Goal: Task Accomplishment & Management: Complete application form

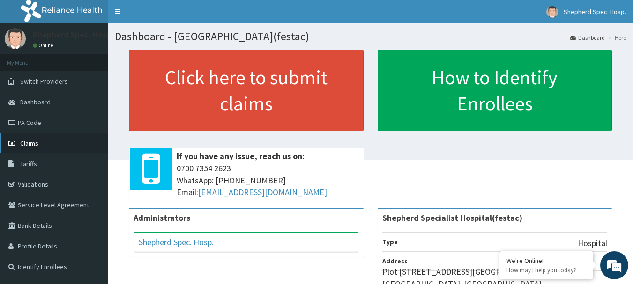
click at [37, 141] on span "Claims" at bounding box center [29, 143] width 18 height 8
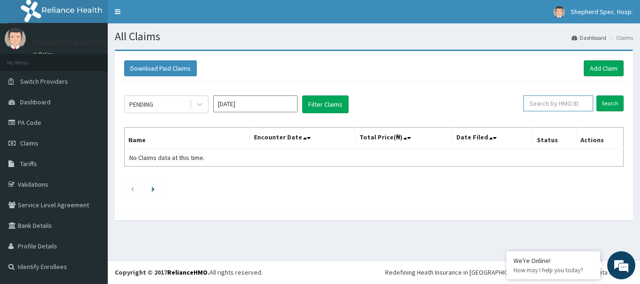
click at [561, 101] on input "text" at bounding box center [559, 104] width 70 height 16
paste input "FCL/10128/A"
type input "FCL/10128/A"
click at [599, 105] on input "Search" at bounding box center [610, 104] width 27 height 16
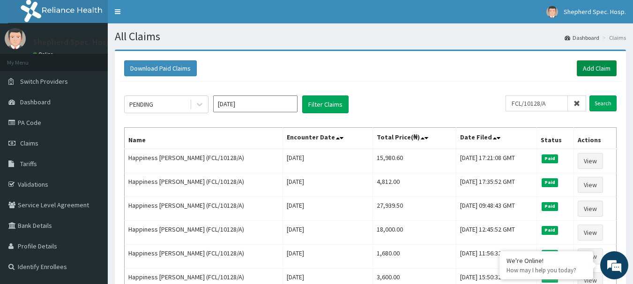
click at [593, 76] on link "Add Claim" at bounding box center [597, 68] width 40 height 16
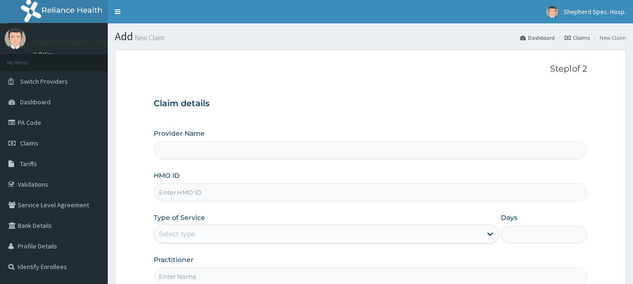
click at [204, 187] on input "HMO ID" at bounding box center [371, 193] width 434 height 18
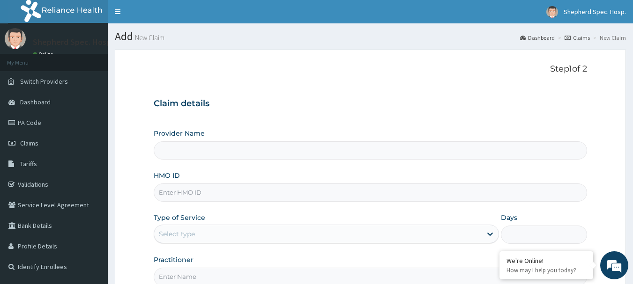
type input "Shepherd Specialist Hospital(festac)"
type input "FCL/10128/A"
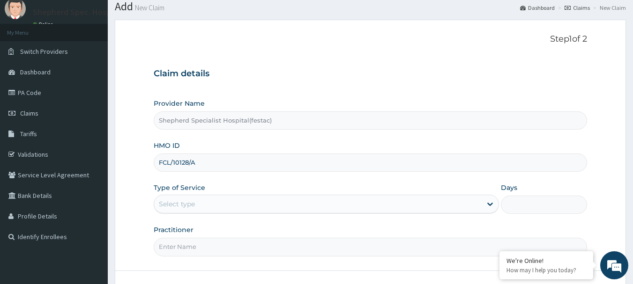
scroll to position [47, 0]
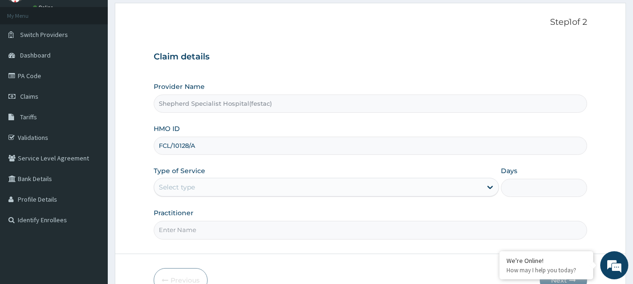
click at [240, 187] on div "Select type" at bounding box center [318, 187] width 328 height 15
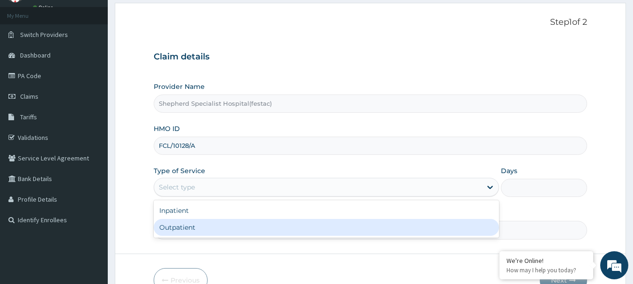
click at [209, 225] on div "Outpatient" at bounding box center [326, 227] width 345 height 17
type input "1"
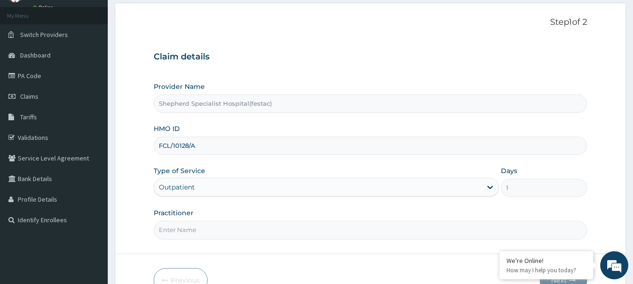
click at [202, 239] on input "Practitioner" at bounding box center [371, 230] width 434 height 18
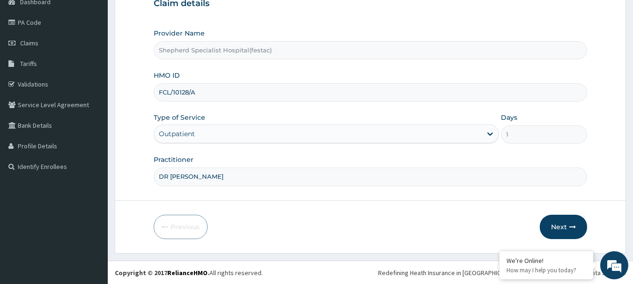
scroll to position [101, 0]
type input "DR CHRIS"
click at [568, 219] on button "Next" at bounding box center [563, 227] width 47 height 24
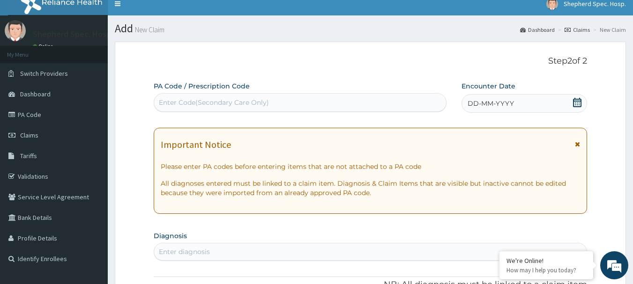
scroll to position [7, 0]
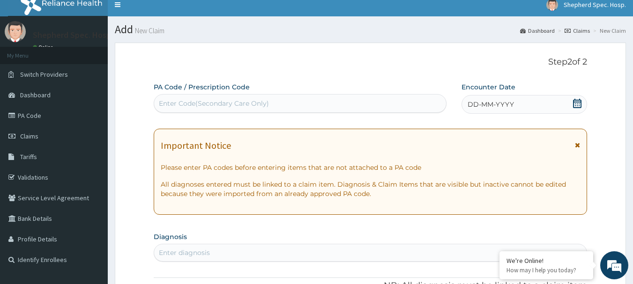
click at [231, 101] on div "Enter Code(Secondary Care Only)" at bounding box center [214, 103] width 110 height 9
paste input "PA/F41ECD"
type input "PA/F41ECD"
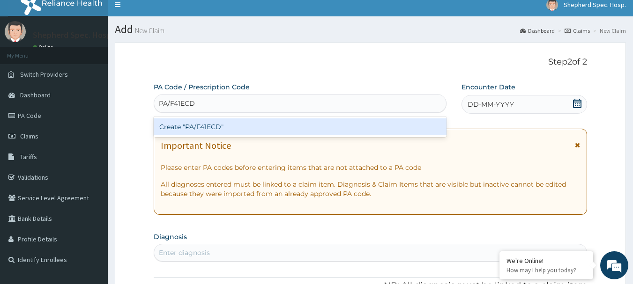
click at [236, 127] on div "Create "PA/F41ECD"" at bounding box center [300, 127] width 293 height 17
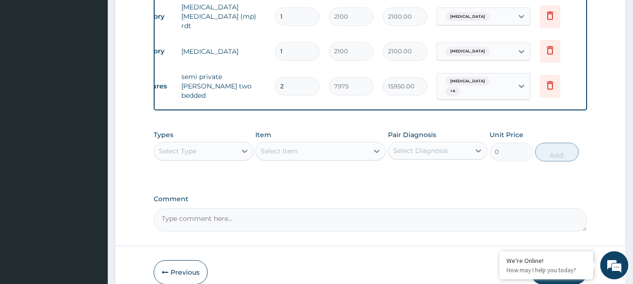
scroll to position [822, 0]
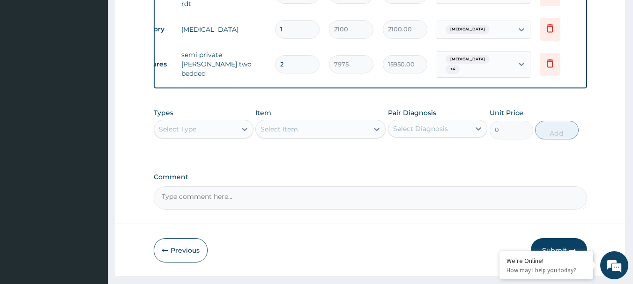
click at [262, 187] on textarea "Comment" at bounding box center [371, 198] width 434 height 23
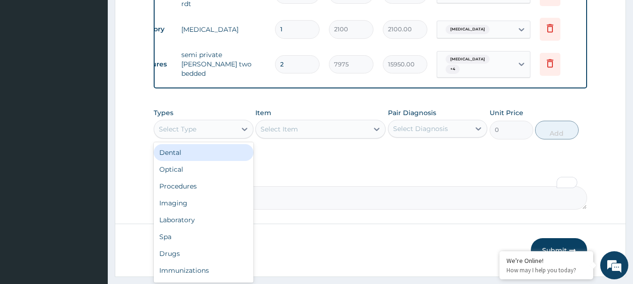
click at [227, 122] on div "Select Type" at bounding box center [195, 129] width 82 height 15
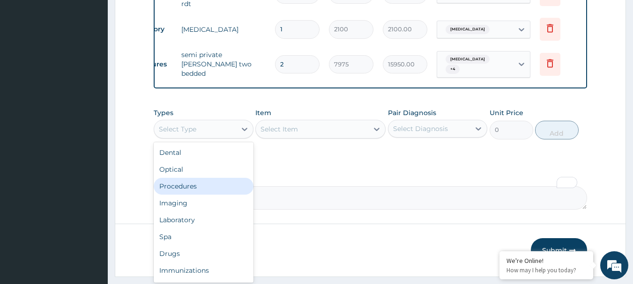
click at [195, 179] on div "Procedures" at bounding box center [204, 186] width 100 height 17
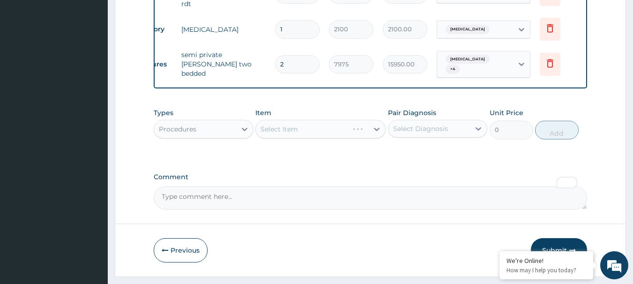
click at [291, 120] on div "Select Item" at bounding box center [320, 129] width 130 height 19
click at [310, 120] on div "Select Item" at bounding box center [320, 129] width 130 height 19
click at [287, 120] on div "Select Item" at bounding box center [320, 129] width 130 height 19
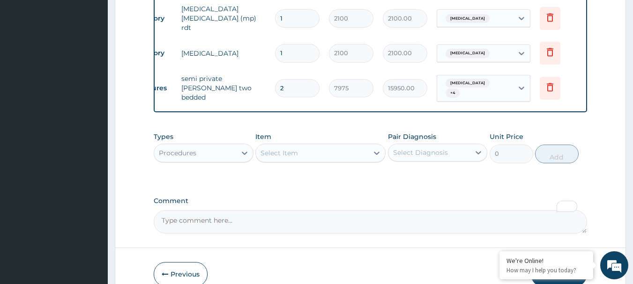
scroll to position [775, 0]
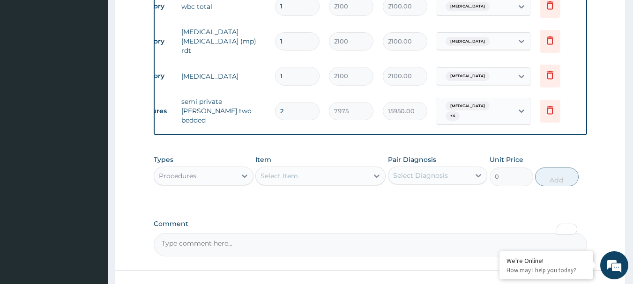
click at [230, 238] on textarea "Comment" at bounding box center [371, 244] width 434 height 23
paste textarea "PA/F41ECD"
type textarea "PA/F41ECD"
click at [295, 172] on div "Select Item" at bounding box center [279, 176] width 37 height 9
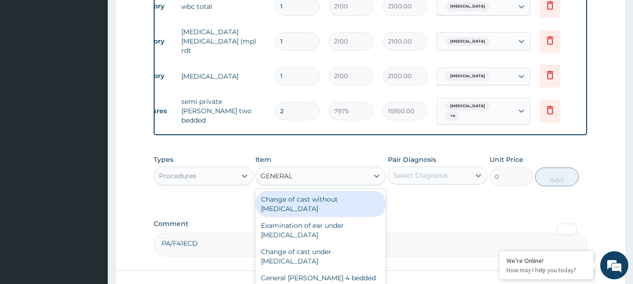
type input "GENERAL"
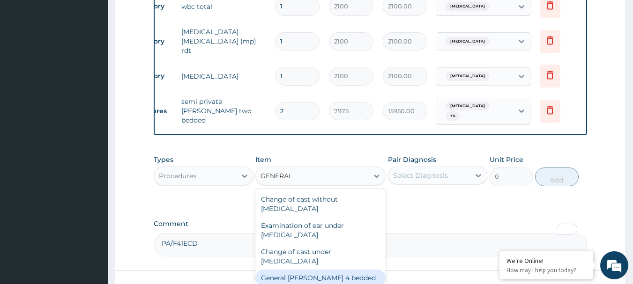
click at [319, 270] on div "General ward 4 bedded" at bounding box center [320, 278] width 130 height 17
type input "5075"
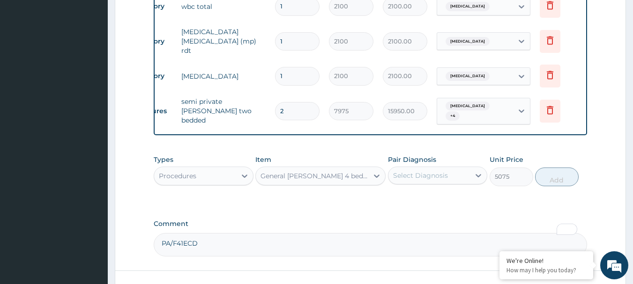
click at [449, 168] on div "Select Diagnosis" at bounding box center [430, 175] width 82 height 15
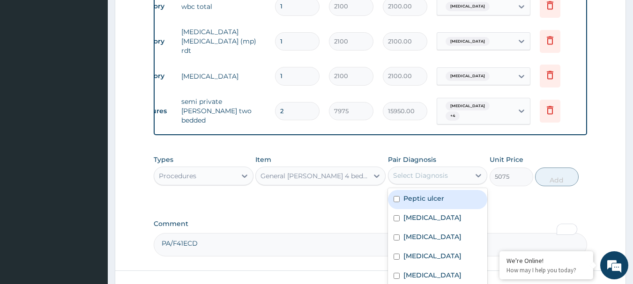
click at [414, 193] on div "Peptic ulcer" at bounding box center [438, 199] width 100 height 19
checkbox input "true"
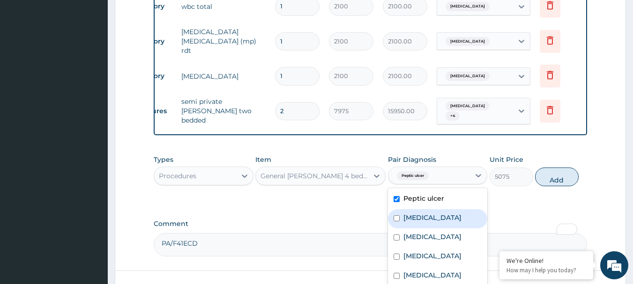
click at [421, 213] on label "Falciparum malaria" at bounding box center [433, 217] width 58 height 9
checkbox input "true"
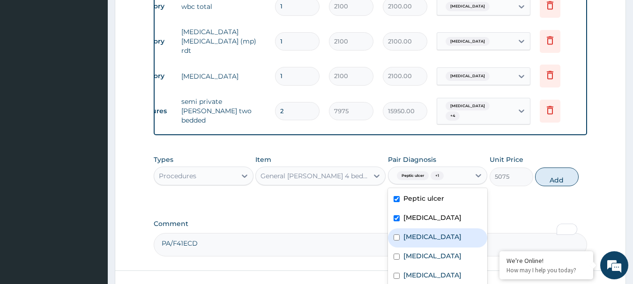
click at [424, 232] on label "Sepsis" at bounding box center [433, 236] width 58 height 9
checkbox input "true"
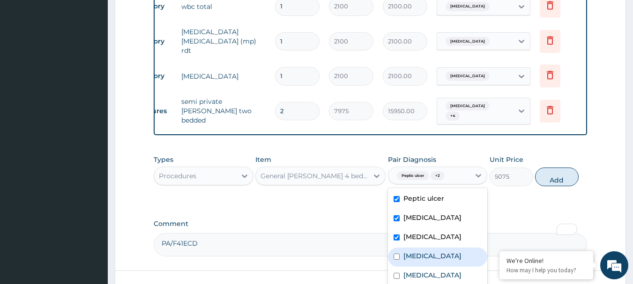
click at [429, 248] on div "Anemia" at bounding box center [438, 257] width 100 height 19
checkbox input "true"
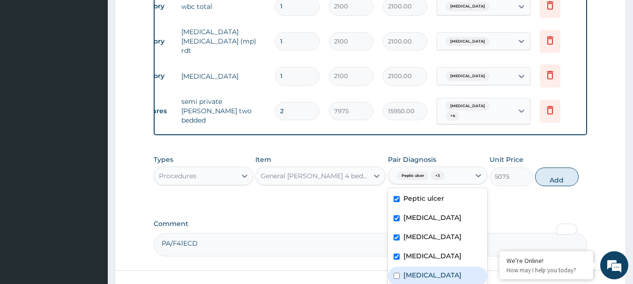
click at [446, 271] on label "Acute abdomen" at bounding box center [433, 275] width 58 height 9
checkbox input "true"
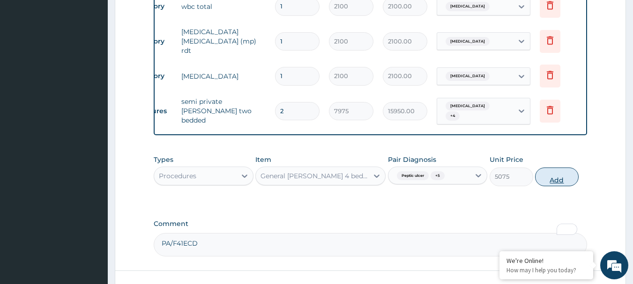
click at [550, 168] on button "Add" at bounding box center [557, 177] width 44 height 19
type input "0"
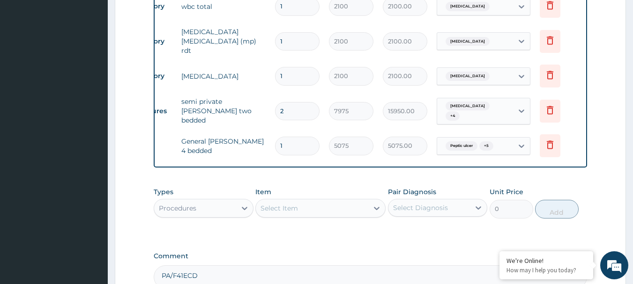
type input "0.00"
type input "2"
type input "10150.00"
type input "2"
click at [552, 106] on icon at bounding box center [550, 110] width 7 height 8
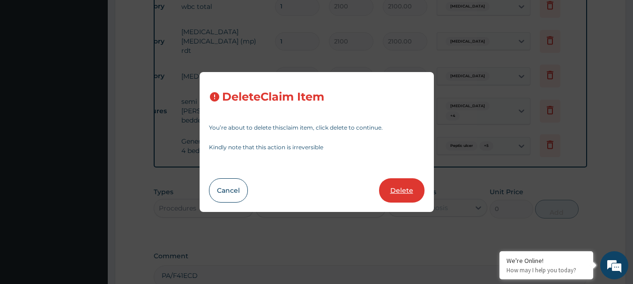
click at [414, 187] on button "Delete" at bounding box center [401, 191] width 45 height 24
type input "5075"
type input "10150.00"
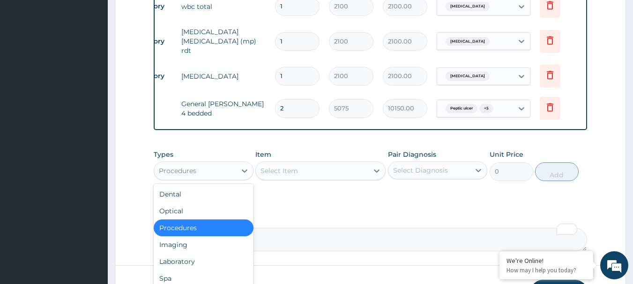
click at [213, 171] on div "Procedures" at bounding box center [195, 171] width 82 height 15
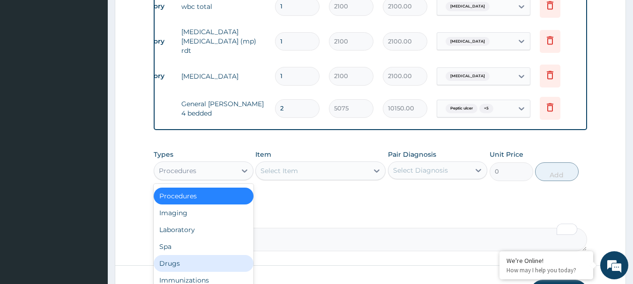
click at [180, 256] on div "Drugs" at bounding box center [204, 263] width 100 height 17
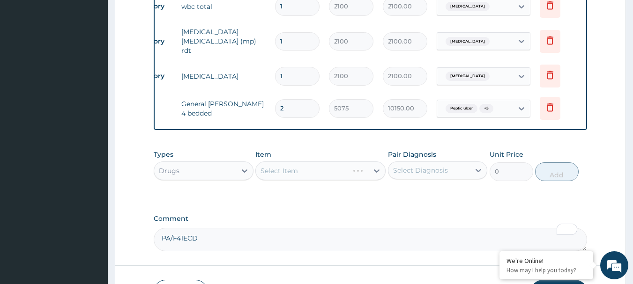
click at [296, 162] on div "Select Item" at bounding box center [320, 171] width 130 height 19
click at [298, 166] on div "Select Item" at bounding box center [320, 171] width 130 height 19
click at [298, 165] on div "Select Item" at bounding box center [312, 171] width 112 height 15
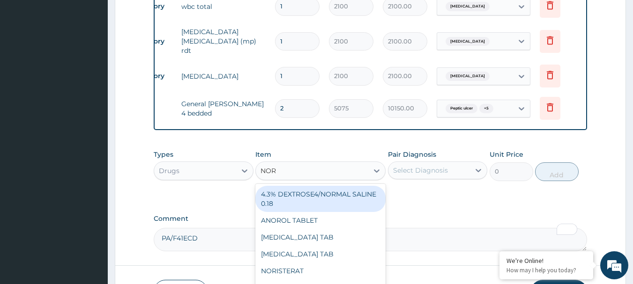
type input "NOR"
type input "NORMAL"
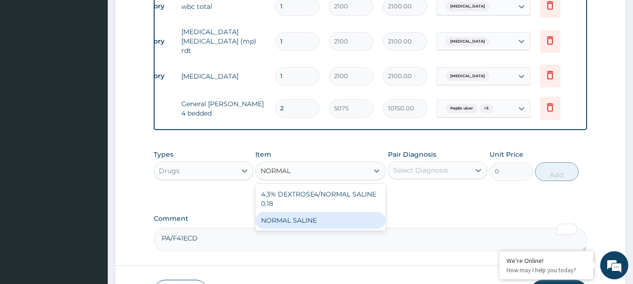
click at [288, 219] on div "NORMAL SALINE" at bounding box center [320, 220] width 130 height 17
type input "1700"
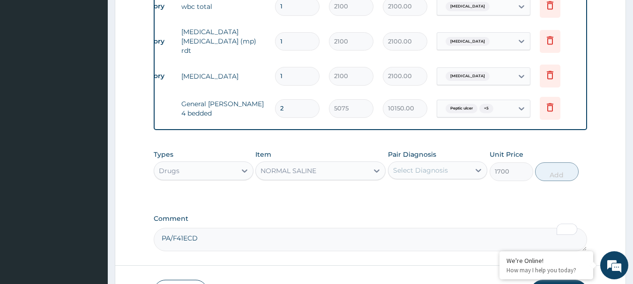
click at [452, 165] on div "Select Diagnosis" at bounding box center [430, 170] width 82 height 15
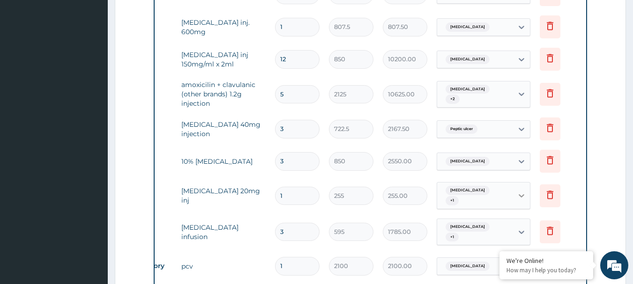
scroll to position [179, 0]
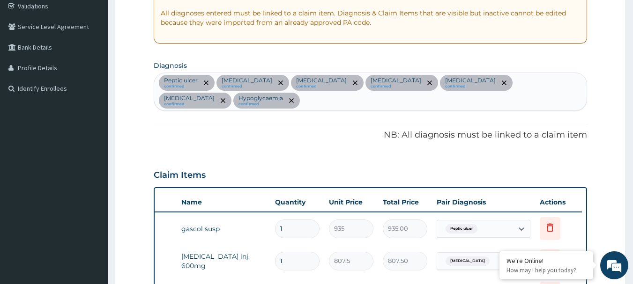
click at [285, 101] on div "Peptic ulcer confirmed Falciparum malaria confirmed Sepsis confirmed Anemia con…" at bounding box center [370, 91] width 433 height 37
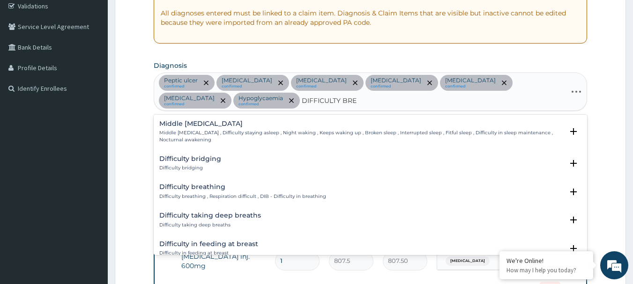
type input "DIFFICULTY BREA"
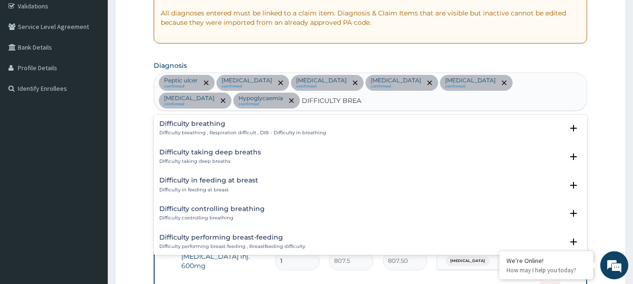
click at [234, 122] on h4 "Difficulty breathing" at bounding box center [242, 123] width 167 height 7
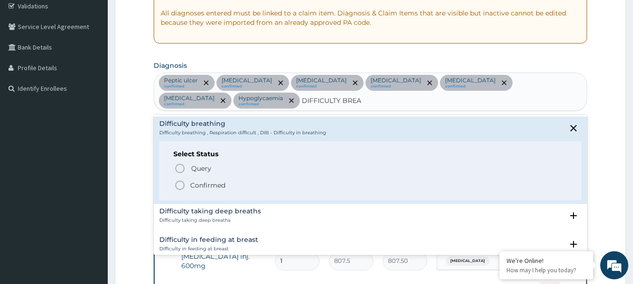
click at [179, 184] on icon "status option filled" at bounding box center [179, 185] width 11 height 11
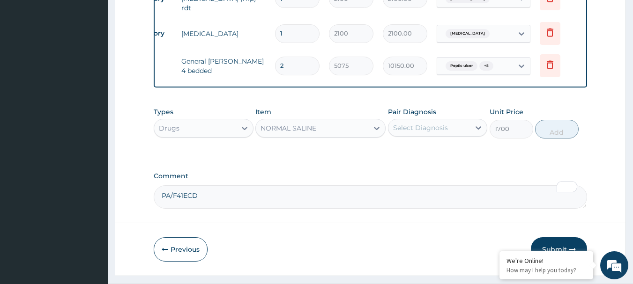
scroll to position [835, 0]
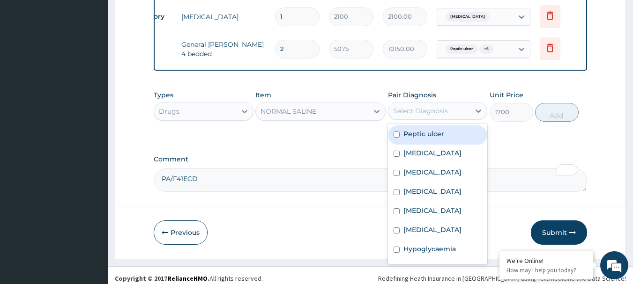
click at [406, 106] on div "Select Diagnosis" at bounding box center [420, 110] width 55 height 9
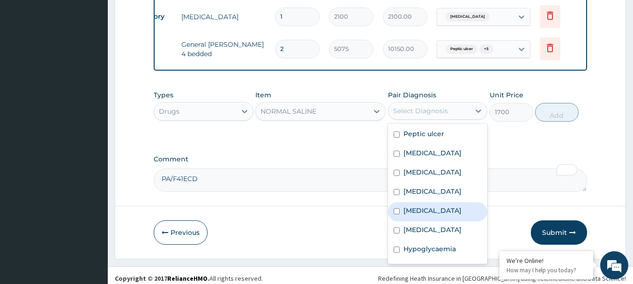
scroll to position [17, 0]
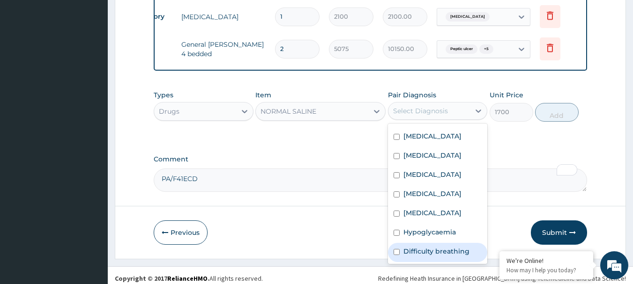
click at [424, 247] on label "Difficulty breathing" at bounding box center [437, 251] width 66 height 9
checkbox input "true"
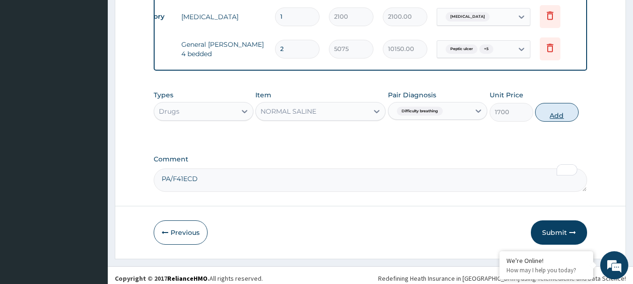
click at [569, 104] on button "Add" at bounding box center [557, 112] width 44 height 19
type input "0"
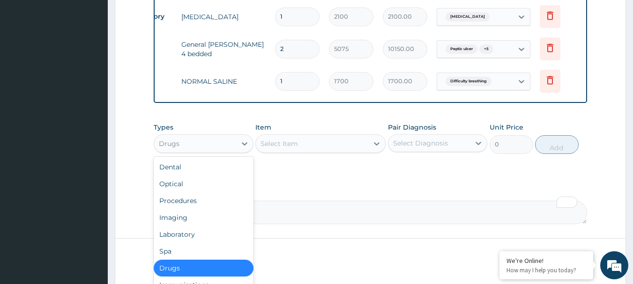
click at [200, 136] on div "Drugs" at bounding box center [195, 143] width 82 height 15
click at [260, 140] on div "Select Item" at bounding box center [312, 143] width 112 height 15
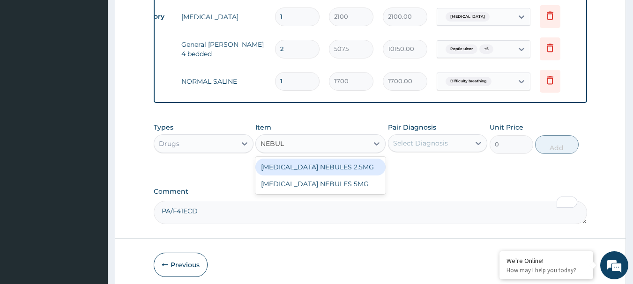
type input "NEBU"
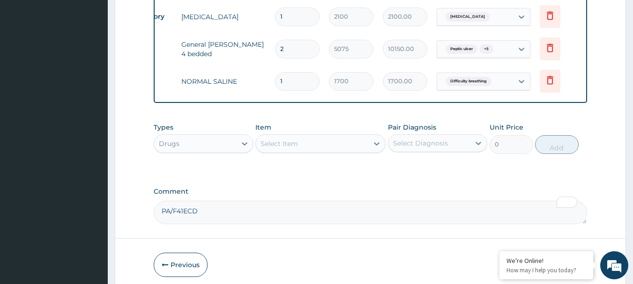
drag, startPoint x: 312, startPoint y: 141, endPoint x: 292, endPoint y: 138, distance: 20.3
click at [292, 138] on div "Select Item" at bounding box center [312, 143] width 112 height 15
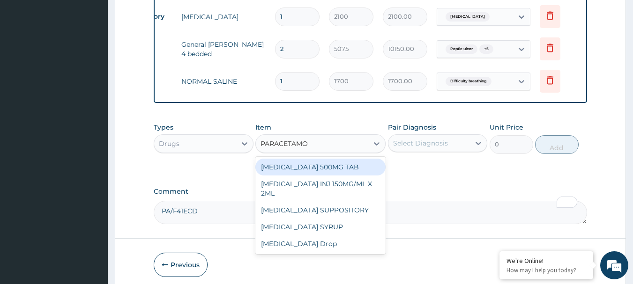
type input "[MEDICAL_DATA]"
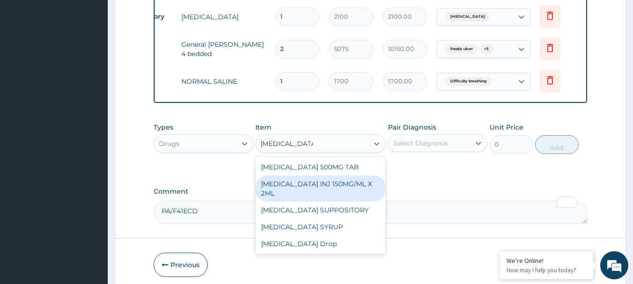
click at [352, 182] on div "[MEDICAL_DATA] INJ 150MG/ML X 2ML" at bounding box center [320, 189] width 130 height 26
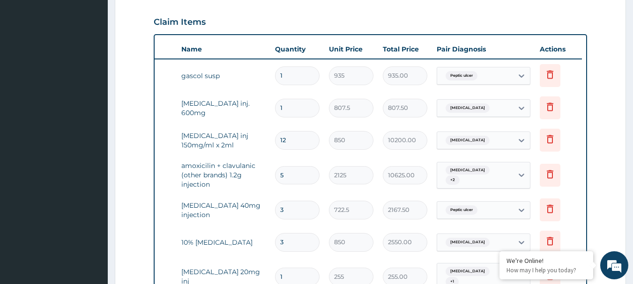
scroll to position [319, 0]
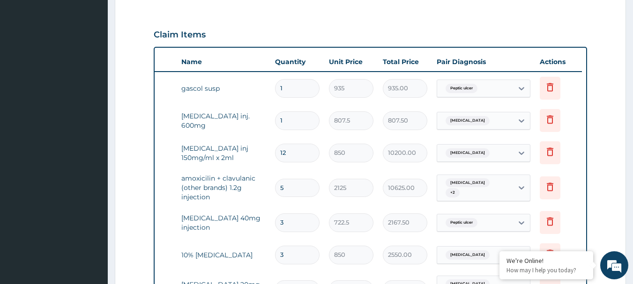
click at [303, 121] on input "1" at bounding box center [297, 121] width 45 height 18
type input "0.00"
type input "6"
type input "4845.00"
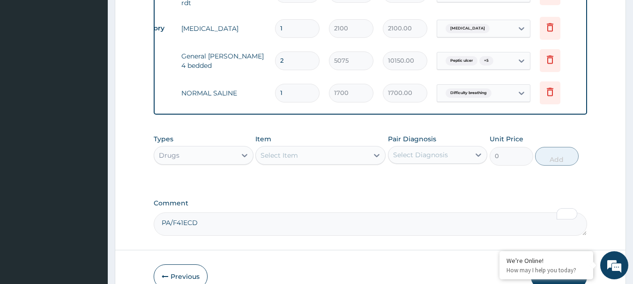
scroll to position [835, 0]
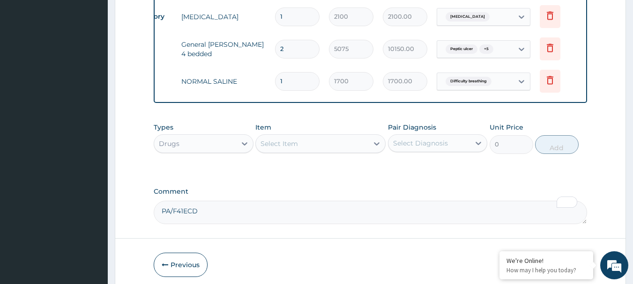
type input "6"
click at [309, 136] on div "Select Item" at bounding box center [312, 143] width 112 height 15
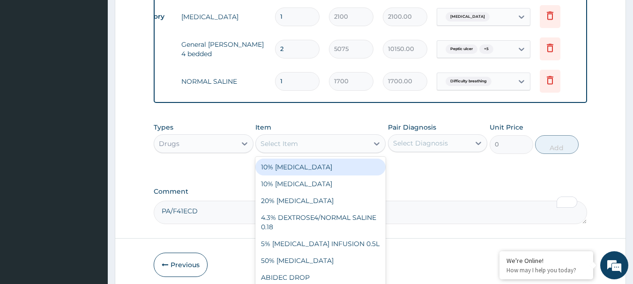
click at [308, 137] on div "Select Item" at bounding box center [312, 143] width 112 height 15
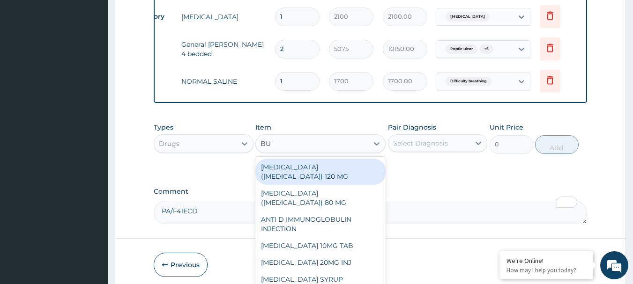
type input "BUS"
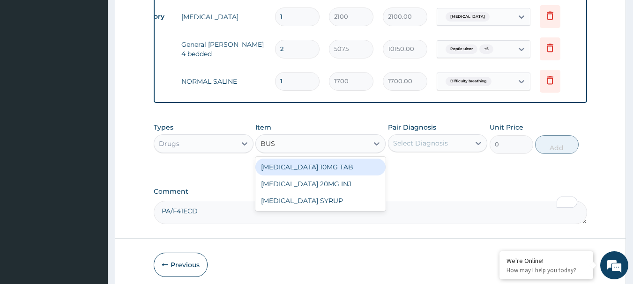
click at [312, 169] on div "BUSCOPAN 10MG TAB" at bounding box center [320, 167] width 130 height 17
type input "37.4"
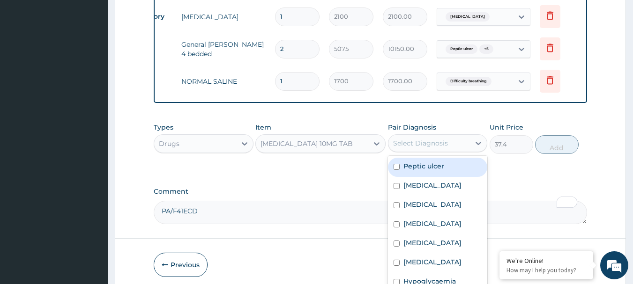
click at [406, 142] on div "Select Diagnosis" at bounding box center [430, 143] width 82 height 15
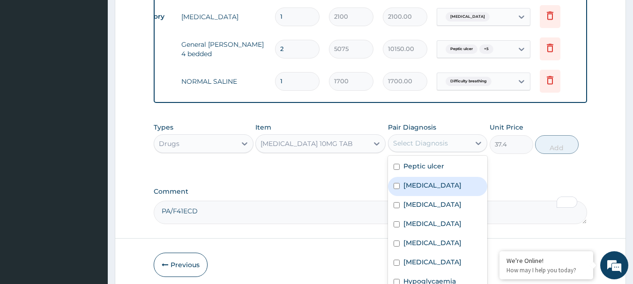
scroll to position [17, 0]
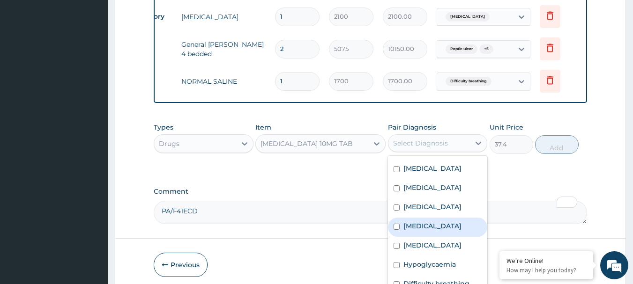
click at [430, 222] on label "Acute abdomen" at bounding box center [433, 226] width 58 height 9
checkbox input "true"
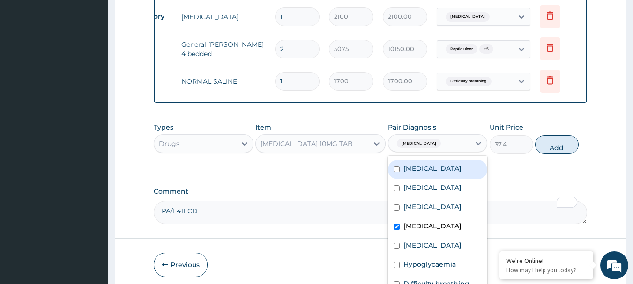
click at [553, 140] on button "Add" at bounding box center [557, 144] width 44 height 19
type input "0"
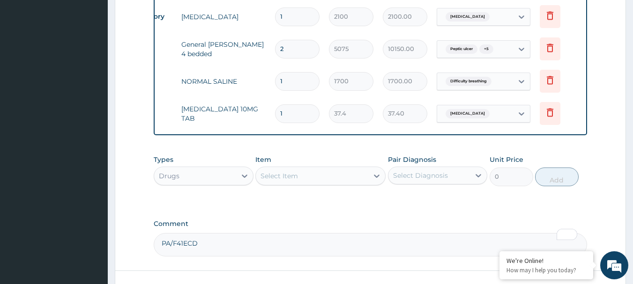
type input "14"
type input "523.60"
type input "1"
type input "37.40"
type input "0.00"
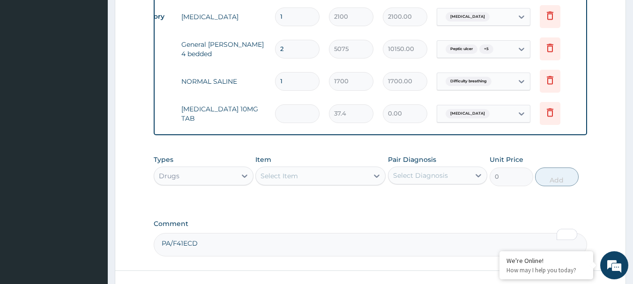
type input "4"
type input "149.60"
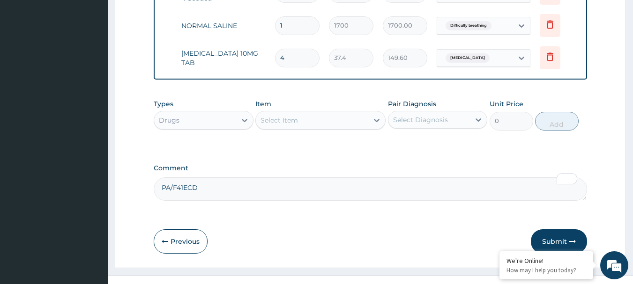
scroll to position [899, 0]
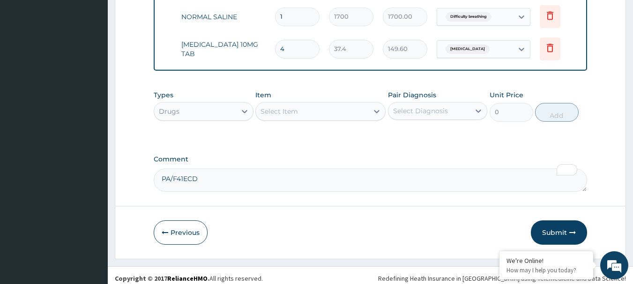
type input "4"
click at [286, 108] on div "Select Item" at bounding box center [279, 111] width 37 height 9
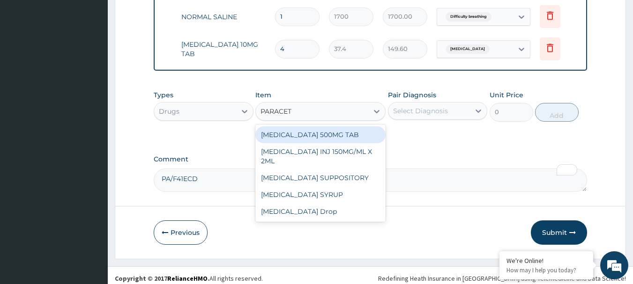
type input "PARACETA"
click at [300, 127] on div "PARACETAMOL 500MG TAB" at bounding box center [320, 135] width 130 height 17
type input "34"
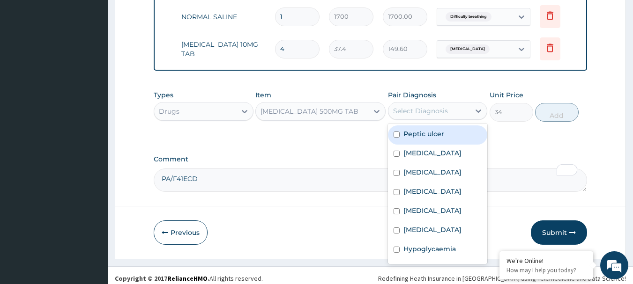
click at [428, 106] on div "Select Diagnosis" at bounding box center [420, 110] width 55 height 9
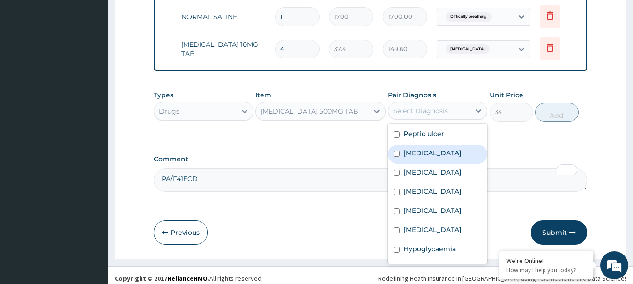
click at [417, 149] on label "Falciparum malaria" at bounding box center [433, 153] width 58 height 9
checkbox input "true"
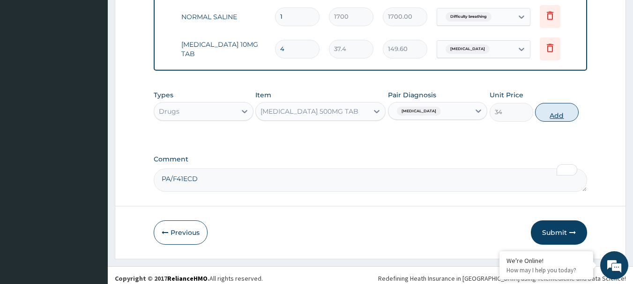
click at [549, 110] on button "Add" at bounding box center [557, 112] width 44 height 19
type input "0"
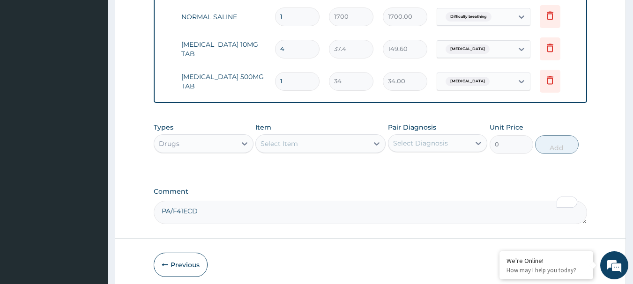
type input "18"
type input "612.00"
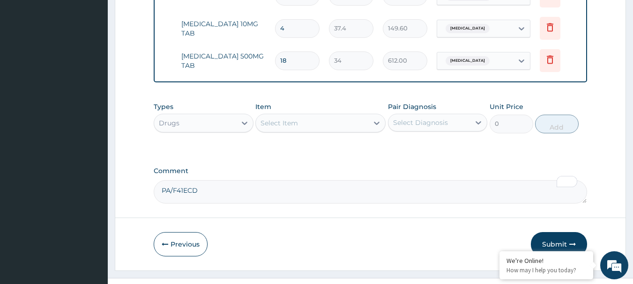
scroll to position [932, 0]
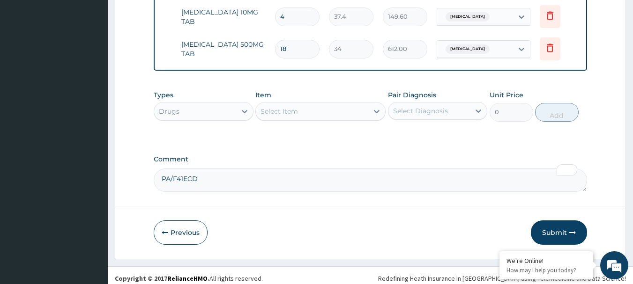
type input "18"
click at [284, 107] on div "Select Item" at bounding box center [279, 111] width 37 height 9
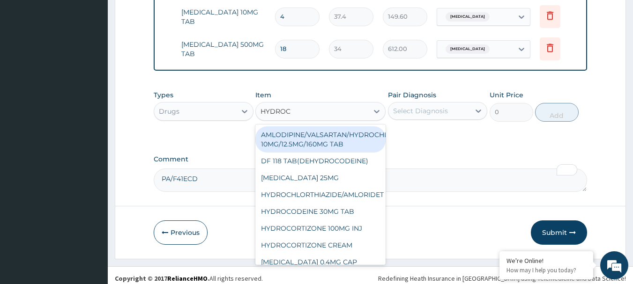
type input "HYDROCO"
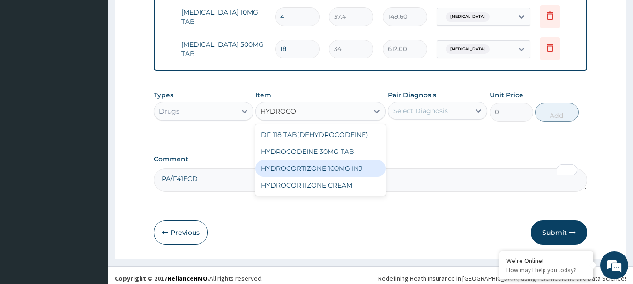
click at [352, 164] on div "HYDROCORTIZONE 100MG INJ" at bounding box center [320, 168] width 130 height 17
type input "722.5"
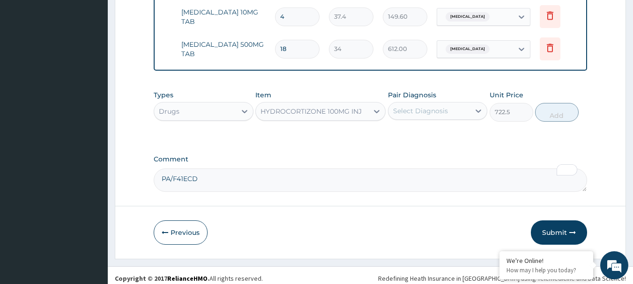
click at [434, 106] on div "Select Diagnosis" at bounding box center [420, 110] width 55 height 9
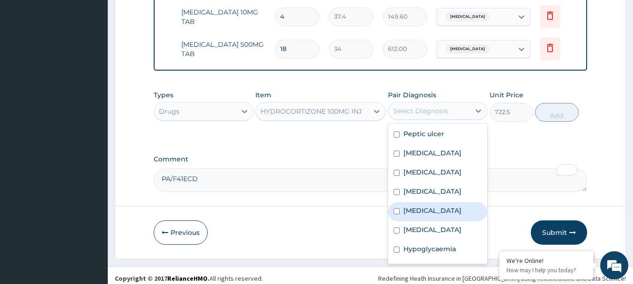
scroll to position [17, 0]
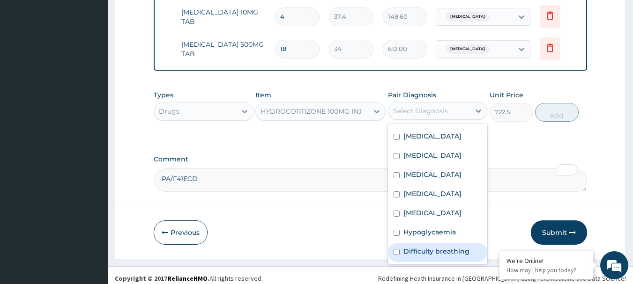
click at [426, 247] on label "Difficulty breathing" at bounding box center [437, 251] width 66 height 9
checkbox input "true"
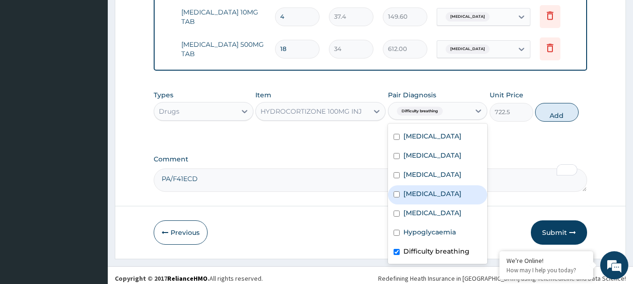
click at [417, 189] on label "Acute abdomen" at bounding box center [433, 193] width 58 height 9
checkbox input "true"
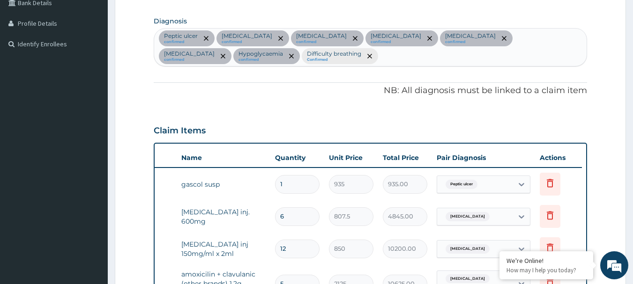
scroll to position [182, 0]
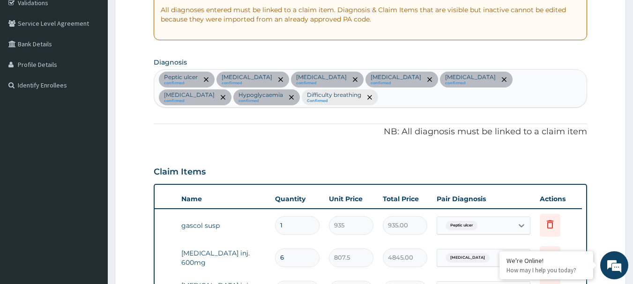
click at [351, 97] on div "Peptic ulcer confirmed Falciparum malaria confirmed Sepsis confirmed Anemia con…" at bounding box center [370, 88] width 433 height 37
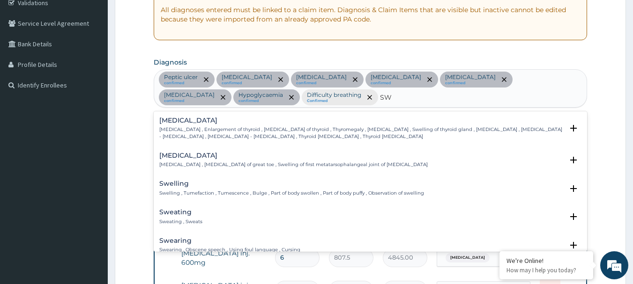
type input "S"
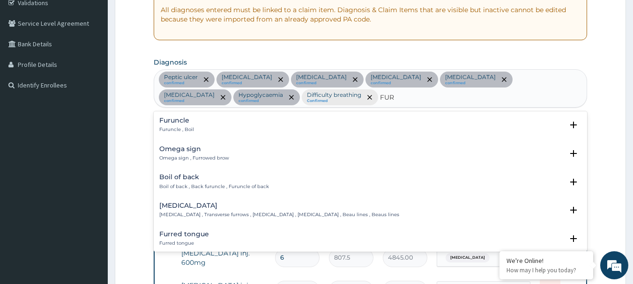
type input "FURU"
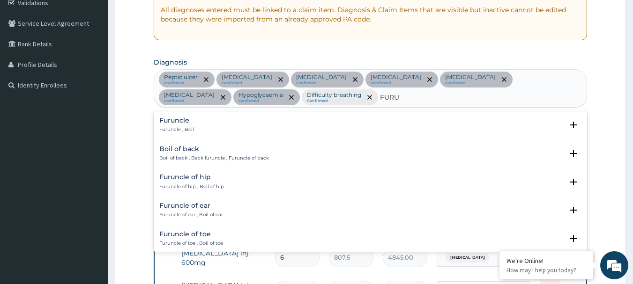
click at [194, 126] on div "Furuncle Furuncle , Boil" at bounding box center [370, 125] width 423 height 16
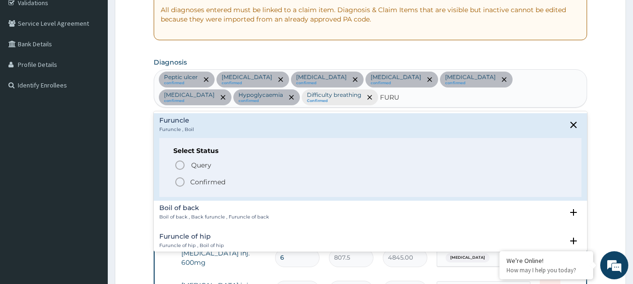
click at [180, 180] on icon "status option filled" at bounding box center [179, 182] width 11 height 11
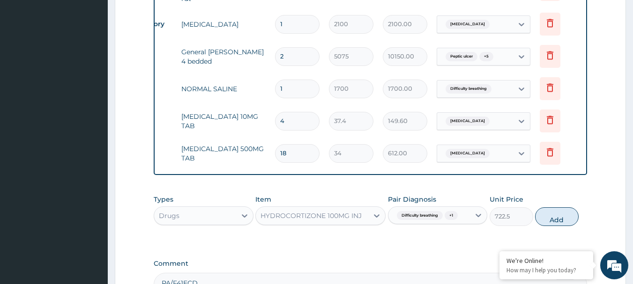
scroll to position [932, 0]
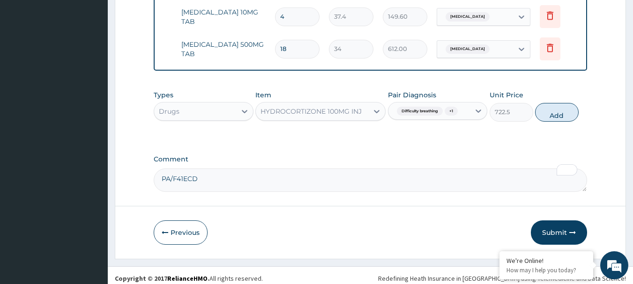
click at [430, 107] on span "Difficulty breathing" at bounding box center [420, 111] width 46 height 9
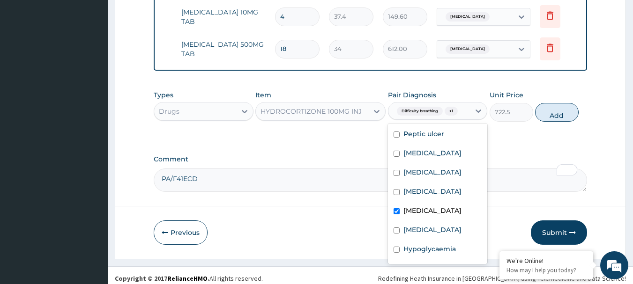
click at [411, 207] on label "Acute abdomen" at bounding box center [433, 210] width 58 height 9
checkbox input "false"
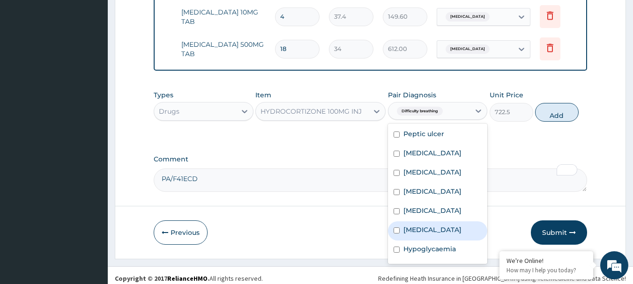
scroll to position [36, 0]
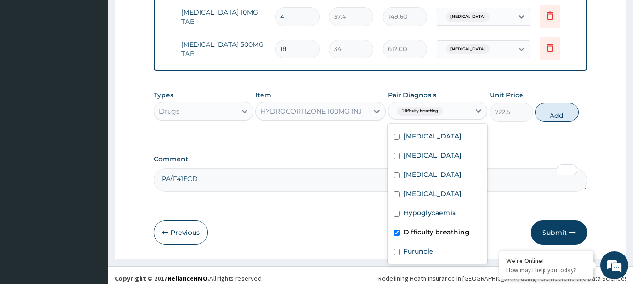
click at [425, 228] on label "Difficulty breathing" at bounding box center [437, 232] width 66 height 9
checkbox input "false"
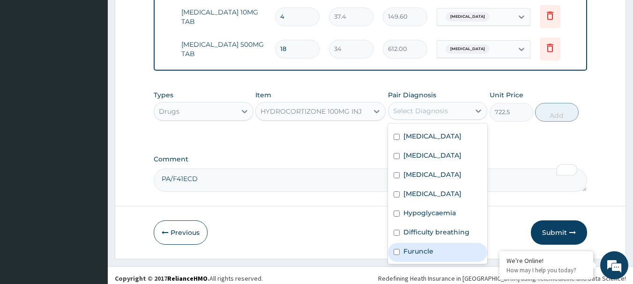
click at [422, 247] on label "Furuncle" at bounding box center [419, 251] width 30 height 9
checkbox input "true"
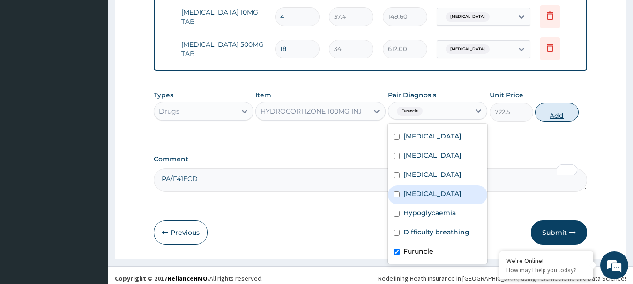
click at [553, 110] on button "Add" at bounding box center [557, 112] width 44 height 19
type input "0"
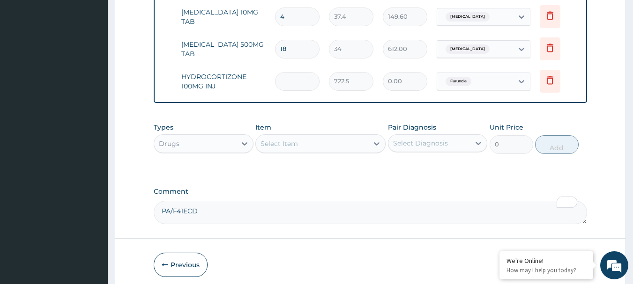
type input "0.00"
type input "3"
type input "2167.50"
type input "3"
click at [305, 139] on div "Select Item" at bounding box center [312, 143] width 112 height 15
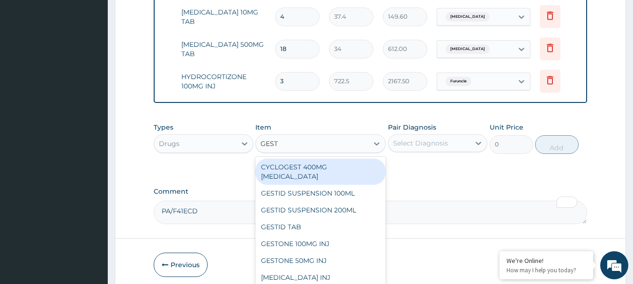
type input "GESTI"
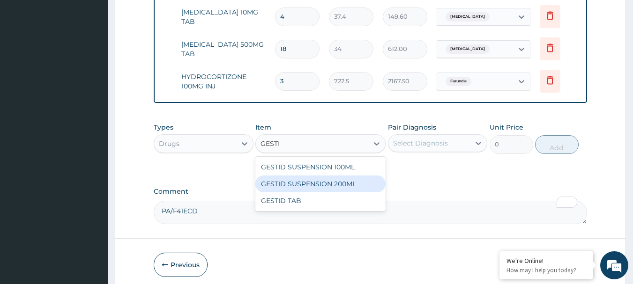
click at [327, 181] on div "GESTID SUSPENSION 200ML" at bounding box center [320, 184] width 130 height 17
type input "850"
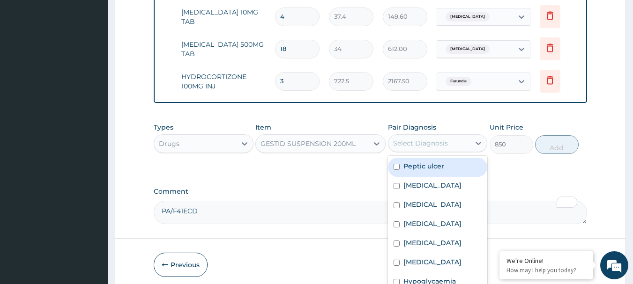
click at [433, 142] on div "Select Diagnosis" at bounding box center [420, 143] width 55 height 9
click at [424, 163] on label "Peptic ulcer" at bounding box center [424, 166] width 41 height 9
checkbox input "true"
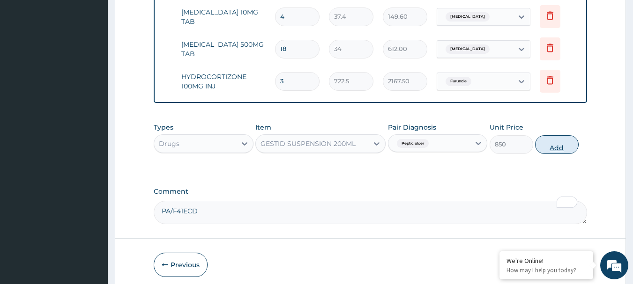
click at [561, 138] on button "Add" at bounding box center [557, 144] width 44 height 19
type input "0"
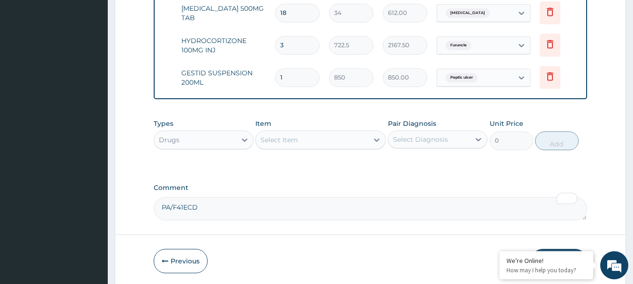
scroll to position [979, 0]
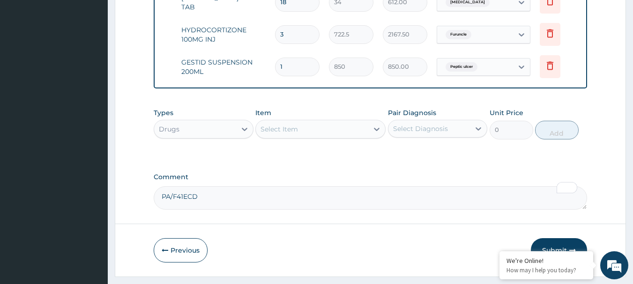
click at [319, 133] on div "Item Select Item" at bounding box center [320, 123] width 130 height 31
click at [316, 128] on div "Select Item" at bounding box center [312, 129] width 112 height 15
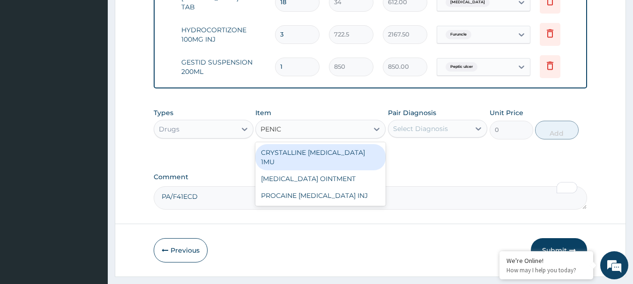
type input "PENICI"
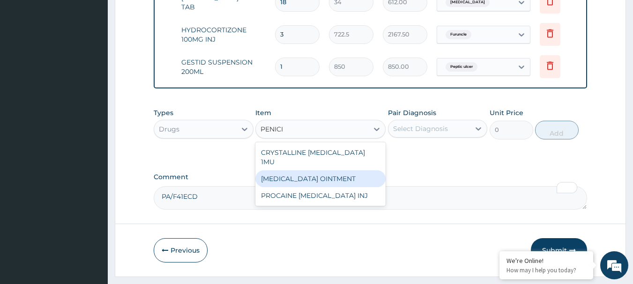
click at [329, 172] on div "PENICILLIN OINTMENT" at bounding box center [320, 179] width 130 height 17
type input "297.5"
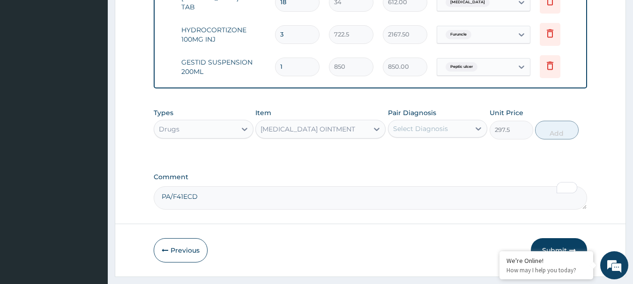
click at [412, 126] on div "Select Diagnosis" at bounding box center [420, 128] width 55 height 9
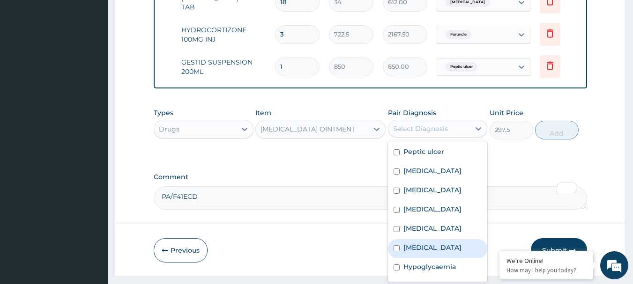
scroll to position [36, 0]
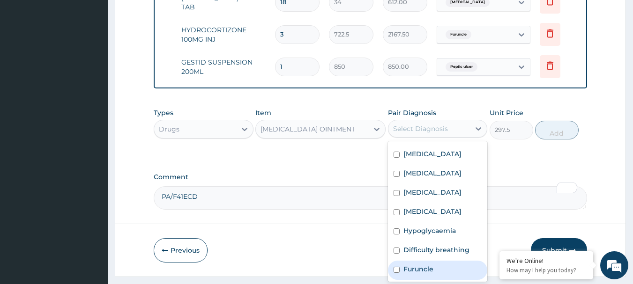
click at [422, 265] on label "Furuncle" at bounding box center [419, 269] width 30 height 9
checkbox input "true"
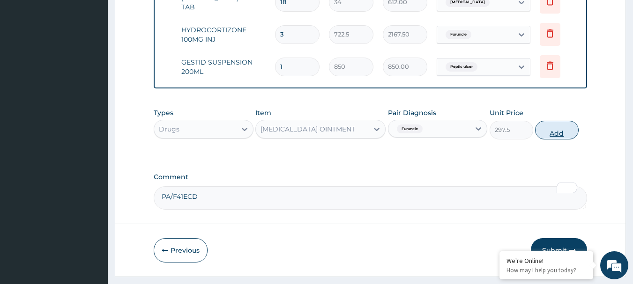
click at [559, 128] on button "Add" at bounding box center [557, 130] width 44 height 19
type input "0"
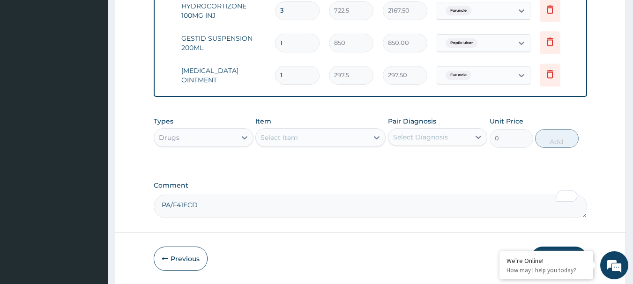
scroll to position [1029, 0]
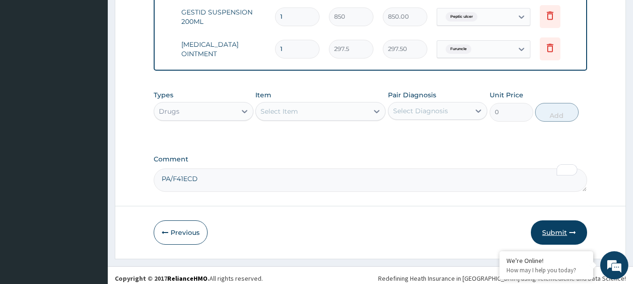
click at [559, 224] on button "Submit" at bounding box center [559, 233] width 56 height 24
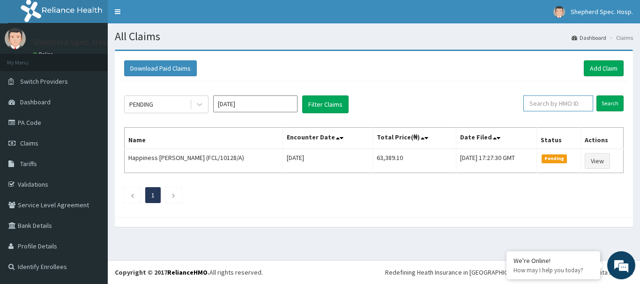
click at [557, 108] on input "text" at bounding box center [559, 104] width 70 height 16
paste input "ACQ/10068/A"
click at [608, 102] on input "Search" at bounding box center [610, 104] width 27 height 16
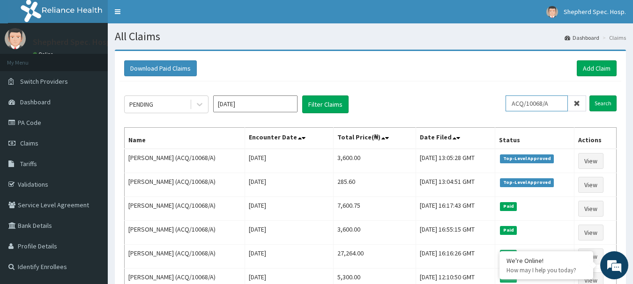
drag, startPoint x: 564, startPoint y: 105, endPoint x: 491, endPoint y: 108, distance: 73.2
click at [491, 108] on div "PENDING Aug 2025 Filter Claims ACQ/10068/A Search" at bounding box center [370, 105] width 493 height 18
paste input "BLK/10001"
click at [600, 99] on input "Search" at bounding box center [603, 104] width 27 height 16
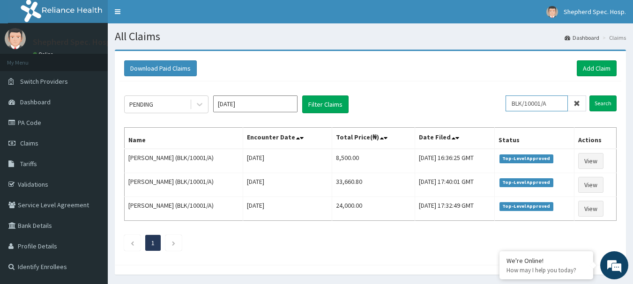
drag, startPoint x: 558, startPoint y: 108, endPoint x: 519, endPoint y: 108, distance: 38.4
click at [519, 108] on input "BLK/10001/A" at bounding box center [537, 104] width 62 height 16
paste input "MAS/10018/C"
type input "MAS/10018/C"
click at [608, 98] on input "Search" at bounding box center [603, 104] width 27 height 16
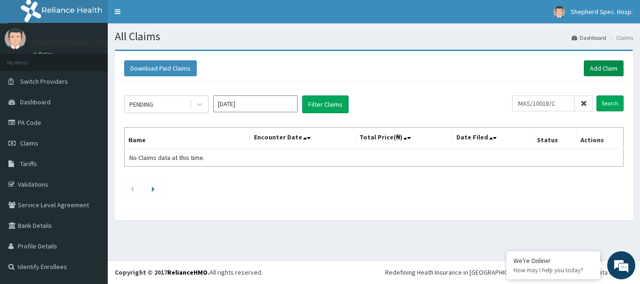
click at [600, 70] on link "Add Claim" at bounding box center [604, 68] width 40 height 16
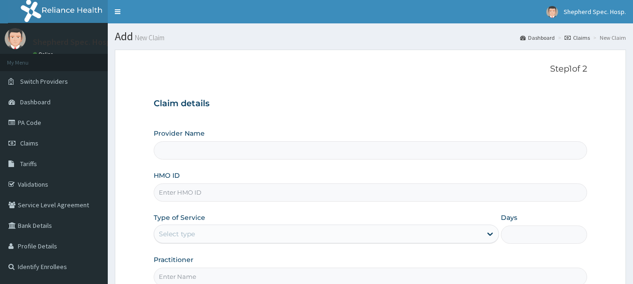
type input "MAS/10018/C"
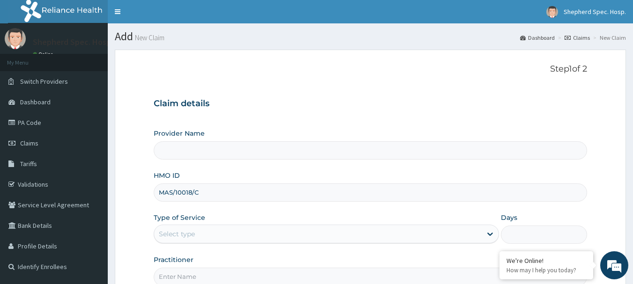
type input "Shepherd Specialist Hospital(festac)"
type input "mas/10018/c"
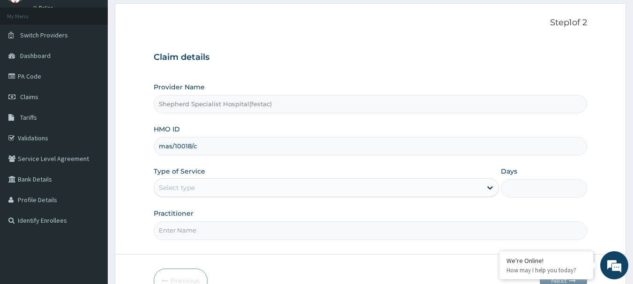
scroll to position [47, 0]
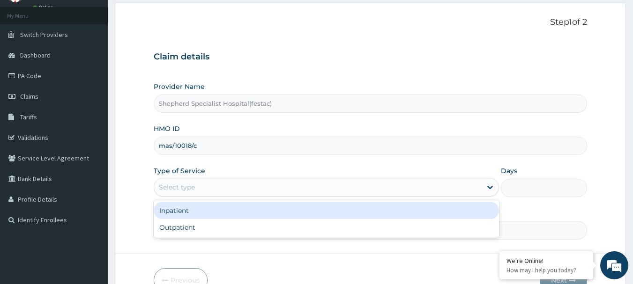
click at [240, 192] on div "Select type" at bounding box center [318, 187] width 328 height 15
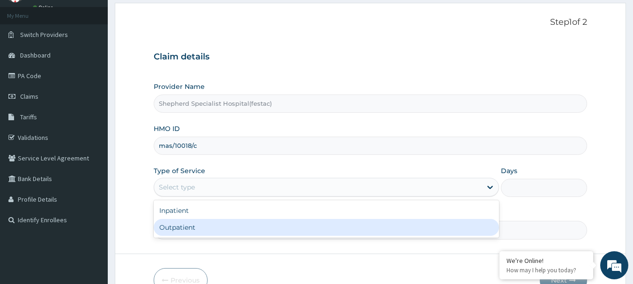
click at [206, 222] on div "Outpatient" at bounding box center [326, 227] width 345 height 17
type input "1"
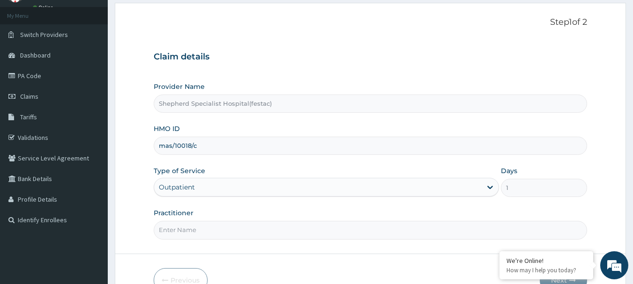
click at [207, 224] on input "Practitioner" at bounding box center [371, 230] width 434 height 18
type input "DR Awomolo"
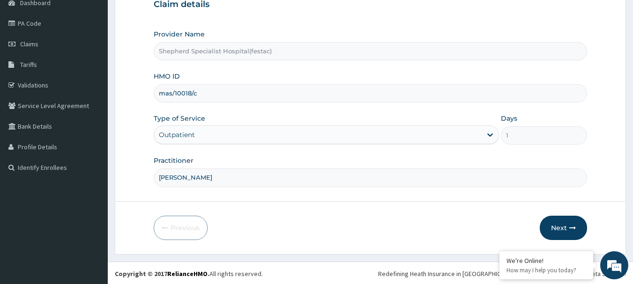
scroll to position [101, 0]
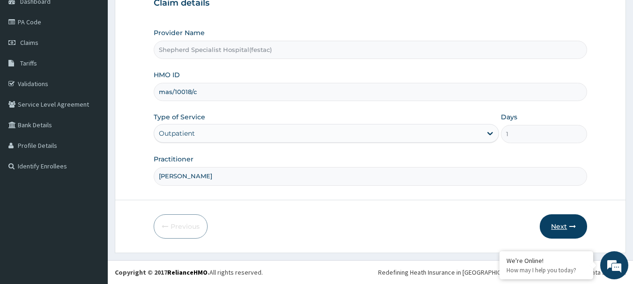
click at [586, 227] on button "Next" at bounding box center [563, 227] width 47 height 24
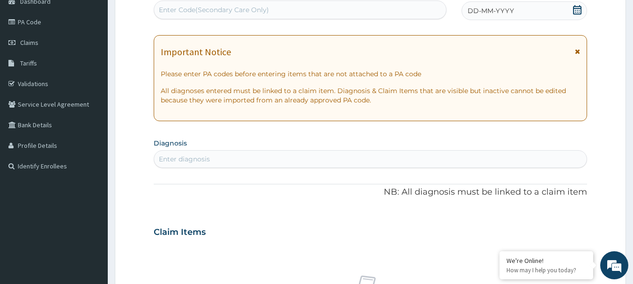
click at [580, 8] on icon at bounding box center [577, 9] width 8 height 9
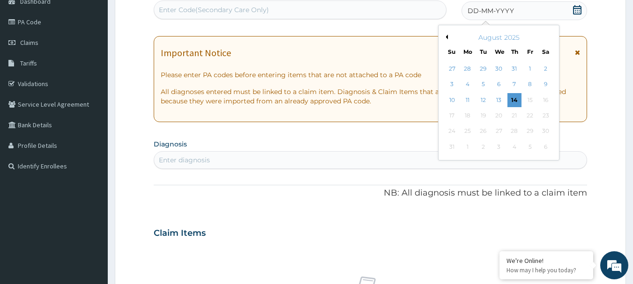
scroll to position [0, 0]
click at [501, 99] on div "13" at bounding box center [499, 100] width 14 height 14
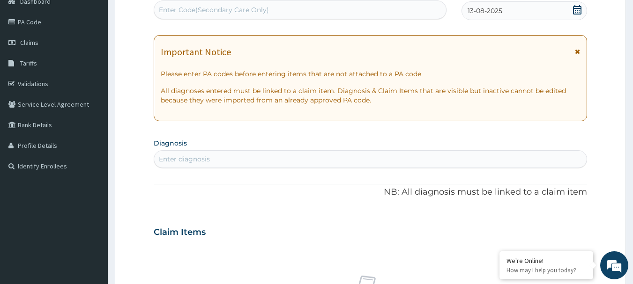
click at [339, 10] on div "Enter Code(Secondary Care Only)" at bounding box center [300, 9] width 292 height 15
paste input "PA/374730"
type input "PA/374730"
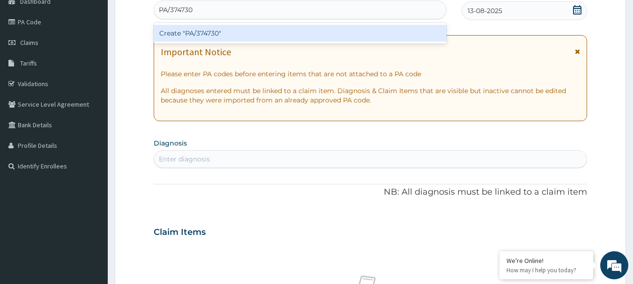
click at [279, 33] on div "Create "PA/374730"" at bounding box center [300, 33] width 293 height 17
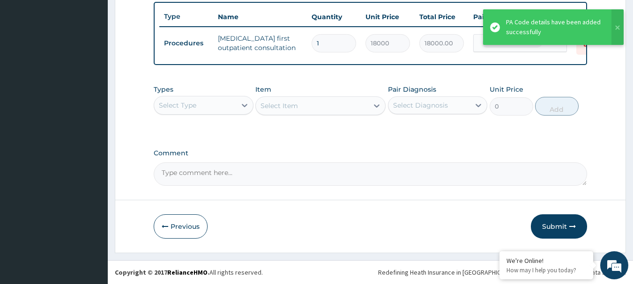
scroll to position [354, 0]
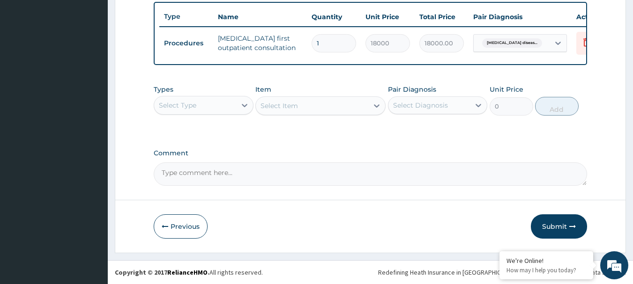
click at [566, 221] on button "Submit" at bounding box center [559, 227] width 56 height 24
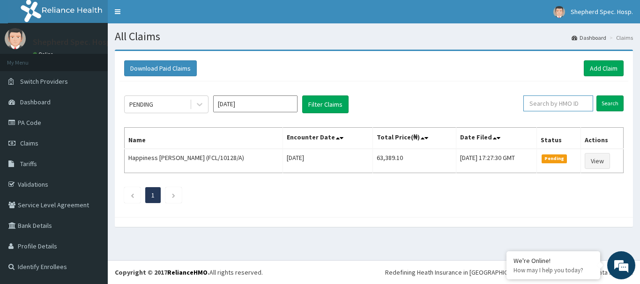
click at [583, 98] on input "text" at bounding box center [559, 104] width 70 height 16
paste input "ELN/10681/B"
type input "ELN/10681/B"
click at [614, 102] on input "Search" at bounding box center [610, 104] width 27 height 16
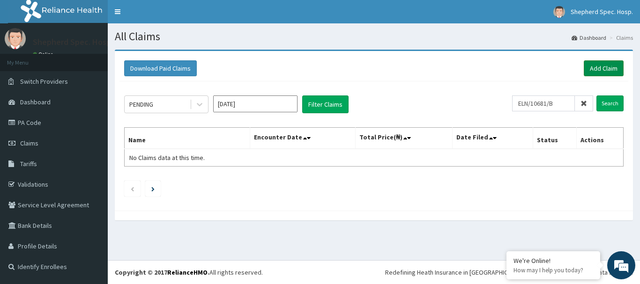
click at [602, 72] on link "Add Claim" at bounding box center [604, 68] width 40 height 16
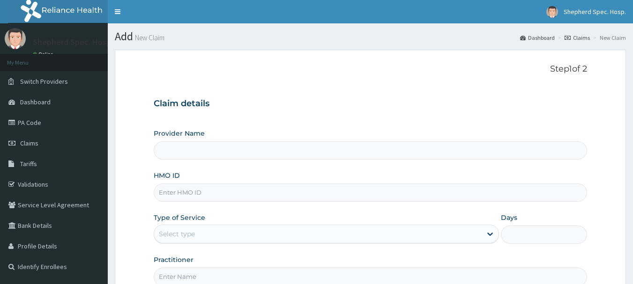
click at [210, 185] on input "HMO ID" at bounding box center [371, 193] width 434 height 18
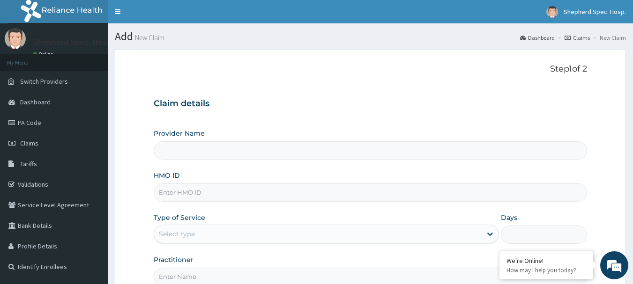
type input "Shepherd Specialist Hospital(festac)"
paste input "ELN/10681/B"
type input "ELN/10681/B"
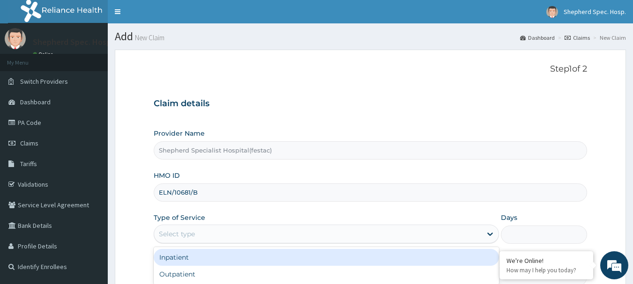
click at [218, 232] on div "Select type" at bounding box center [318, 234] width 328 height 15
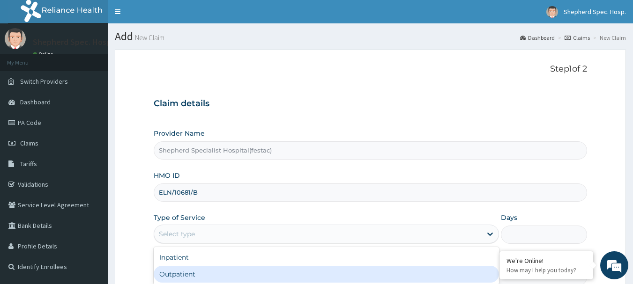
click at [209, 269] on div "Outpatient" at bounding box center [326, 274] width 345 height 17
type input "1"
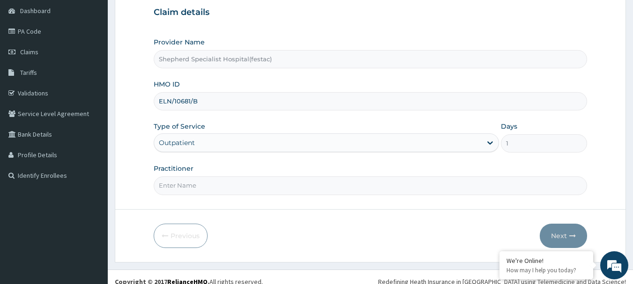
scroll to position [101, 0]
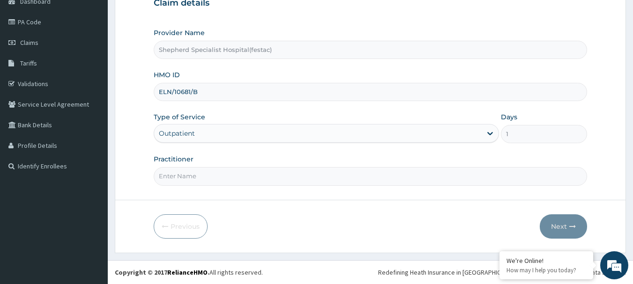
click at [284, 172] on input "Practitioner" at bounding box center [371, 176] width 434 height 18
click at [252, 183] on input "[PERSON_NAME]" at bounding box center [371, 176] width 434 height 18
click at [246, 176] on input "[PERSON_NAME]" at bounding box center [371, 176] width 434 height 18
click at [224, 174] on input "[PERSON_NAME]" at bounding box center [371, 176] width 434 height 18
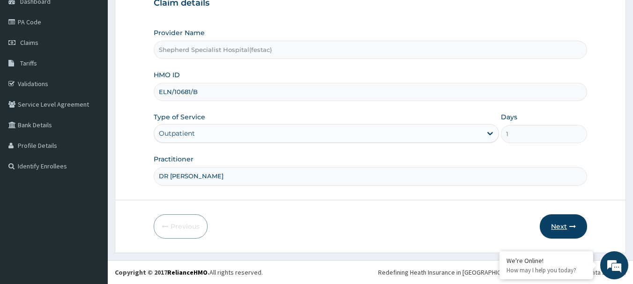
type input "DR CHRIS"
click at [568, 232] on button "Next" at bounding box center [563, 227] width 47 height 24
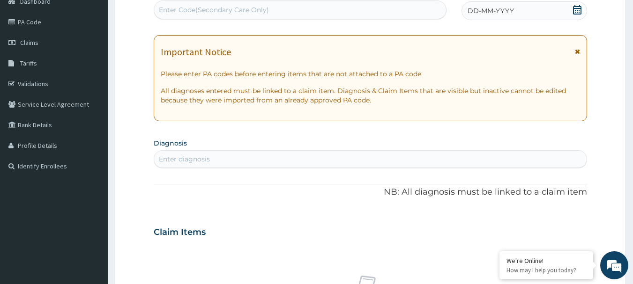
click at [406, 13] on div "Enter Code(Secondary Care Only)" at bounding box center [300, 9] width 292 height 15
paste input "ELN/10681/B"
type input "ELN/10681/B"
drag, startPoint x: 215, startPoint y: 14, endPoint x: 173, endPoint y: 11, distance: 41.8
click at [173, 11] on div "Enter Code(Secondary Care Only)" at bounding box center [300, 9] width 292 height 15
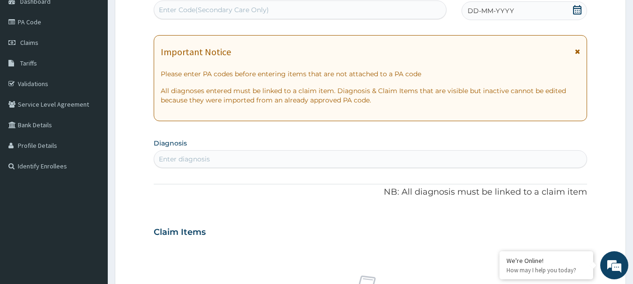
paste input "PA/903A93"
type input "PA/903A93"
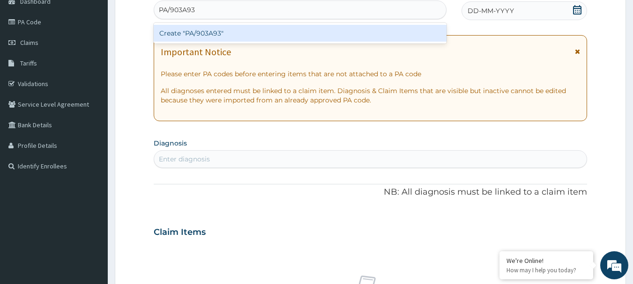
click at [247, 40] on div "Create "PA/903A93"" at bounding box center [300, 33] width 293 height 17
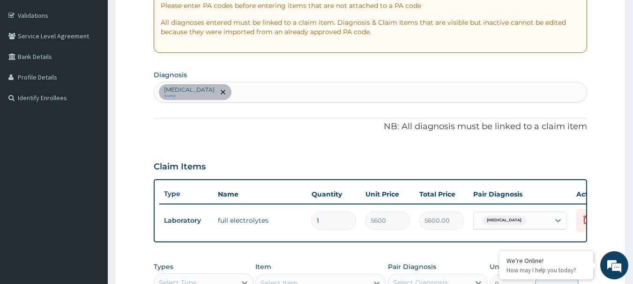
scroll to position [162, 0]
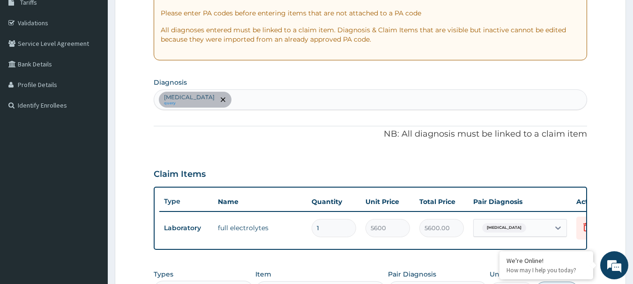
click at [277, 106] on div "Electrolyte imbalance query" at bounding box center [370, 100] width 433 height 20
type input "FALCIPA"
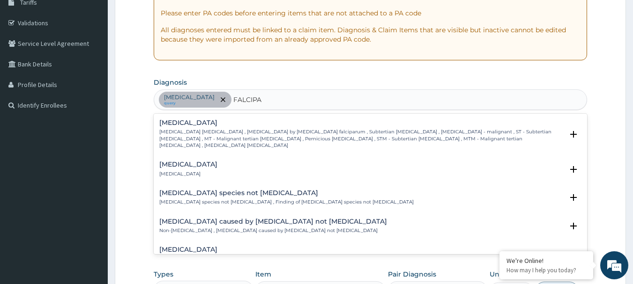
click at [222, 120] on h4 "Falciparum malaria" at bounding box center [361, 123] width 404 height 7
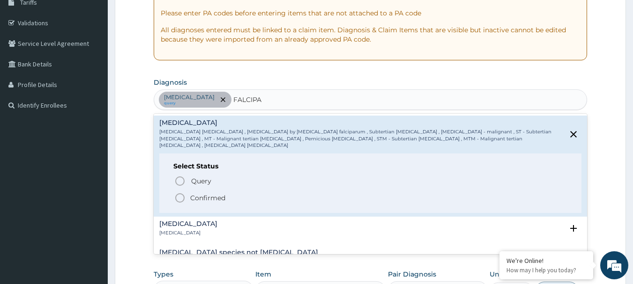
click at [176, 194] on circle "status option filled" at bounding box center [180, 198] width 8 height 8
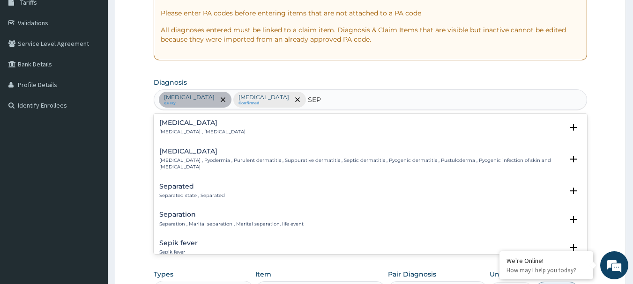
type input "SEPS"
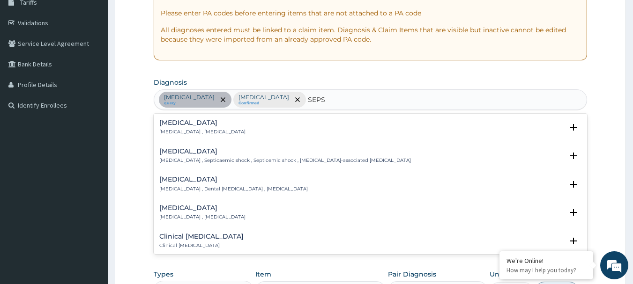
click at [194, 123] on h4 "Sepsis" at bounding box center [202, 123] width 86 height 7
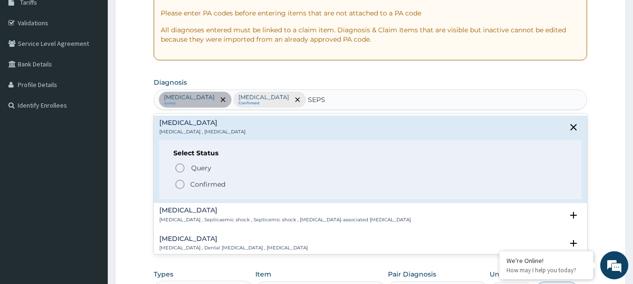
click at [181, 183] on icon "status option filled" at bounding box center [179, 184] width 11 height 11
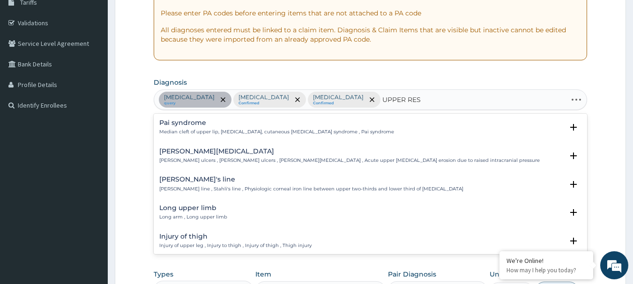
type input "UPPER RESP"
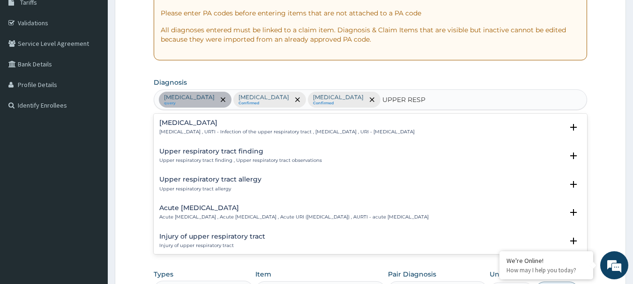
click at [224, 127] on div "[MEDICAL_DATA] [MEDICAL_DATA] , URTI - Infection of the upper respiratory tract…" at bounding box center [286, 128] width 255 height 16
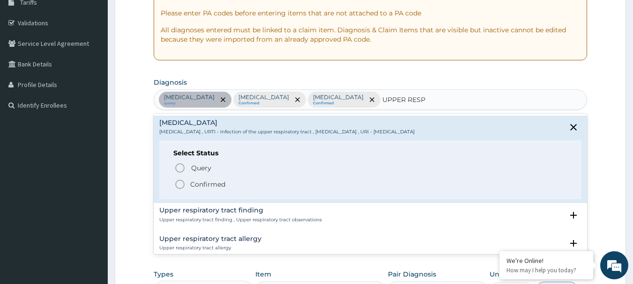
click at [179, 183] on icon "status option filled" at bounding box center [179, 184] width 11 height 11
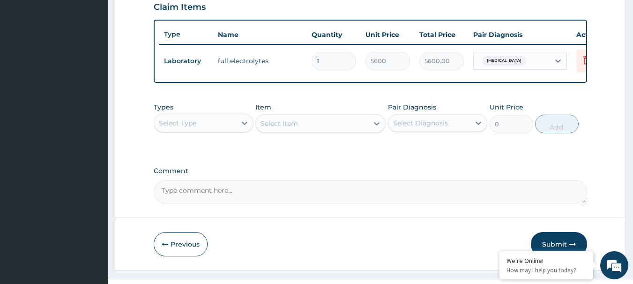
scroll to position [354, 0]
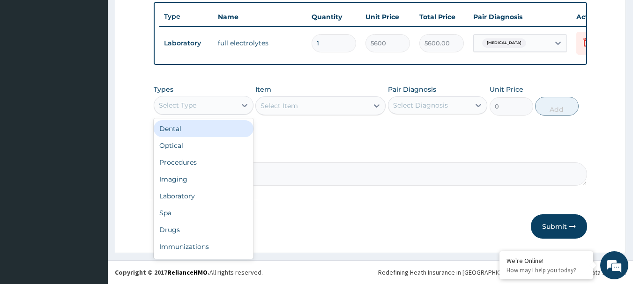
click at [209, 102] on div "Select Type" at bounding box center [195, 105] width 82 height 15
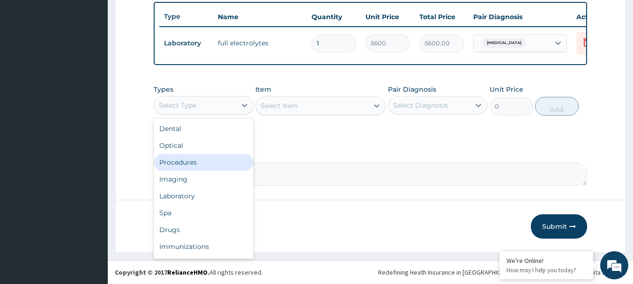
click at [180, 161] on div "Procedures" at bounding box center [204, 162] width 100 height 17
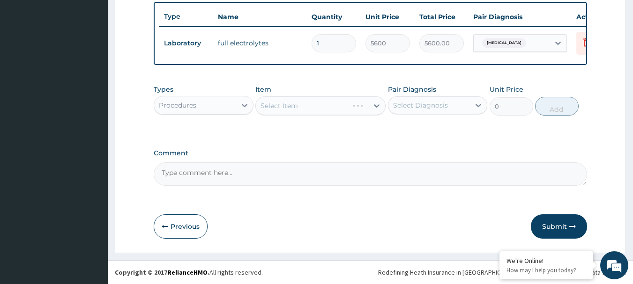
click at [294, 109] on div "Select Item" at bounding box center [320, 106] width 130 height 19
click at [298, 105] on div "Select Item" at bounding box center [320, 106] width 130 height 19
click at [302, 105] on div "Select Item" at bounding box center [320, 106] width 130 height 19
click at [302, 105] on div "Select Item" at bounding box center [312, 105] width 112 height 15
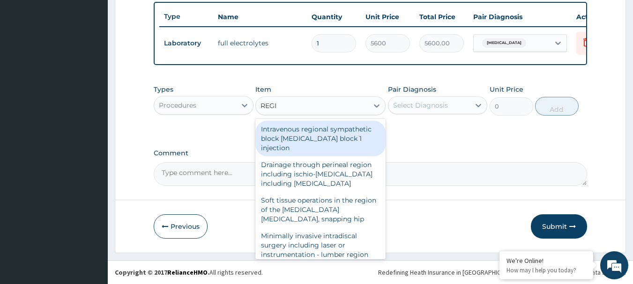
type input "REGIS"
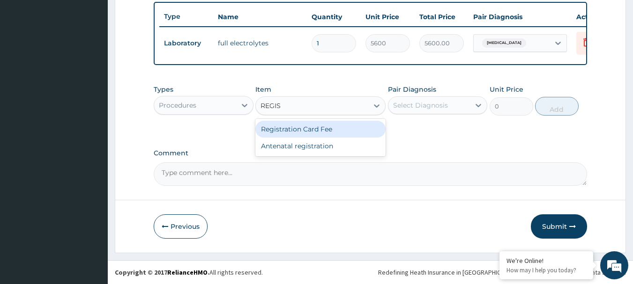
click at [300, 130] on div "Registration Card Fee" at bounding box center [320, 129] width 130 height 17
type input "2900"
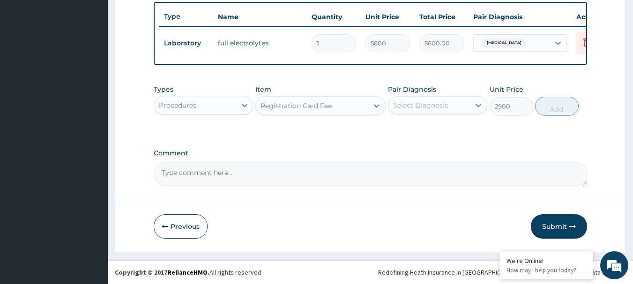
click at [426, 106] on div "Select Diagnosis" at bounding box center [420, 105] width 55 height 9
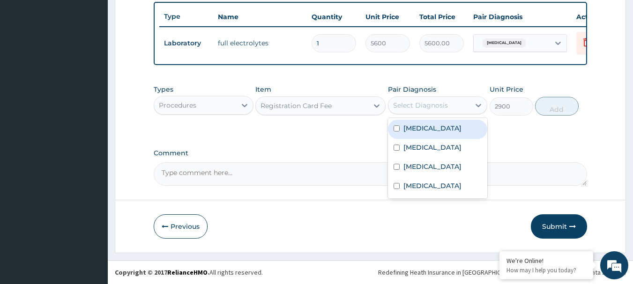
click at [416, 127] on label "Electrolyte imbalance" at bounding box center [433, 128] width 58 height 9
checkbox input "true"
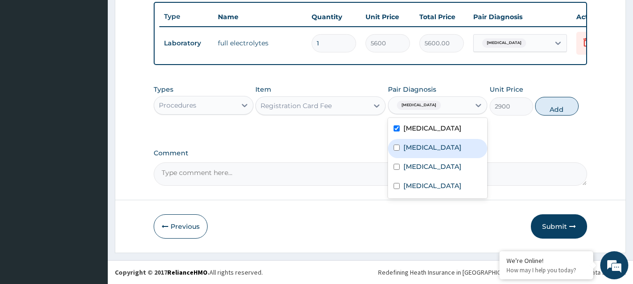
click at [419, 143] on label "[MEDICAL_DATA]" at bounding box center [433, 147] width 58 height 9
checkbox input "true"
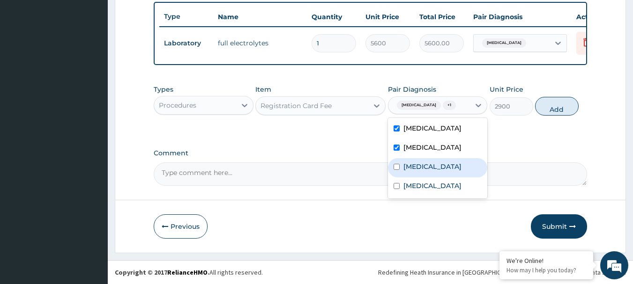
click at [419, 170] on div "[MEDICAL_DATA]" at bounding box center [438, 167] width 100 height 19
checkbox input "true"
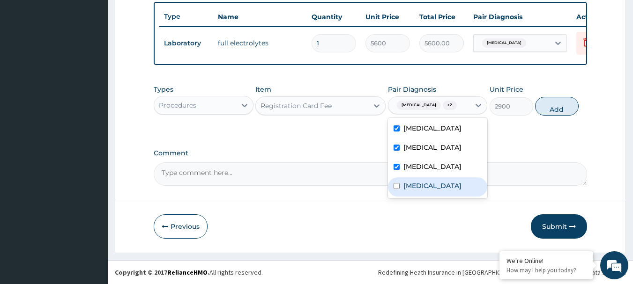
drag, startPoint x: 426, startPoint y: 208, endPoint x: 434, endPoint y: 205, distance: 7.6
click at [427, 191] on label "[MEDICAL_DATA]" at bounding box center [433, 185] width 58 height 9
checkbox input "true"
click at [556, 114] on button "Add" at bounding box center [557, 106] width 44 height 19
type input "0"
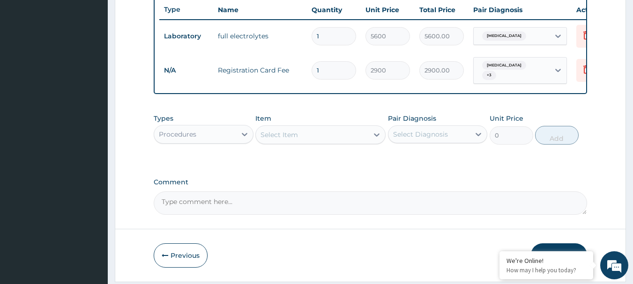
click at [320, 142] on div "Select Item" at bounding box center [312, 134] width 112 height 15
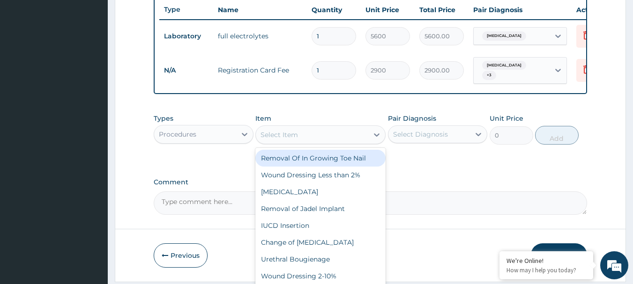
click at [316, 141] on div "Select Item" at bounding box center [312, 134] width 112 height 15
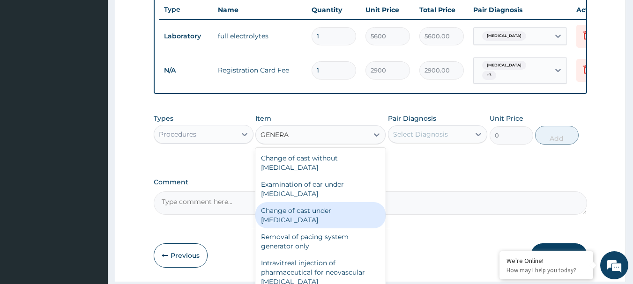
type input "GENERAL"
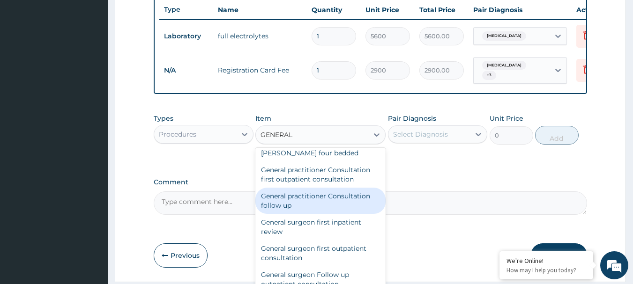
scroll to position [94, 0]
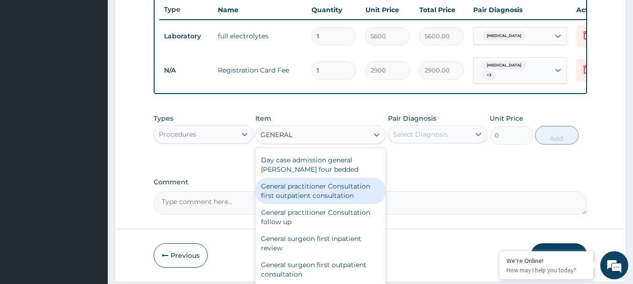
click at [316, 194] on div "General practitioner Consultation first outpatient consultation" at bounding box center [320, 191] width 130 height 26
type input "3600"
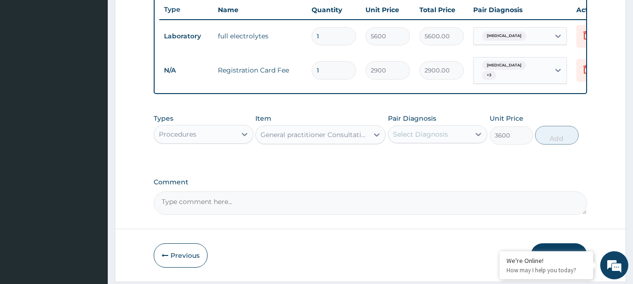
click at [434, 139] on div "Select Diagnosis" at bounding box center [420, 134] width 55 height 9
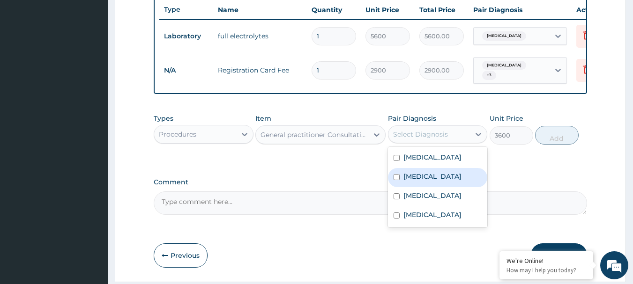
click at [414, 176] on div "[MEDICAL_DATA]" at bounding box center [438, 177] width 100 height 19
checkbox input "true"
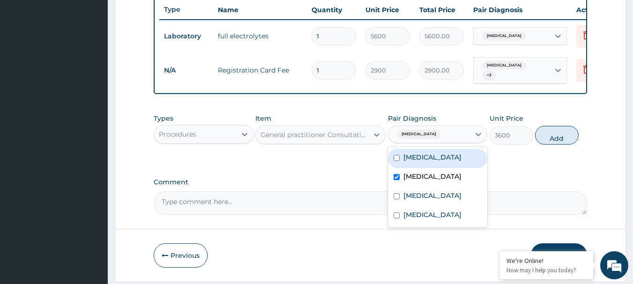
click at [416, 162] on label "Electrolyte imbalance" at bounding box center [433, 157] width 58 height 9
checkbox input "true"
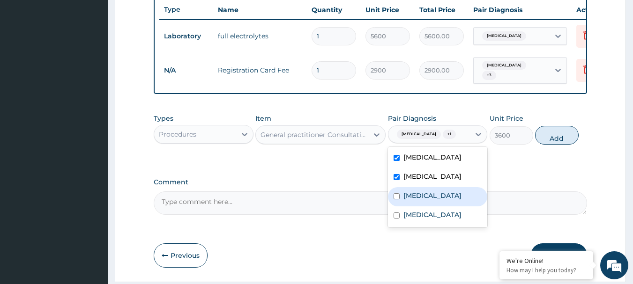
click at [418, 207] on div "[MEDICAL_DATA]" at bounding box center [438, 196] width 100 height 19
checkbox input "true"
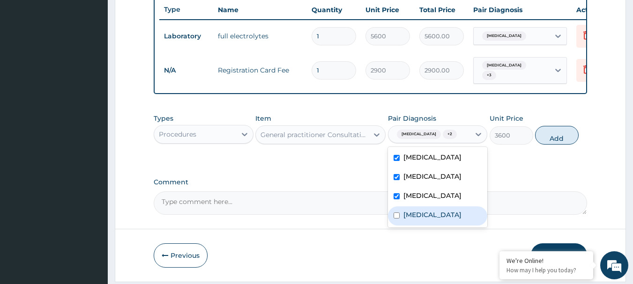
drag, startPoint x: 426, startPoint y: 229, endPoint x: 511, endPoint y: 187, distance: 94.1
click at [428, 220] on label "[MEDICAL_DATA]" at bounding box center [433, 214] width 58 height 9
checkbox input "true"
click at [554, 145] on button "Add" at bounding box center [557, 135] width 44 height 19
type input "0"
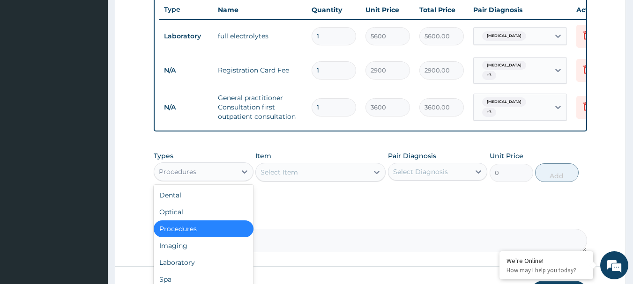
click at [194, 175] on div "Procedures" at bounding box center [177, 171] width 37 height 9
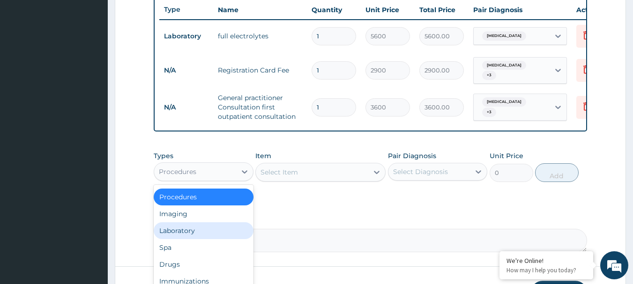
click at [199, 239] on div "Laboratory" at bounding box center [204, 231] width 100 height 17
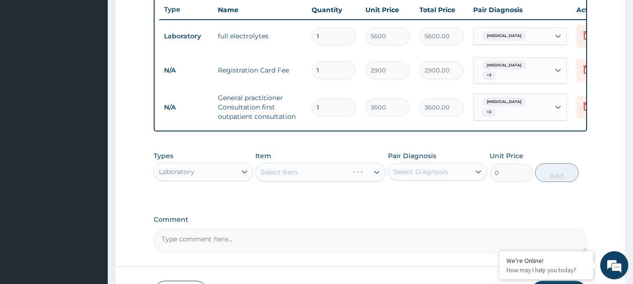
click at [273, 179] on div "Select Item" at bounding box center [320, 172] width 130 height 19
click at [299, 181] on div "Select Item" at bounding box center [320, 172] width 130 height 19
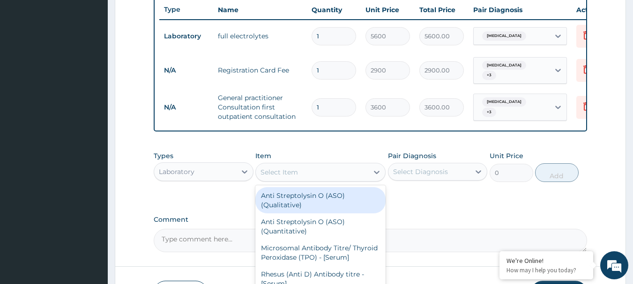
click at [299, 180] on div "Select Item" at bounding box center [312, 172] width 112 height 15
type input "PARAS"
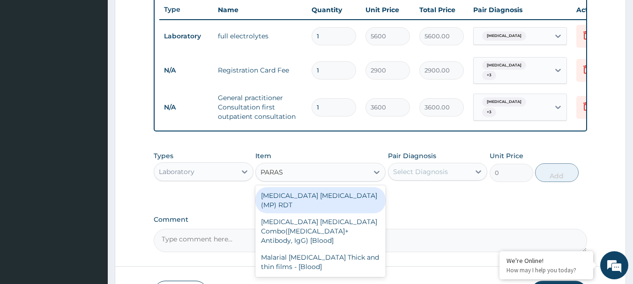
click at [299, 201] on div "[MEDICAL_DATA] [MEDICAL_DATA] (MP) RDT" at bounding box center [320, 200] width 130 height 26
type input "2100"
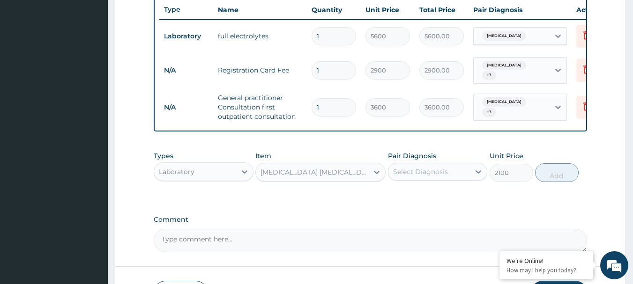
click at [381, 187] on div "Types Laboratory Item option MALARIA PARASITE (MP) RDT, selected. Select is foc…" at bounding box center [371, 167] width 434 height 40
click at [420, 177] on div "Select Diagnosis" at bounding box center [420, 171] width 55 height 9
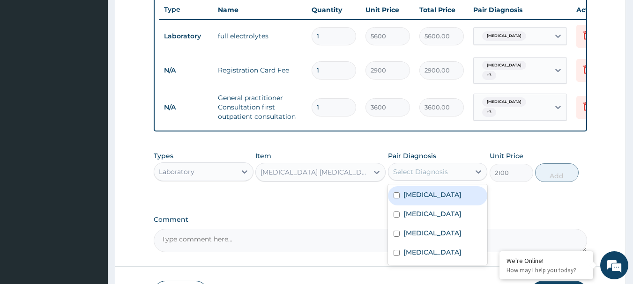
click at [407, 206] on div "Electrolyte imbalance" at bounding box center [438, 196] width 100 height 19
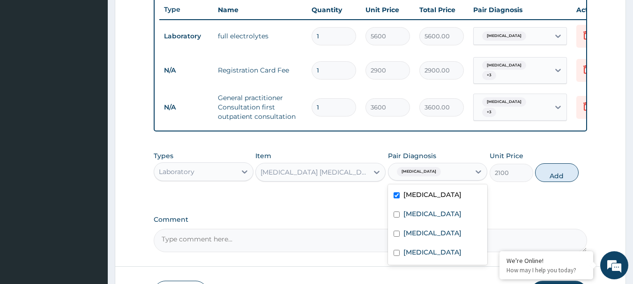
click at [407, 200] on label "Electrolyte imbalance" at bounding box center [433, 194] width 58 height 9
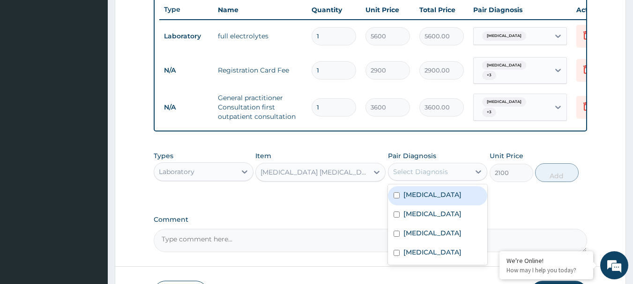
click at [407, 206] on div "Electrolyte imbalance" at bounding box center [438, 196] width 100 height 19
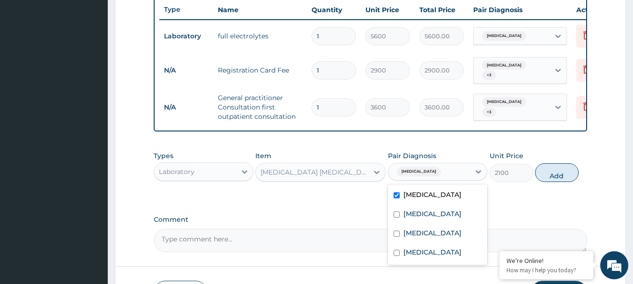
click at [407, 206] on div "Electrolyte imbalance" at bounding box center [438, 196] width 100 height 19
checkbox input "false"
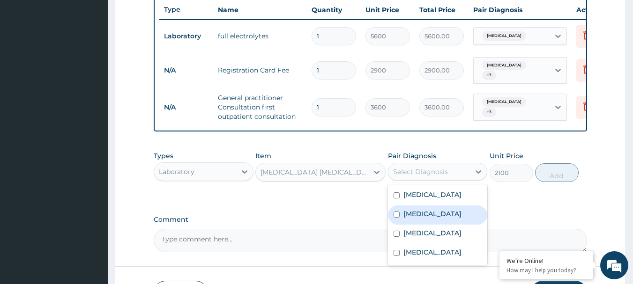
click at [405, 219] on label "[MEDICAL_DATA]" at bounding box center [433, 213] width 58 height 9
checkbox input "true"
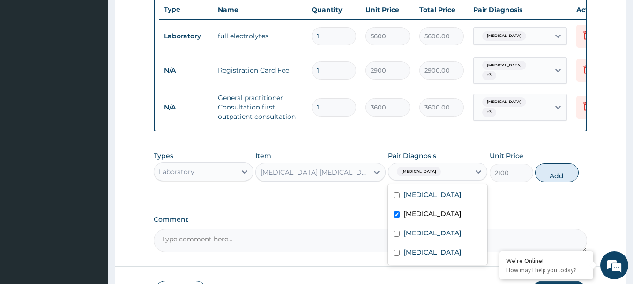
click at [550, 182] on button "Add" at bounding box center [557, 173] width 44 height 19
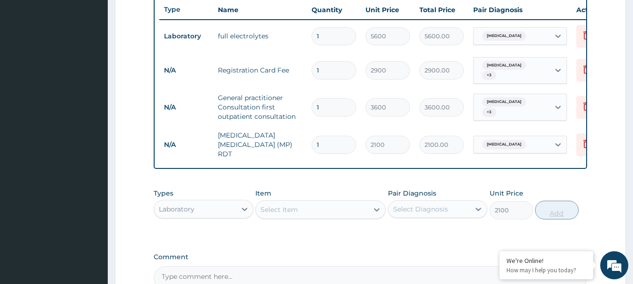
type input "0"
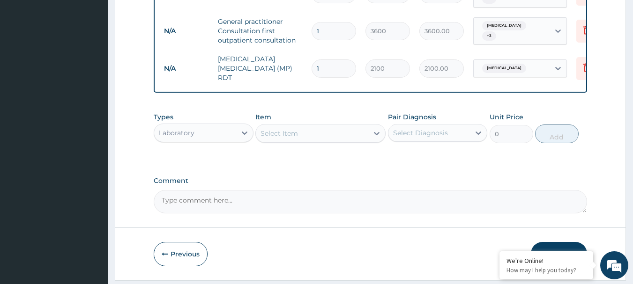
scroll to position [448, 0]
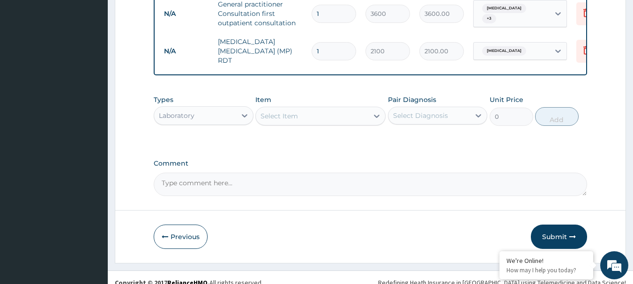
click at [283, 116] on div "Select Item" at bounding box center [279, 116] width 37 height 9
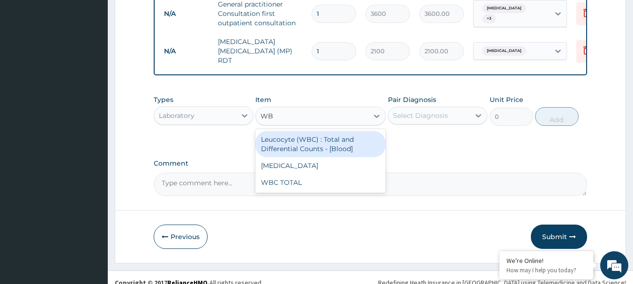
type input "WBC"
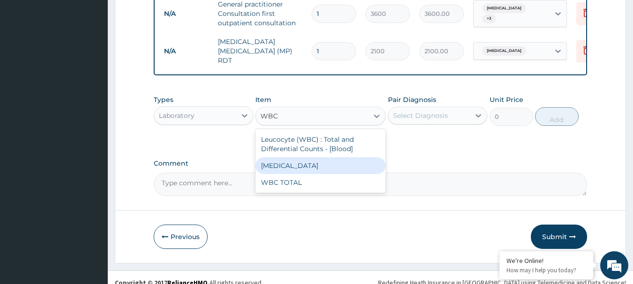
click at [291, 167] on div "[MEDICAL_DATA]" at bounding box center [320, 165] width 130 height 17
type input "2100"
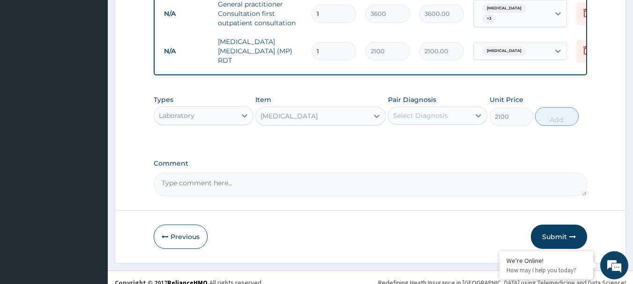
click at [407, 125] on div "Select Diagnosis" at bounding box center [438, 116] width 100 height 18
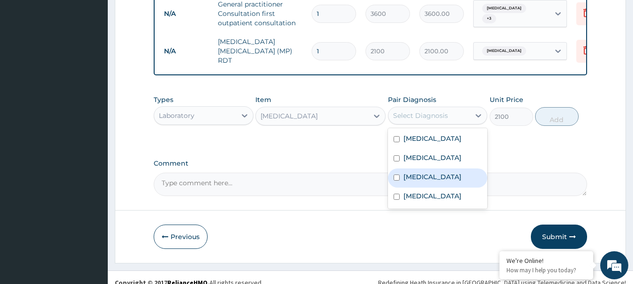
click at [417, 174] on label "[MEDICAL_DATA]" at bounding box center [433, 176] width 58 height 9
checkbox input "true"
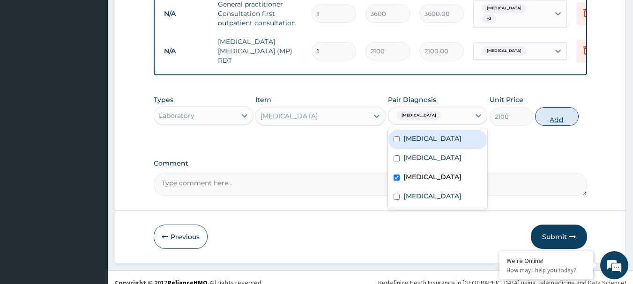
click at [570, 117] on button "Add" at bounding box center [557, 116] width 44 height 19
type input "0"
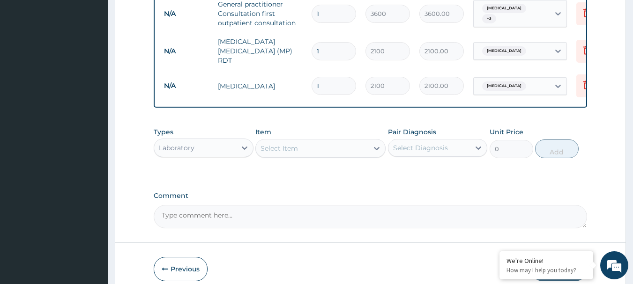
click at [297, 148] on div "Select Item" at bounding box center [279, 148] width 37 height 9
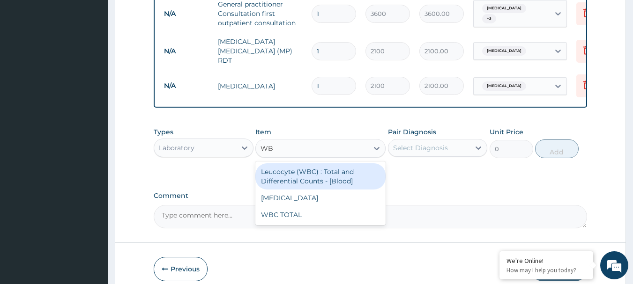
type input "WBC"
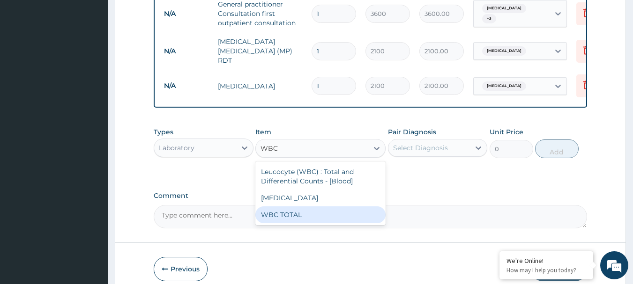
click at [288, 216] on div "WBC TOTAL" at bounding box center [320, 215] width 130 height 17
type input "2100"
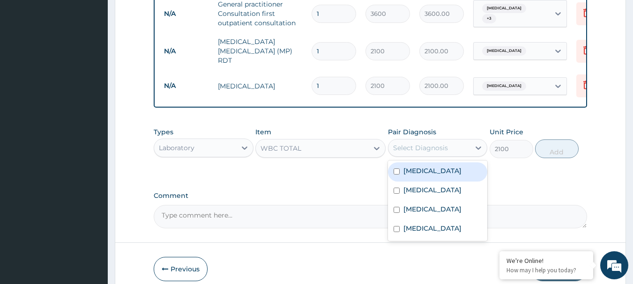
click at [412, 153] on div "Select Diagnosis" at bounding box center [420, 147] width 55 height 9
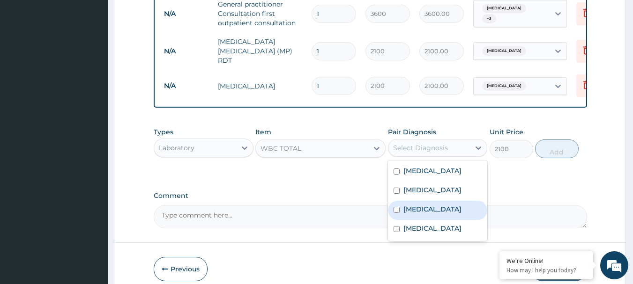
drag, startPoint x: 411, startPoint y: 212, endPoint x: 544, endPoint y: 172, distance: 138.0
click at [412, 212] on label "[MEDICAL_DATA]" at bounding box center [433, 209] width 58 height 9
checkbox input "true"
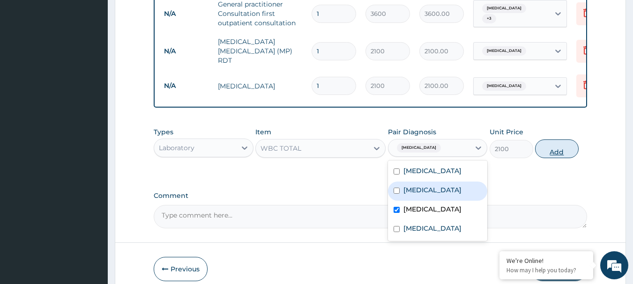
click at [561, 156] on button "Add" at bounding box center [557, 149] width 44 height 19
type input "0"
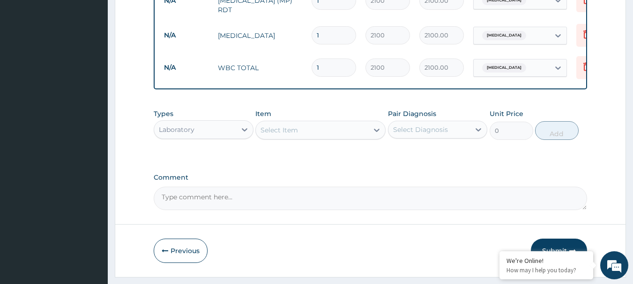
scroll to position [478, 0]
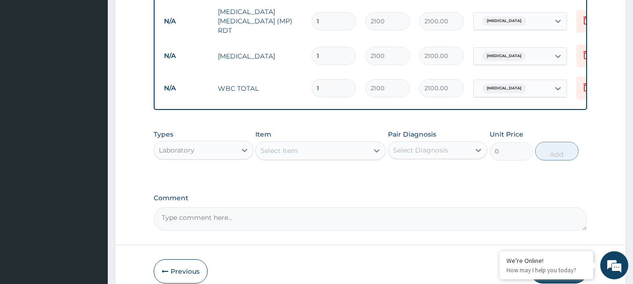
click at [222, 152] on div "Laboratory" at bounding box center [195, 150] width 82 height 15
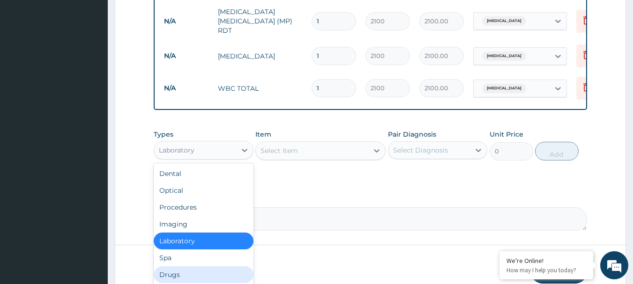
click at [175, 274] on div "Drugs" at bounding box center [204, 275] width 100 height 17
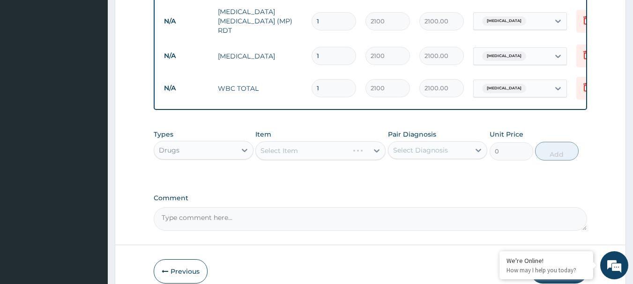
click at [273, 154] on div "Select Item" at bounding box center [320, 151] width 130 height 19
click at [314, 146] on div "Select Item" at bounding box center [320, 151] width 130 height 19
click at [348, 158] on div "Select Item" at bounding box center [312, 150] width 112 height 15
click at [340, 155] on div "Select Item" at bounding box center [312, 150] width 112 height 15
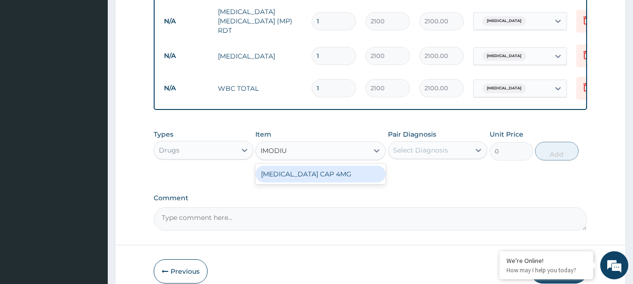
type input "IMODIUM"
click at [335, 174] on div "IMODIUM CAP 4MG" at bounding box center [320, 174] width 130 height 17
type input "187"
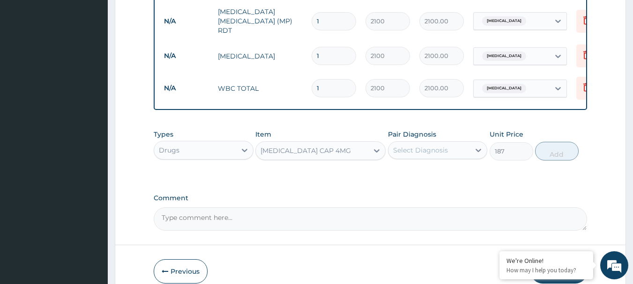
click at [450, 154] on div "Select Diagnosis" at bounding box center [430, 150] width 82 height 15
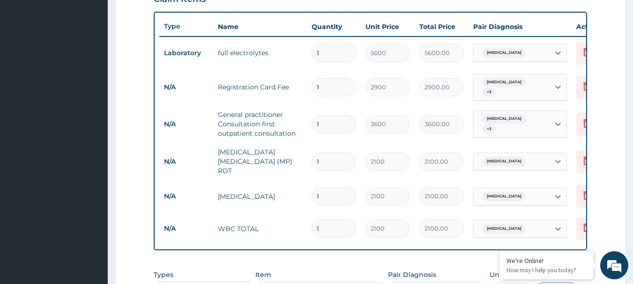
scroll to position [196, 0]
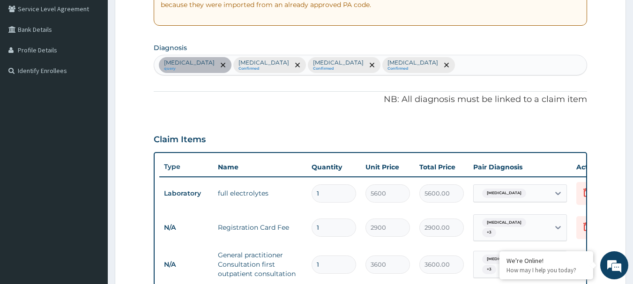
click at [496, 65] on div "Electrolyte imbalance query Falciparum malaria Confirmed Sepsis Confirmed Upper…" at bounding box center [370, 65] width 433 height 20
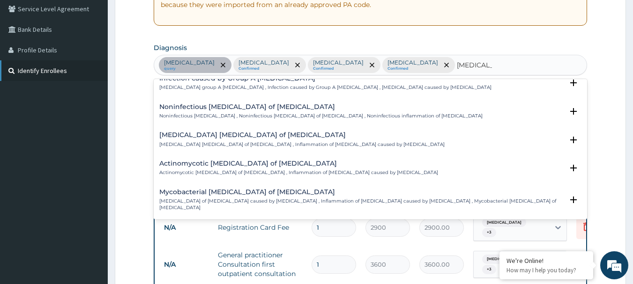
scroll to position [1171, 0]
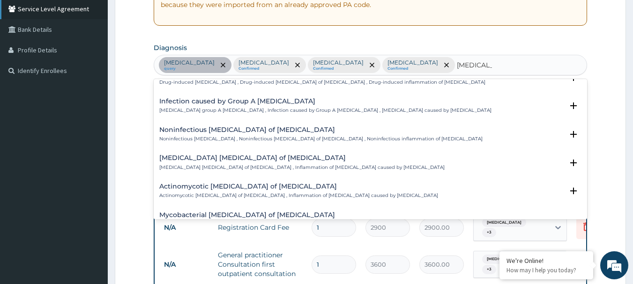
type input "ENTERITIS"
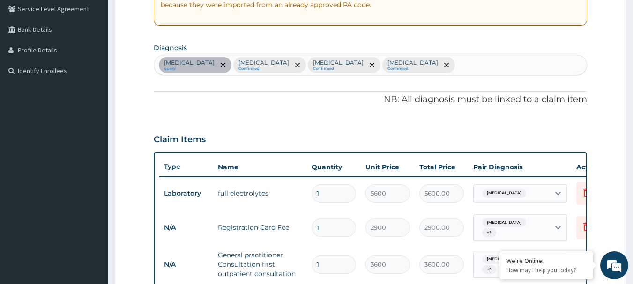
type input "A"
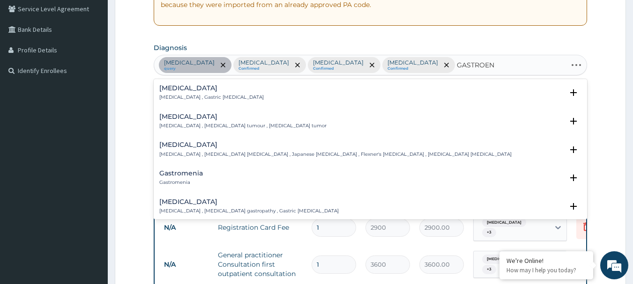
type input "GASTROENT"
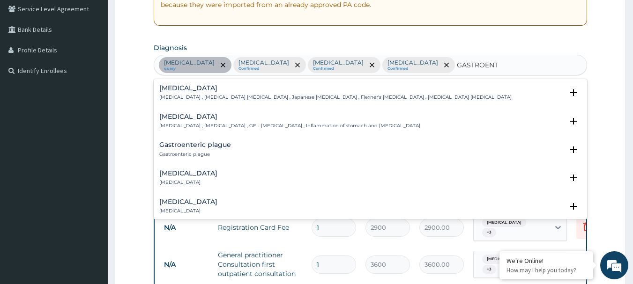
click at [225, 124] on p "Gastroenteritis , Gastroenteropathy , GE - Gastroenteritis , Inflammation of st…" at bounding box center [289, 126] width 261 height 7
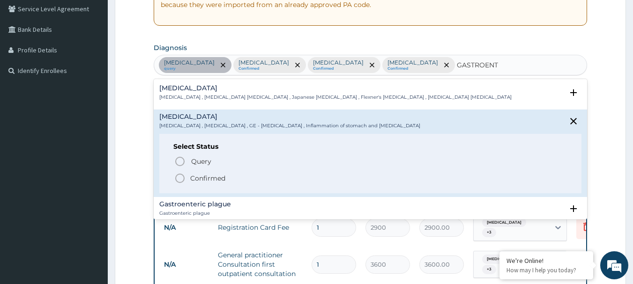
click at [183, 180] on icon "status option filled" at bounding box center [179, 178] width 11 height 11
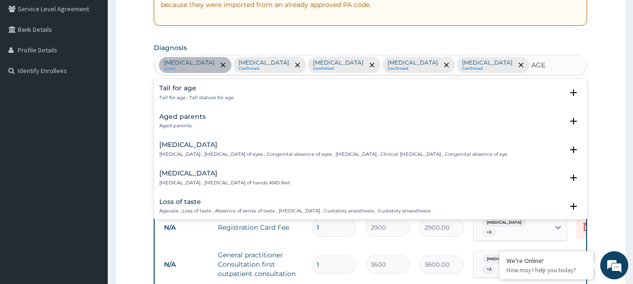
scroll to position [187, 0]
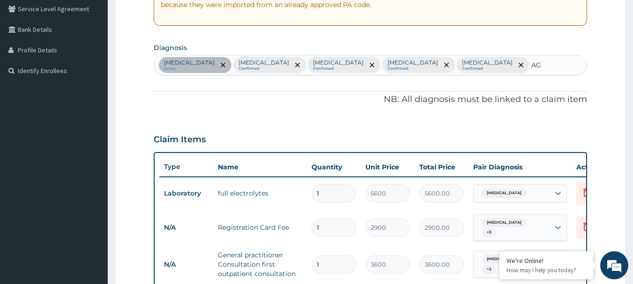
type input "A"
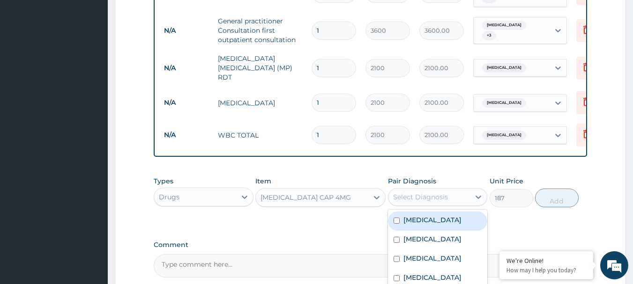
click at [431, 200] on div "Select Diagnosis" at bounding box center [420, 197] width 55 height 9
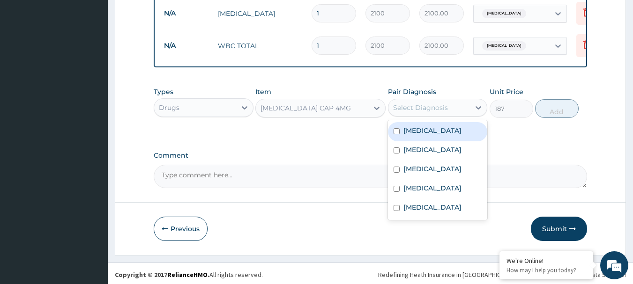
scroll to position [524, 0]
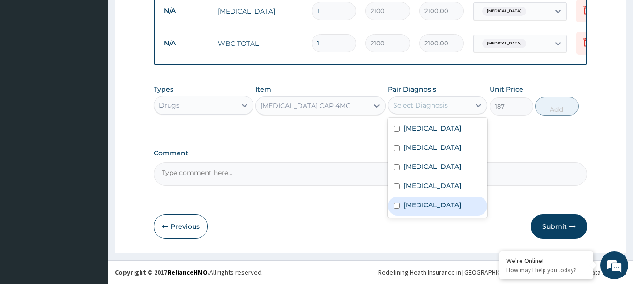
click at [433, 210] on label "Gastroenteritis" at bounding box center [433, 205] width 58 height 9
checkbox input "true"
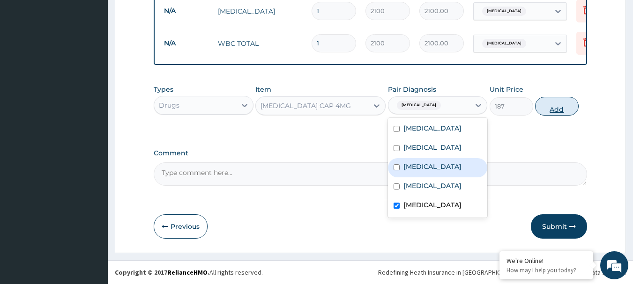
click at [553, 110] on button "Add" at bounding box center [557, 106] width 44 height 19
type input "0"
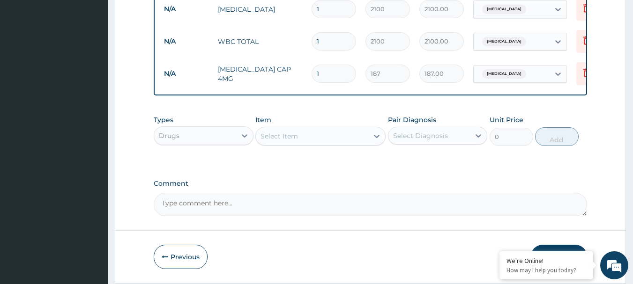
type input "0.00"
type input "2"
type input "374.00"
type input "2"
click at [280, 139] on div "Select Item" at bounding box center [279, 136] width 37 height 9
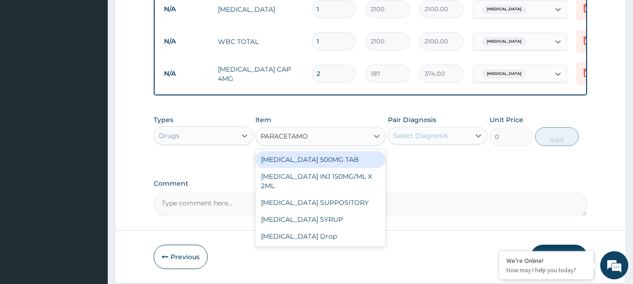
type input "PARACETAMOL"
click at [304, 161] on div "PARACETAMOL 500MG TAB" at bounding box center [320, 159] width 130 height 17
type input "34"
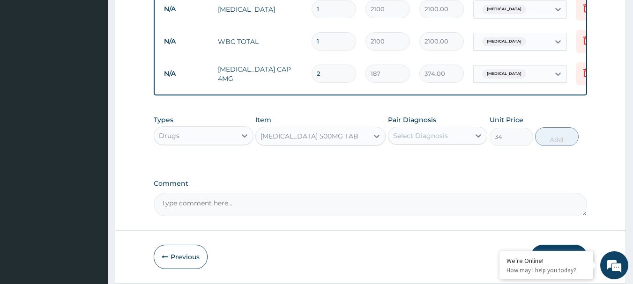
click at [423, 136] on div "Select Diagnosis" at bounding box center [420, 135] width 55 height 9
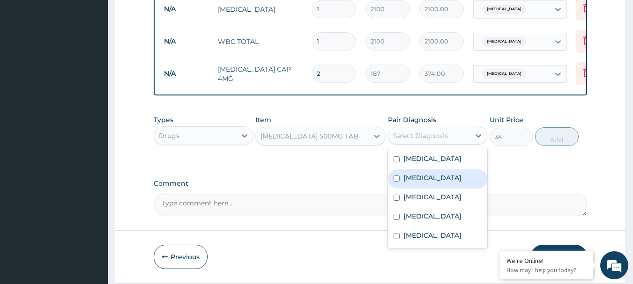
drag, startPoint x: 428, startPoint y: 180, endPoint x: 532, endPoint y: 155, distance: 106.9
click at [428, 180] on label "Falciparum malaria" at bounding box center [433, 177] width 58 height 9
checkbox input "true"
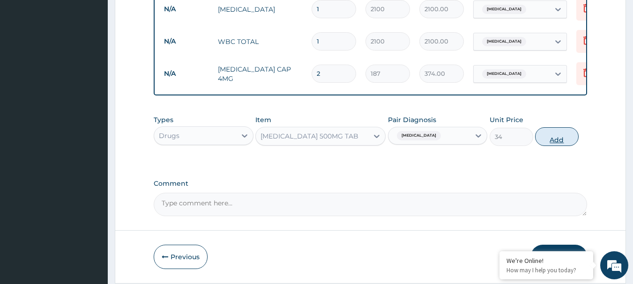
click at [565, 137] on button "Add" at bounding box center [557, 136] width 44 height 19
type input "0"
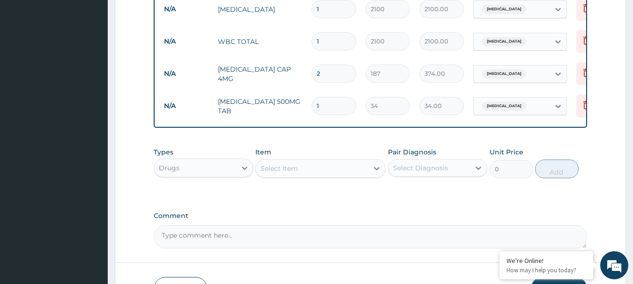
type input "18"
type input "612.00"
type input "18"
click at [286, 173] on div "Select Item" at bounding box center [279, 168] width 37 height 9
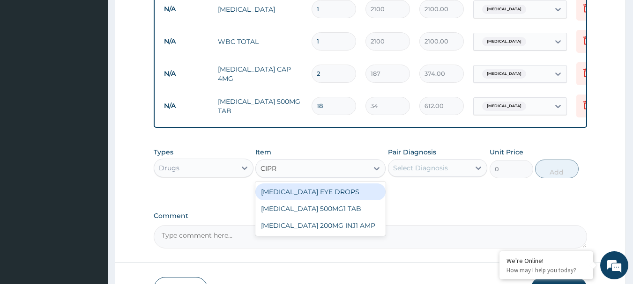
type input "CIPRO"
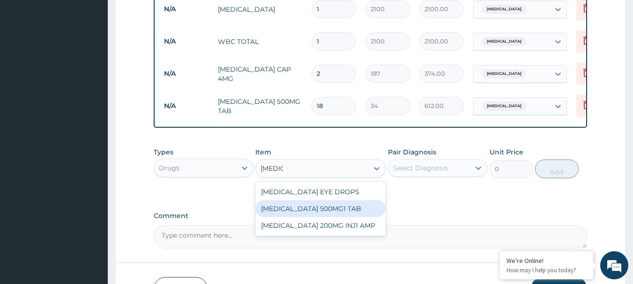
click at [340, 209] on div "CIPROFLOXACIN 500MG1 TAB" at bounding box center [320, 209] width 130 height 17
type input "250"
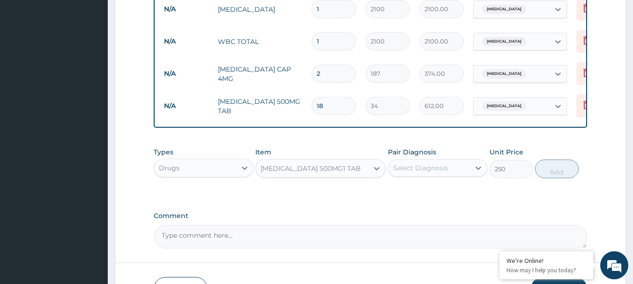
click at [431, 165] on div "Select Diagnosis" at bounding box center [430, 168] width 82 height 15
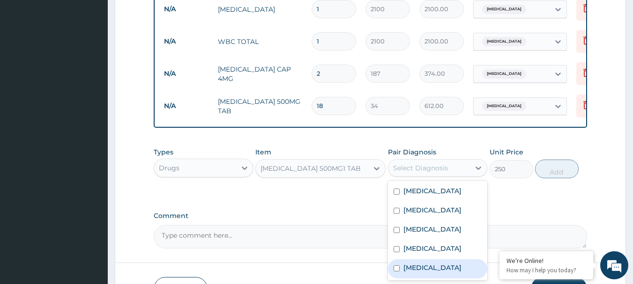
click at [432, 273] on label "Gastroenteritis" at bounding box center [433, 267] width 58 height 9
checkbox input "true"
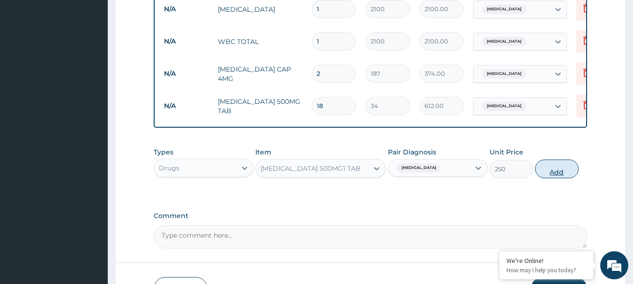
click at [557, 168] on button "Add" at bounding box center [557, 169] width 44 height 19
type input "0"
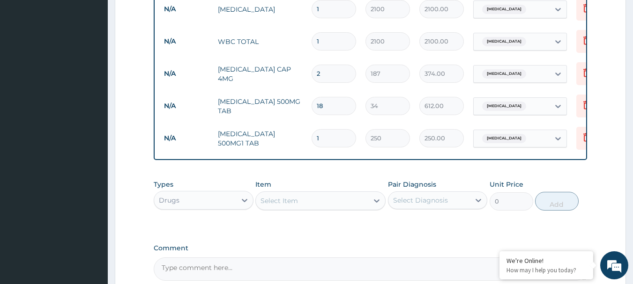
type input "15"
type input "3750.00"
type input "15"
click at [284, 205] on div "Select Item" at bounding box center [279, 200] width 37 height 9
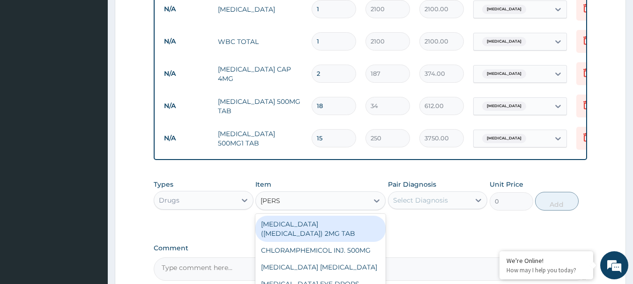
type input "LORAT"
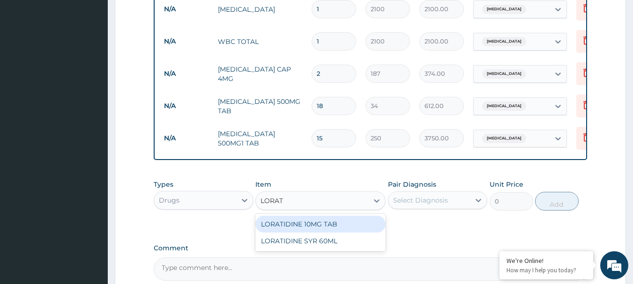
click at [310, 232] on div "LORATIDINE 10MG TAB" at bounding box center [320, 224] width 130 height 17
type input "55.25"
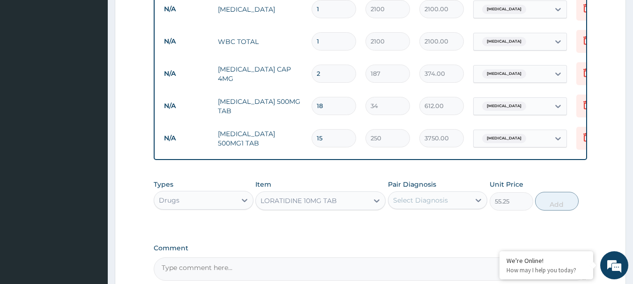
click at [416, 200] on div "Select Diagnosis" at bounding box center [420, 200] width 55 height 9
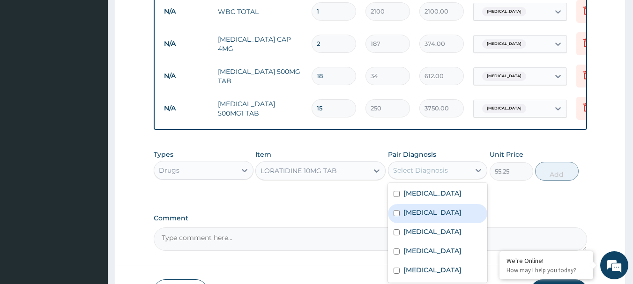
scroll to position [571, 0]
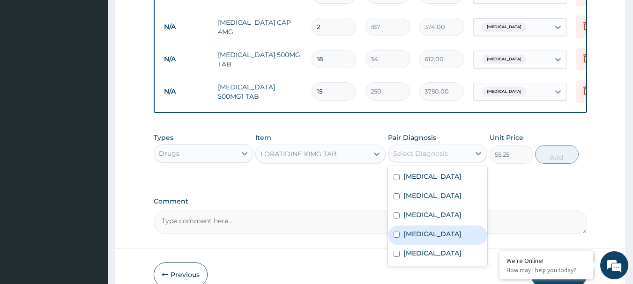
drag, startPoint x: 437, startPoint y: 236, endPoint x: 485, endPoint y: 216, distance: 51.7
click at [438, 236] on label "Upper respiratory infection" at bounding box center [433, 234] width 58 height 9
checkbox input "true"
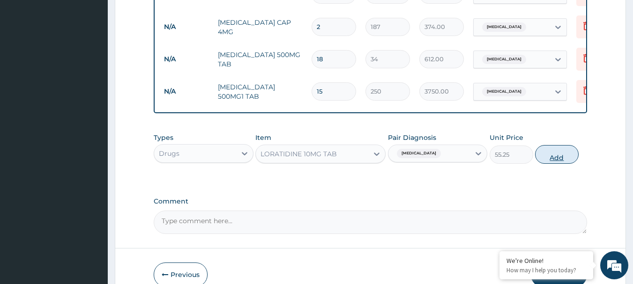
click at [561, 163] on button "Add" at bounding box center [557, 154] width 44 height 19
type input "0"
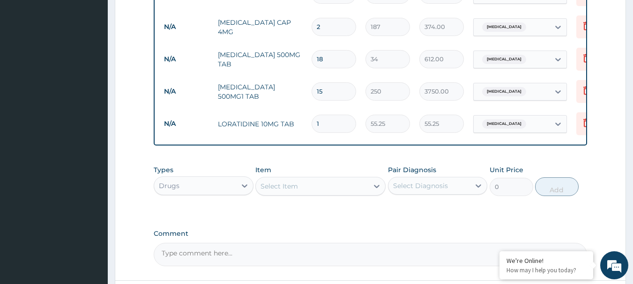
type input "0.00"
type input "4"
type input "221.00"
type input "4"
click at [292, 187] on div "Select Item" at bounding box center [279, 186] width 37 height 9
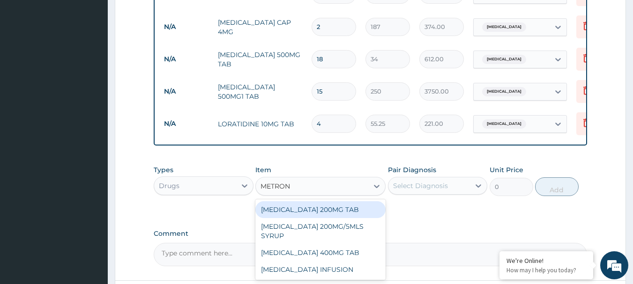
type input "METRONI"
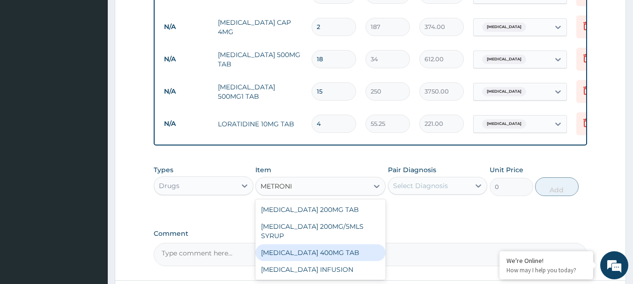
click at [339, 259] on div "METRONIDAZOLE 400MG TAB" at bounding box center [320, 253] width 130 height 17
type input "85"
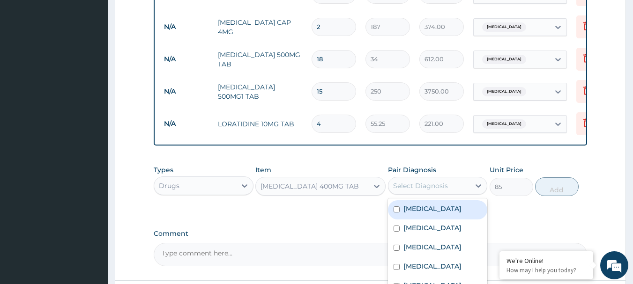
click at [419, 188] on div "Select Diagnosis" at bounding box center [420, 185] width 55 height 9
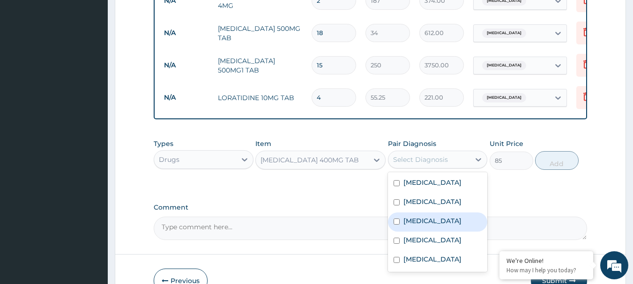
scroll to position [618, 0]
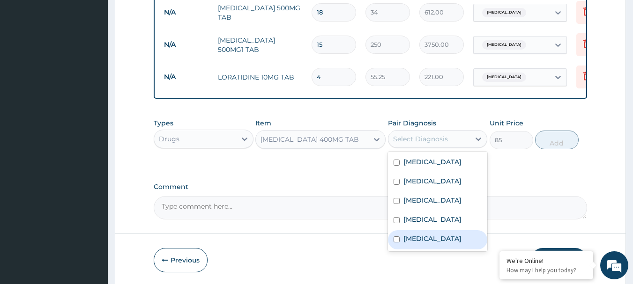
click at [424, 244] on label "Gastroenteritis" at bounding box center [433, 238] width 58 height 9
checkbox input "true"
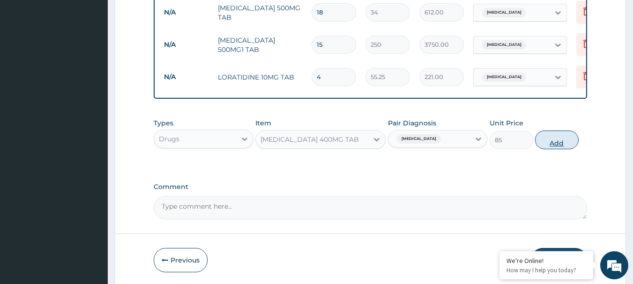
click at [555, 140] on button "Add" at bounding box center [557, 140] width 44 height 19
type input "0"
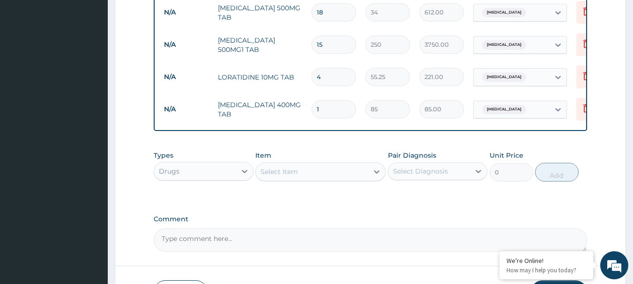
type input "15"
type input "1275.00"
type input "15"
click at [290, 177] on div "Select Item" at bounding box center [279, 171] width 37 height 9
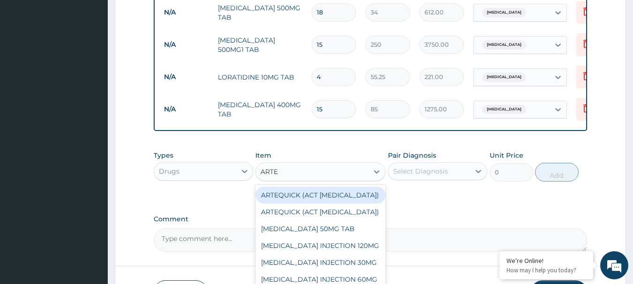
type input "ARTES"
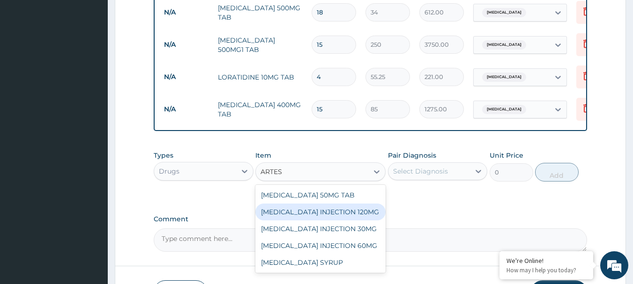
click at [336, 212] on div "ARTESUNATE INJECTION 120MG" at bounding box center [320, 212] width 130 height 17
type input "2550"
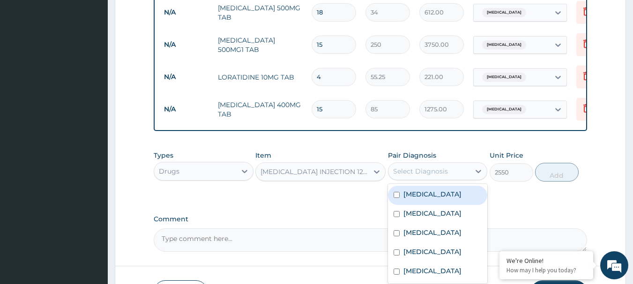
click at [418, 176] on div "Select Diagnosis" at bounding box center [420, 171] width 55 height 9
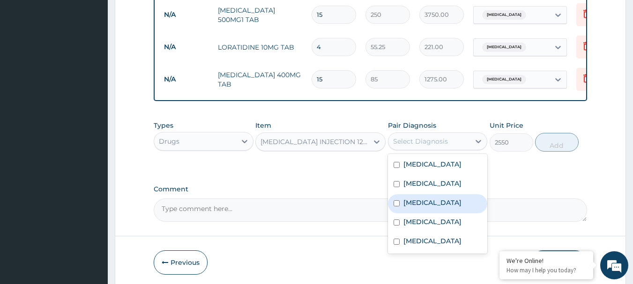
scroll to position [665, 0]
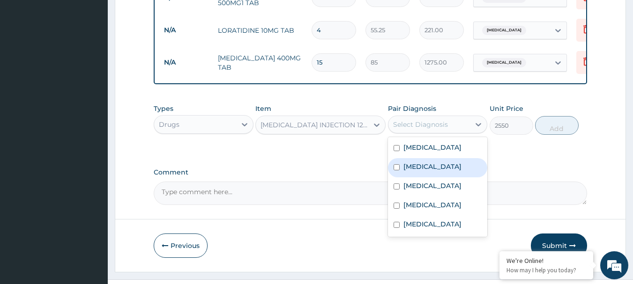
click at [444, 165] on label "Falciparum malaria" at bounding box center [433, 166] width 58 height 9
checkbox input "true"
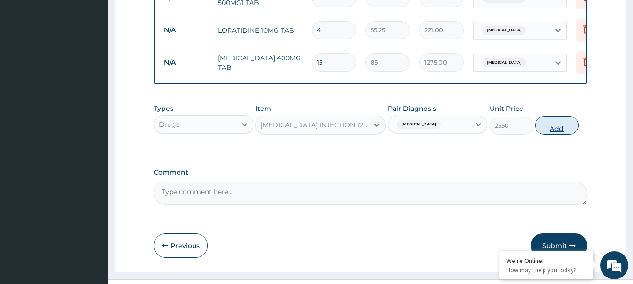
click at [553, 123] on button "Add" at bounding box center [557, 125] width 44 height 19
type input "0"
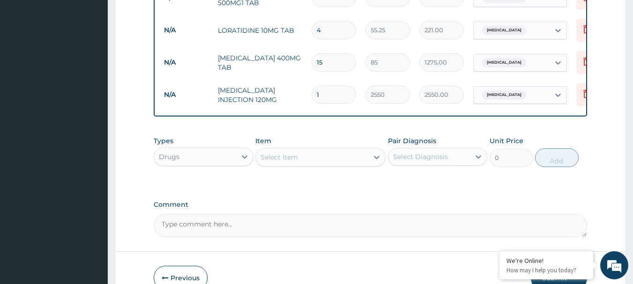
type input "0.00"
type input "5"
type input "12750.00"
type input "5"
click at [293, 153] on div "Select Item" at bounding box center [312, 157] width 112 height 15
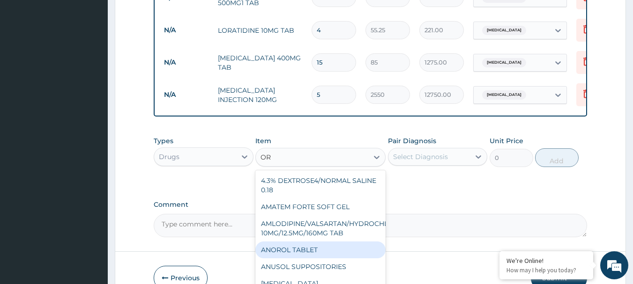
type input "ORS"
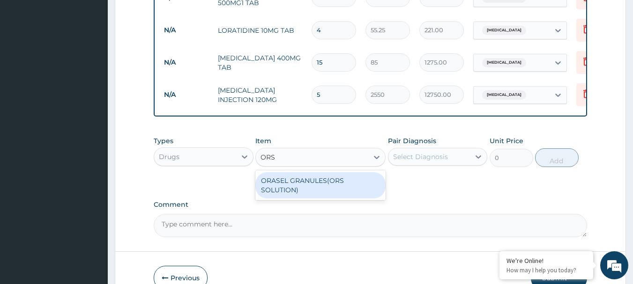
click at [345, 180] on div "ORASEL GRANULES(ORS SOLUTION)" at bounding box center [320, 185] width 130 height 26
type input "425"
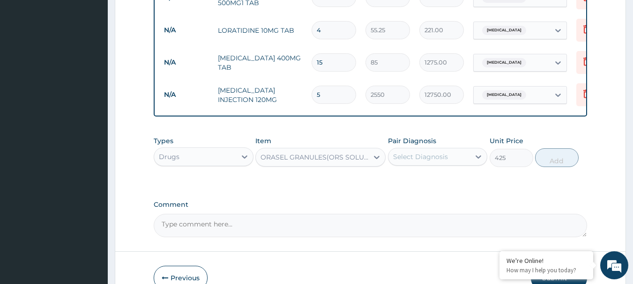
click at [419, 157] on div "Select Diagnosis" at bounding box center [420, 156] width 55 height 9
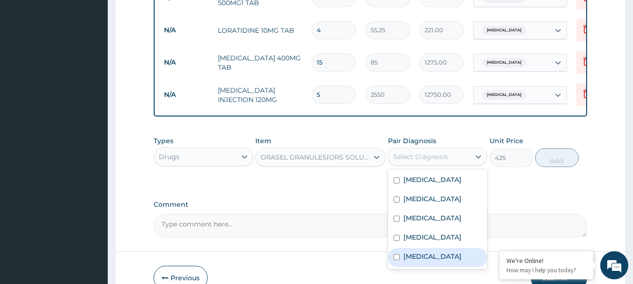
click at [430, 262] on label "Gastroenteritis" at bounding box center [433, 256] width 58 height 9
checkbox input "true"
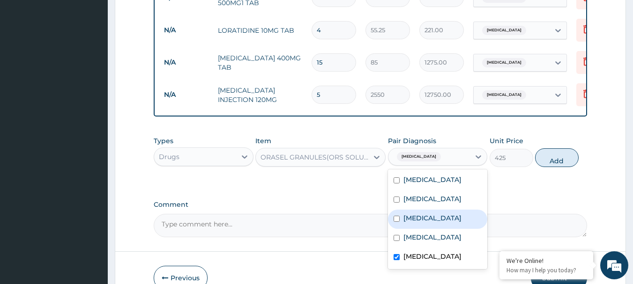
click at [421, 227] on div "Sepsis" at bounding box center [438, 219] width 100 height 19
checkbox input "true"
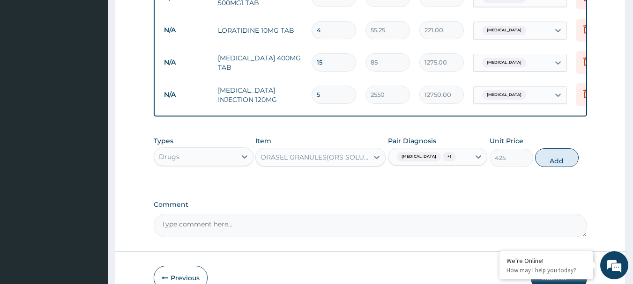
click at [563, 165] on button "Add" at bounding box center [557, 158] width 44 height 19
type input "0"
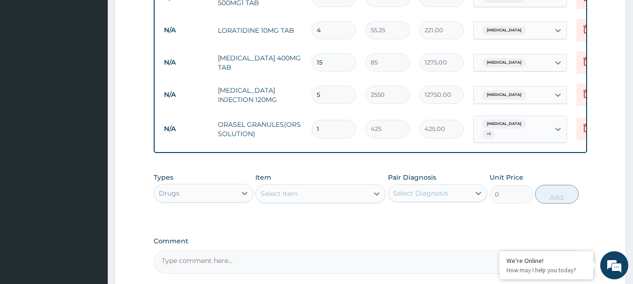
type input "0.00"
type input "2"
type input "850.00"
type input "2"
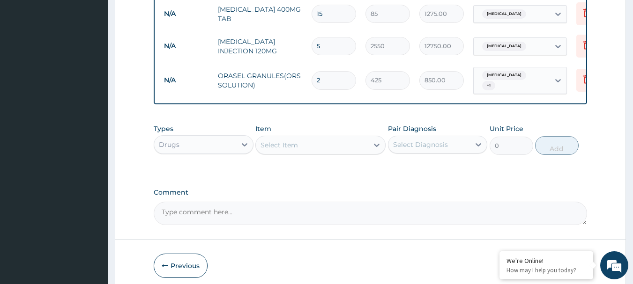
scroll to position [751, 0]
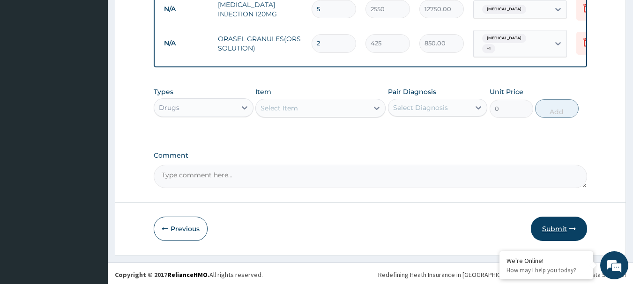
click at [563, 221] on button "Submit" at bounding box center [559, 229] width 56 height 24
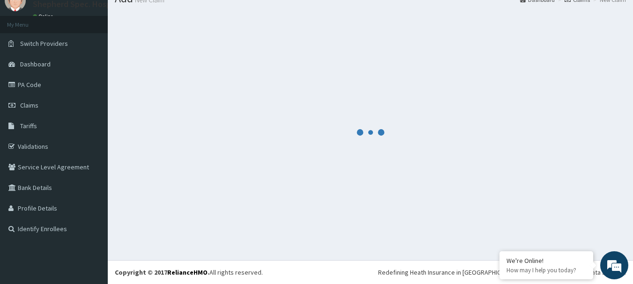
scroll to position [38, 0]
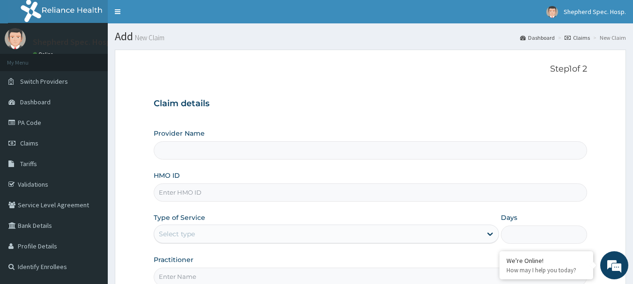
type input "Shepherd Specialist Hospital(festac)"
click at [235, 194] on input "HMO ID" at bounding box center [371, 193] width 434 height 18
paste input "URI/10218/B"
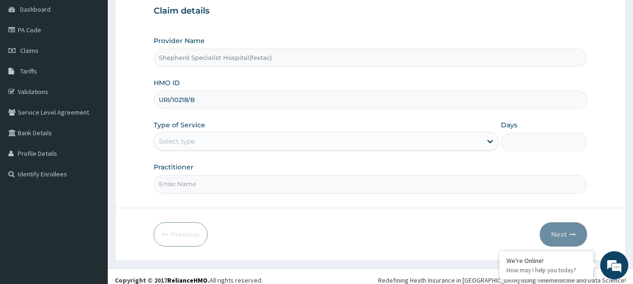
scroll to position [94, 0]
type input "URI/10218/B"
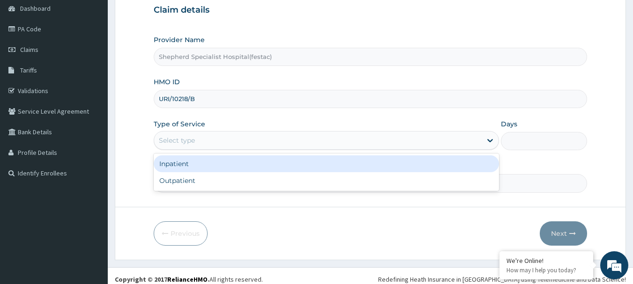
click at [177, 143] on div "Select type" at bounding box center [177, 140] width 36 height 9
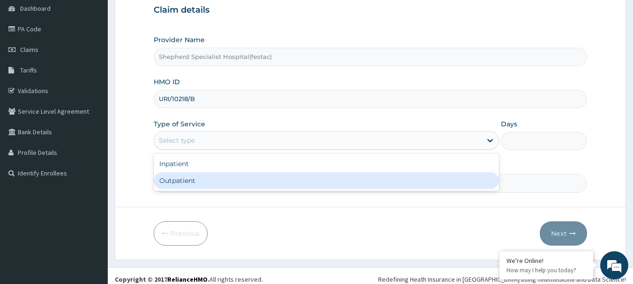
click at [203, 178] on div "Outpatient" at bounding box center [326, 180] width 345 height 17
type input "1"
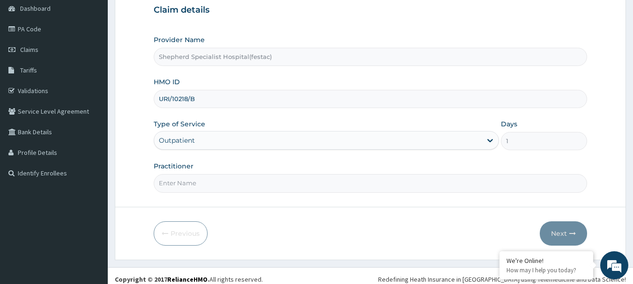
click at [206, 185] on input "Practitioner" at bounding box center [371, 183] width 434 height 18
type input "[PERSON_NAME]"
click at [552, 229] on button "Next" at bounding box center [563, 234] width 47 height 24
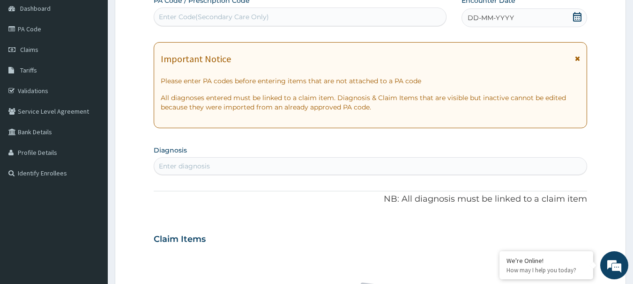
scroll to position [0, 0]
click at [565, 18] on div "DD-MM-YYYY" at bounding box center [525, 17] width 126 height 19
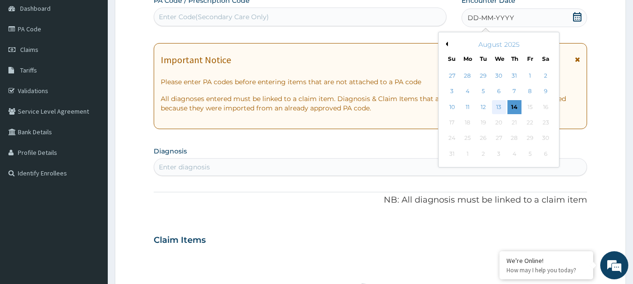
click at [498, 106] on div "13" at bounding box center [499, 107] width 14 height 14
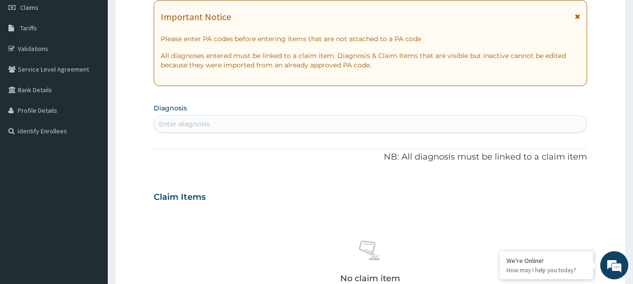
scroll to position [141, 0]
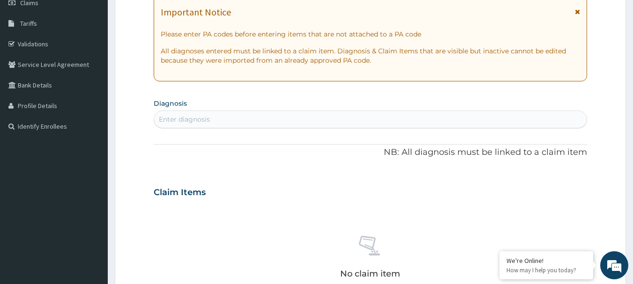
click at [282, 112] on div "Enter diagnosis" at bounding box center [370, 119] width 433 height 15
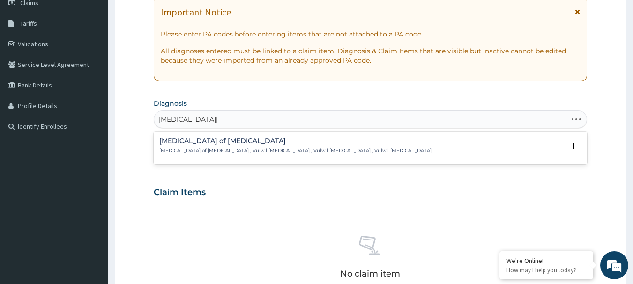
type input "VULVA CANDIDIAS"
click at [257, 135] on div "Candidiasis of vulva Candidiasis of vulva , Vulval candidiasis , Vulval thrush …" at bounding box center [371, 148] width 434 height 29
click at [199, 138] on h4 "Candidiasis of vulva" at bounding box center [295, 141] width 272 height 7
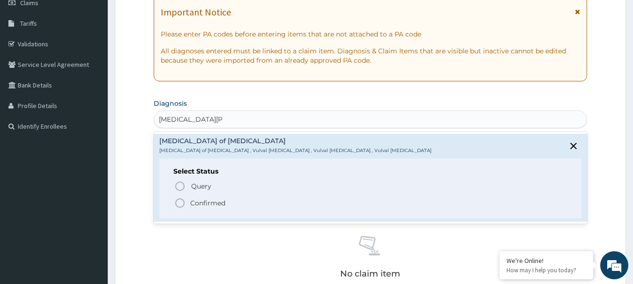
click at [183, 201] on icon "status option filled" at bounding box center [179, 203] width 11 height 11
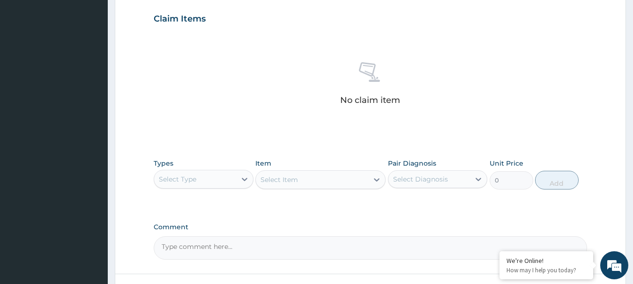
scroll to position [328, 0]
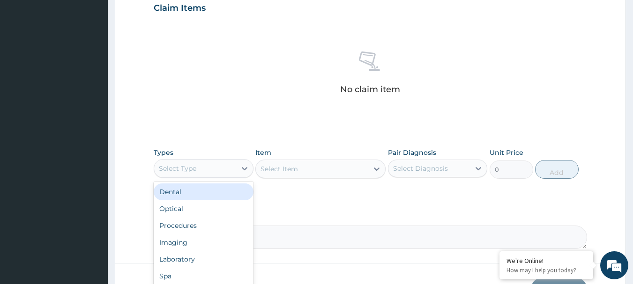
click at [200, 161] on div "Select Type" at bounding box center [195, 168] width 82 height 15
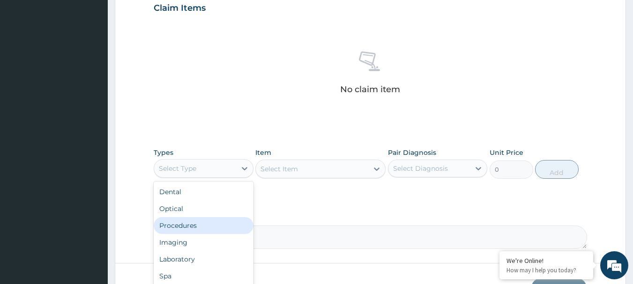
drag, startPoint x: 187, startPoint y: 221, endPoint x: 206, endPoint y: 206, distance: 24.1
click at [188, 220] on div "Procedures" at bounding box center [204, 225] width 100 height 17
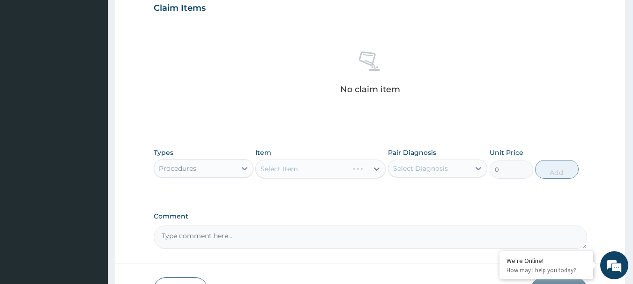
click at [311, 173] on div "Select Item" at bounding box center [320, 169] width 130 height 19
click at [313, 170] on div "Select Item" at bounding box center [320, 169] width 130 height 19
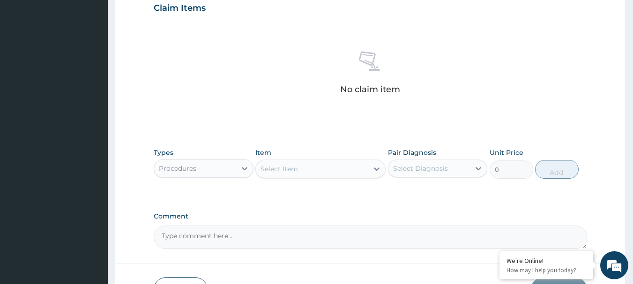
click at [313, 170] on div "Select Item" at bounding box center [312, 169] width 112 height 15
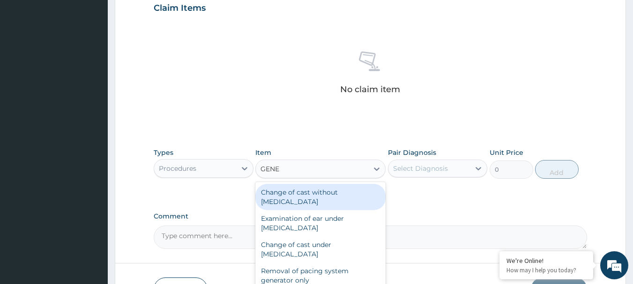
type input "GENER"
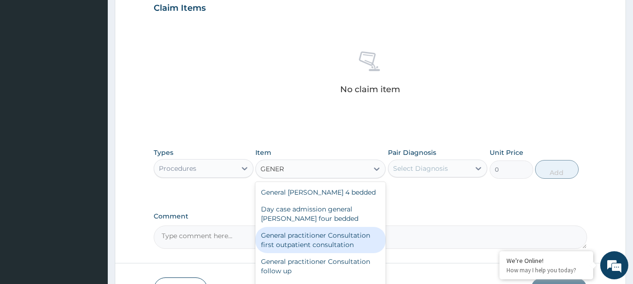
scroll to position [375, 0]
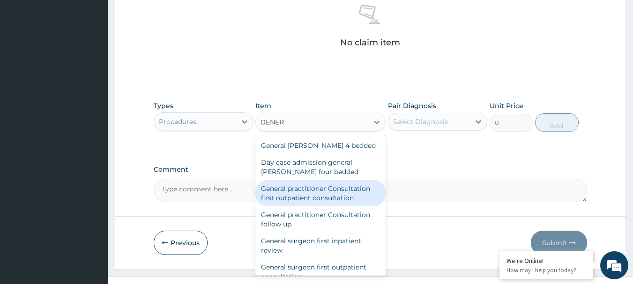
click at [322, 202] on div "General practitioner Consultation first outpatient consultation" at bounding box center [320, 193] width 130 height 26
type input "3600"
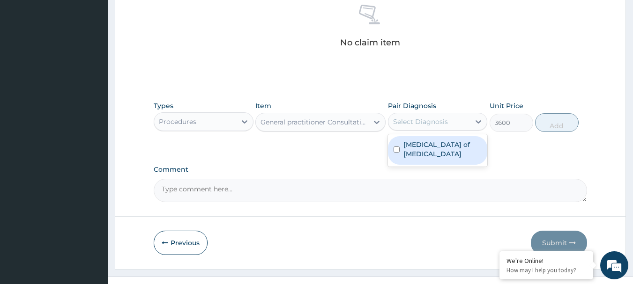
click at [444, 127] on div "Select Diagnosis" at bounding box center [430, 121] width 82 height 15
drag, startPoint x: 438, startPoint y: 152, endPoint x: 465, endPoint y: 143, distance: 28.0
click at [439, 152] on div "Candidiasis of vulva" at bounding box center [438, 150] width 100 height 29
checkbox input "true"
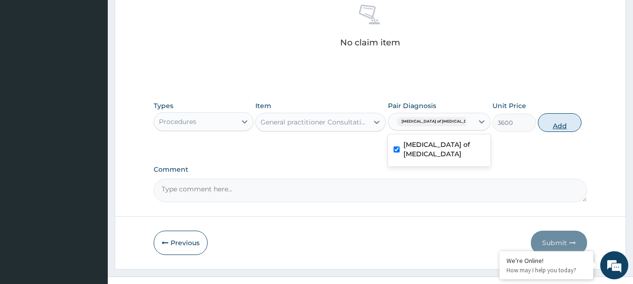
click at [566, 123] on button "Add" at bounding box center [560, 122] width 44 height 19
type input "0"
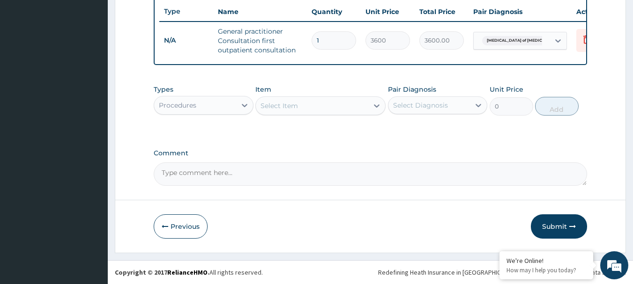
scroll to position [359, 0]
click at [205, 110] on div "Procedures" at bounding box center [195, 105] width 82 height 15
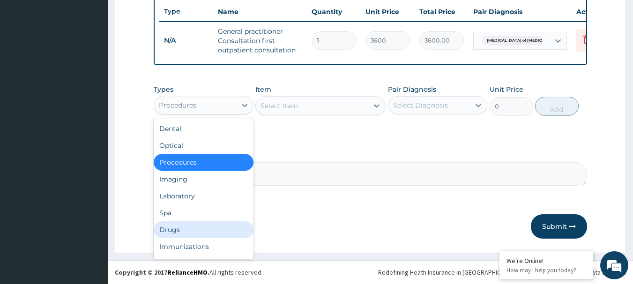
click at [189, 225] on div "Drugs" at bounding box center [204, 230] width 100 height 17
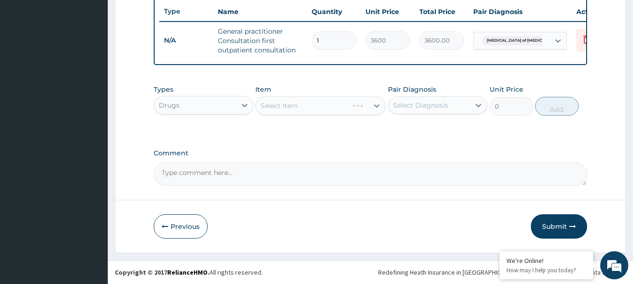
click at [295, 111] on div "Select Item" at bounding box center [320, 106] width 130 height 19
click at [317, 105] on div "Select Item" at bounding box center [320, 106] width 130 height 19
click at [314, 108] on div "Select Item" at bounding box center [312, 105] width 112 height 15
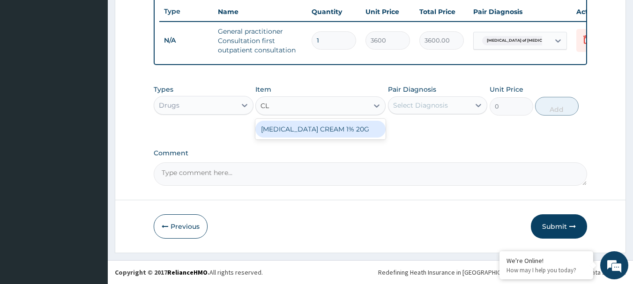
type input "C"
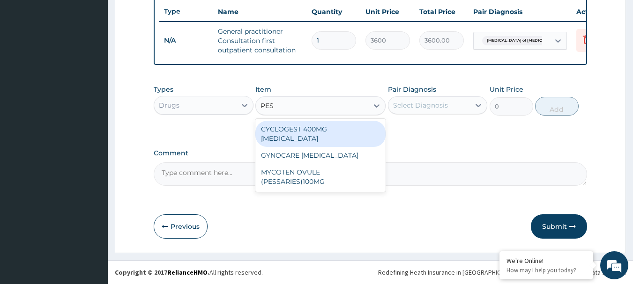
type input "PESS"
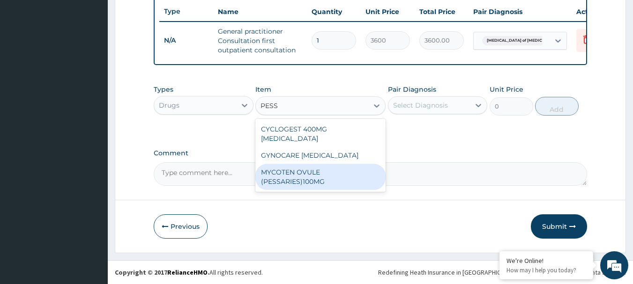
click at [341, 166] on div "MYCOTEN OVULE (PESSARIES)100MG" at bounding box center [320, 177] width 130 height 26
type input "136"
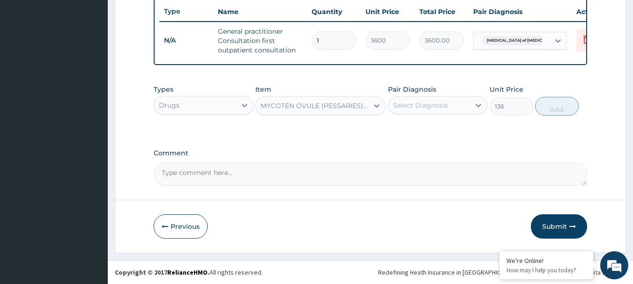
click at [296, 106] on div "MYCOTEN OVULE (PESSARIES)100MG" at bounding box center [315, 105] width 109 height 9
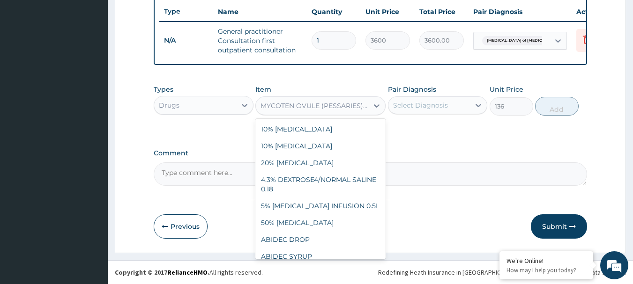
scroll to position [9019, 0]
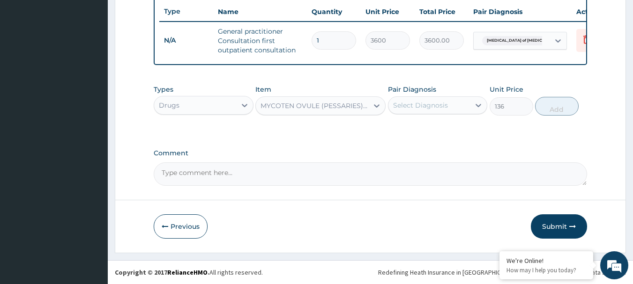
click at [304, 109] on div "MYCOTEN OVULE (PESSARIES)100MG" at bounding box center [315, 105] width 109 height 9
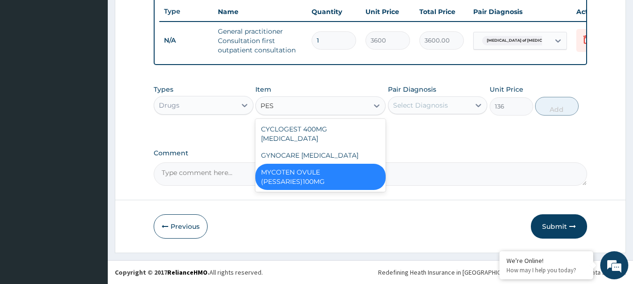
scroll to position [0, 0]
type input "P"
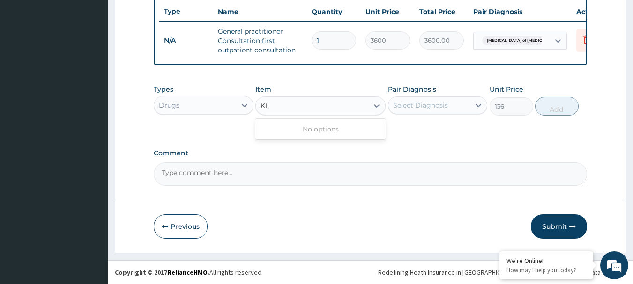
type input "K"
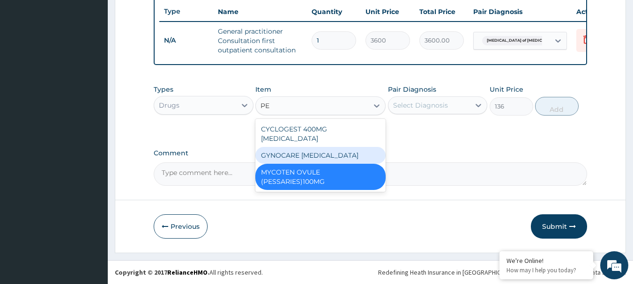
type input "P"
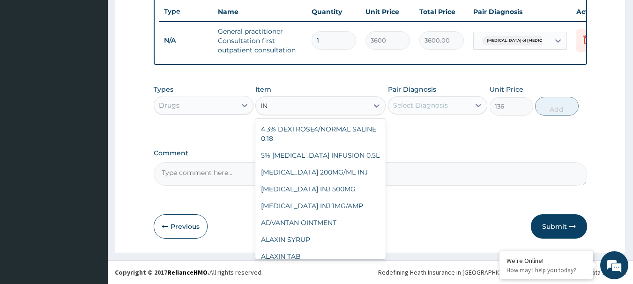
type input "I"
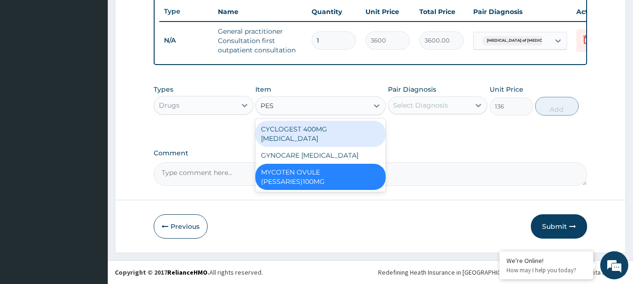
type input "PESS"
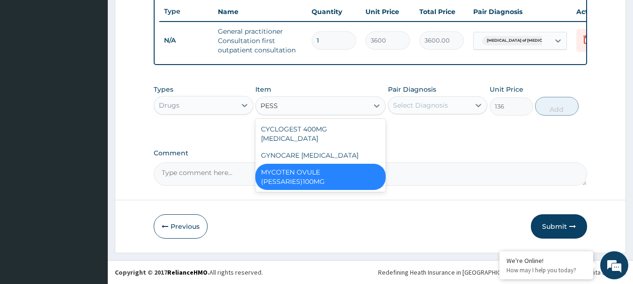
click at [335, 167] on div "MYCOTEN OVULE (PESSARIES)100MG" at bounding box center [320, 177] width 130 height 26
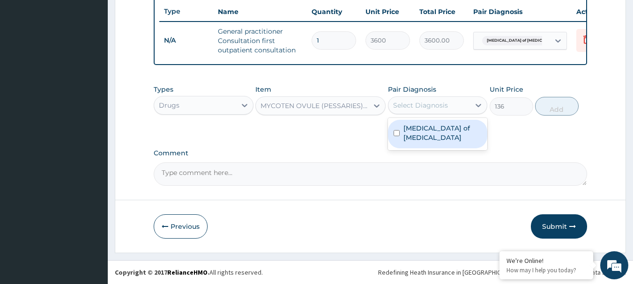
click at [436, 107] on div "Select Diagnosis" at bounding box center [420, 105] width 55 height 9
drag, startPoint x: 429, startPoint y: 125, endPoint x: 518, endPoint y: 122, distance: 89.5
click at [429, 125] on label "Candidiasis of vulva" at bounding box center [443, 133] width 79 height 19
checkbox input "true"
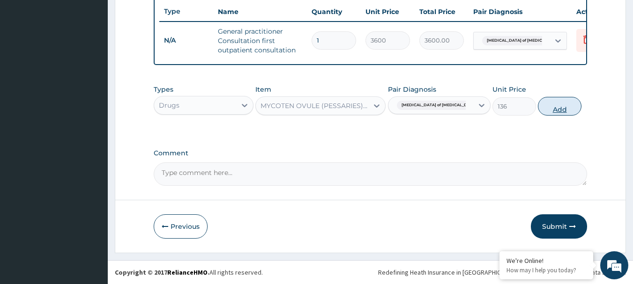
click at [563, 109] on button "Add" at bounding box center [560, 106] width 44 height 19
type input "0"
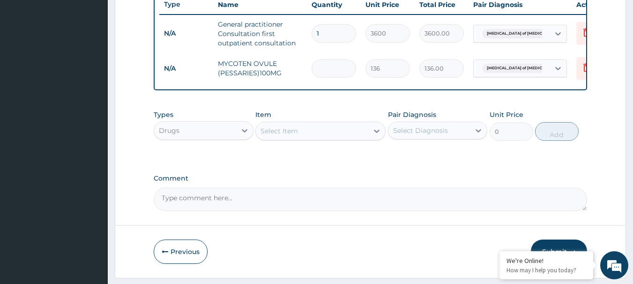
type input "0.00"
type input "6"
type input "816.00"
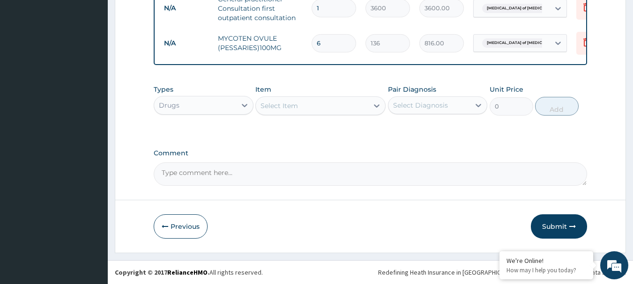
type input "6"
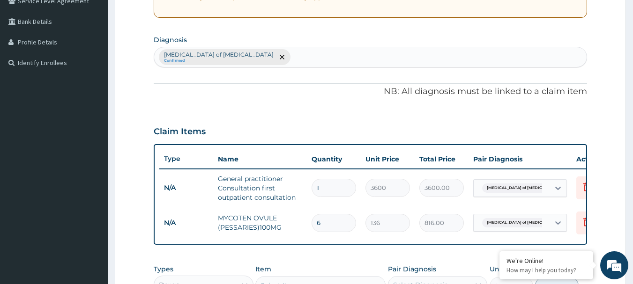
scroll to position [204, 0]
click at [328, 113] on div "PA Code / Prescription Code Enter Code(Secondary Care Only) Encounter Date 13-0…" at bounding box center [371, 126] width 434 height 481
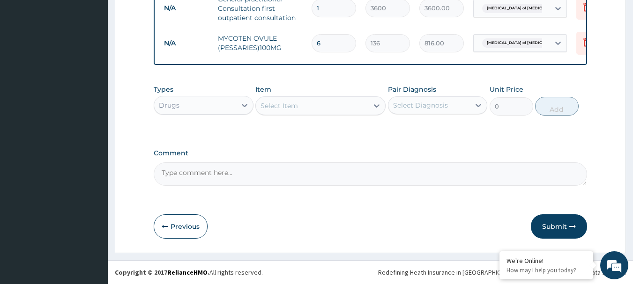
click at [554, 224] on button "Submit" at bounding box center [559, 227] width 56 height 24
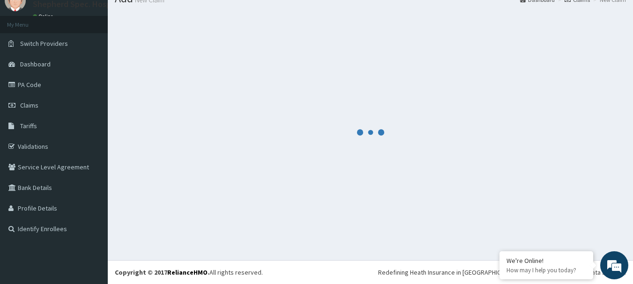
scroll to position [38, 0]
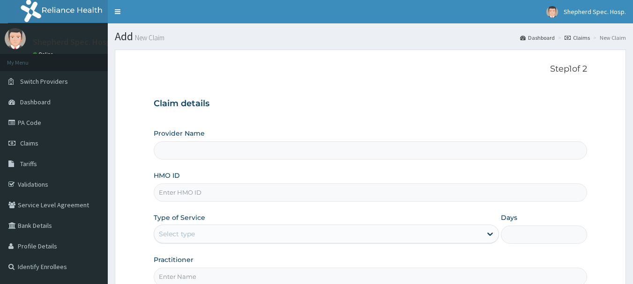
click at [189, 194] on input "HMO ID" at bounding box center [371, 193] width 434 height 18
paste input "ELN/10681/A"
type input "ELN/10681/A"
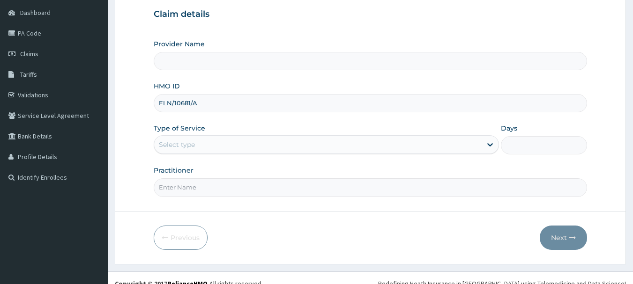
scroll to position [94, 0]
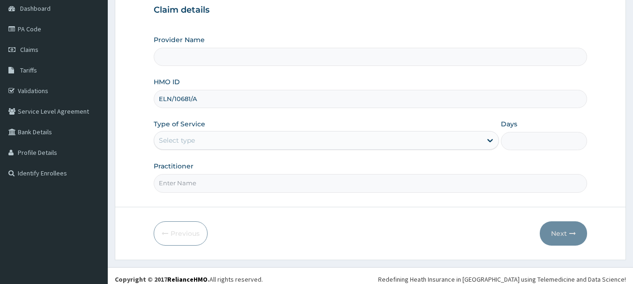
type input "Shepherd Specialist Hospital(festac)"
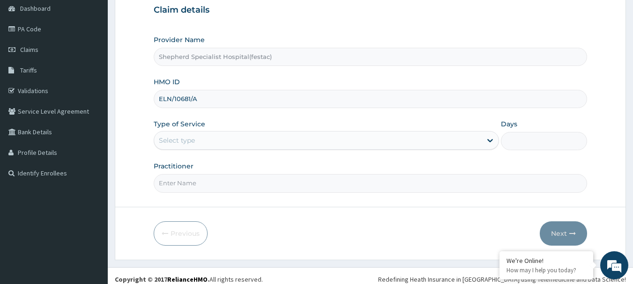
type input "ELN/10681/A"
click at [215, 145] on div "Select type" at bounding box center [318, 140] width 328 height 15
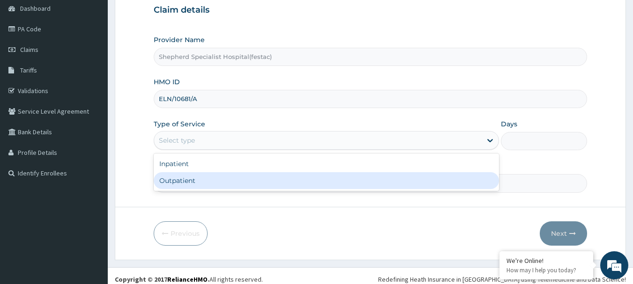
click at [202, 187] on div "Outpatient" at bounding box center [326, 180] width 345 height 17
type input "1"
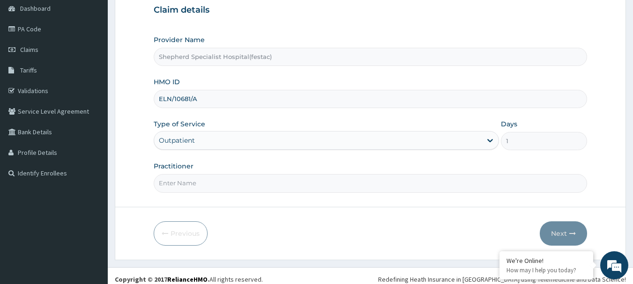
click at [208, 180] on input "Practitioner" at bounding box center [371, 183] width 434 height 18
click at [206, 189] on input "Practitioner" at bounding box center [371, 183] width 434 height 18
type input "DR [PERSON_NAME]"
click at [555, 235] on button "Next" at bounding box center [563, 234] width 47 height 24
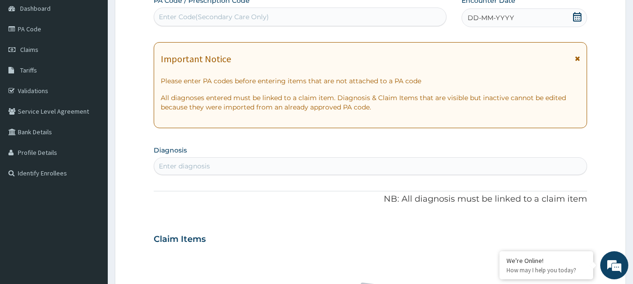
click at [575, 12] on icon at bounding box center [577, 16] width 8 height 9
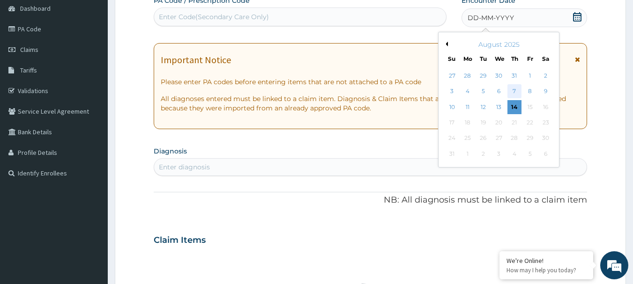
scroll to position [0, 0]
click at [498, 106] on div "13" at bounding box center [499, 107] width 14 height 14
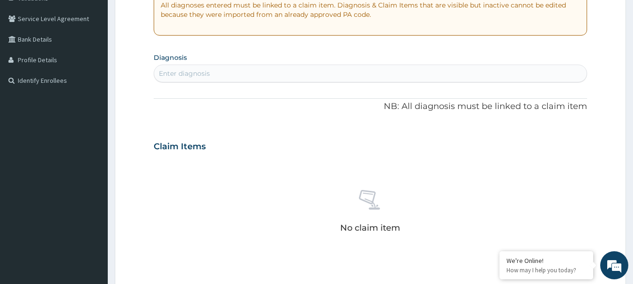
scroll to position [187, 0]
click at [311, 82] on div "PA Code / Prescription Code Enter Code(Secondary Care Only) Encounter Date 13-0…" at bounding box center [371, 144] width 434 height 485
click at [310, 75] on div "Enter diagnosis" at bounding box center [370, 72] width 433 height 15
type input "B"
type input "FALCIP"
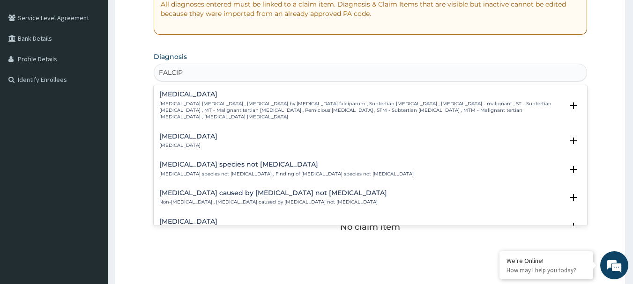
click at [241, 97] on h4 "Falciparum malaria" at bounding box center [361, 94] width 404 height 7
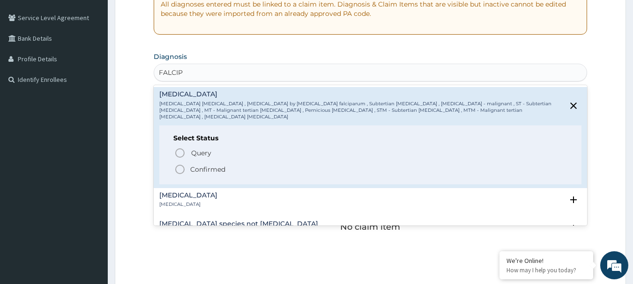
click at [181, 164] on icon "status option filled" at bounding box center [179, 169] width 11 height 11
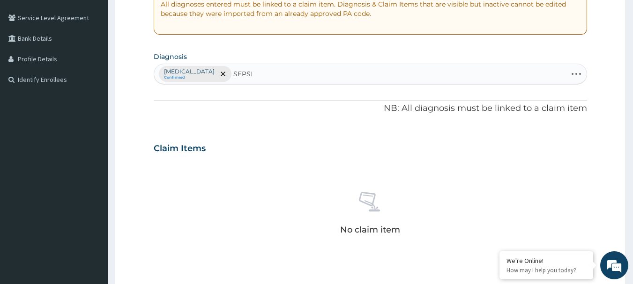
type input "SEPSIS"
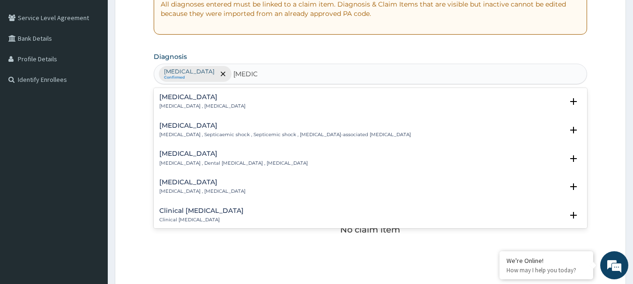
click at [181, 103] on div "Sepsis Systemic infection , Sepsis" at bounding box center [202, 102] width 86 height 16
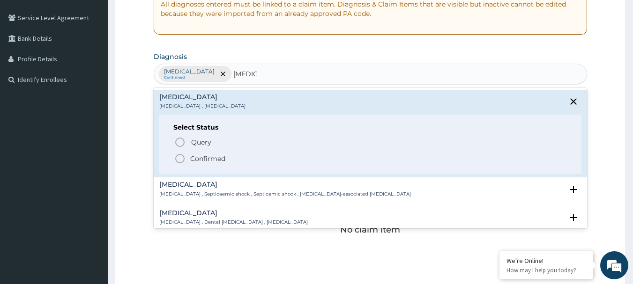
click at [176, 156] on icon "status option filled" at bounding box center [179, 158] width 11 height 11
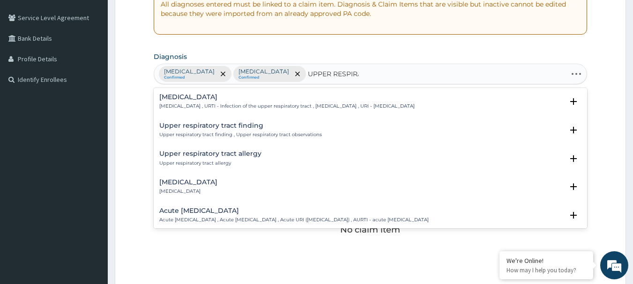
type input "UPPER RESPIRAT"
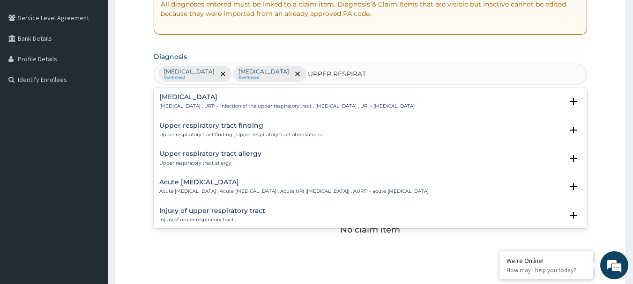
click at [209, 102] on div "Upper respiratory infection Upper respiratory infection , URTI - Infection of t…" at bounding box center [286, 102] width 255 height 16
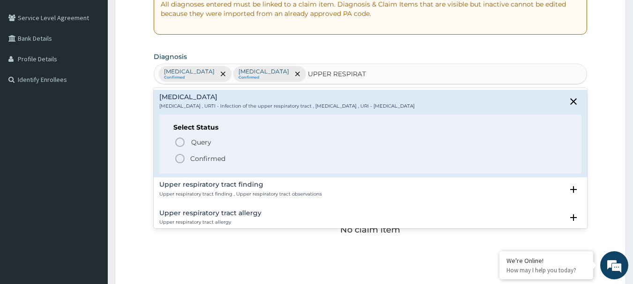
click at [181, 155] on circle "status option filled" at bounding box center [180, 159] width 8 height 8
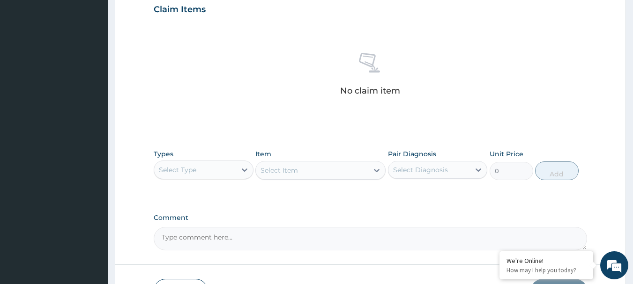
scroll to position [375, 0]
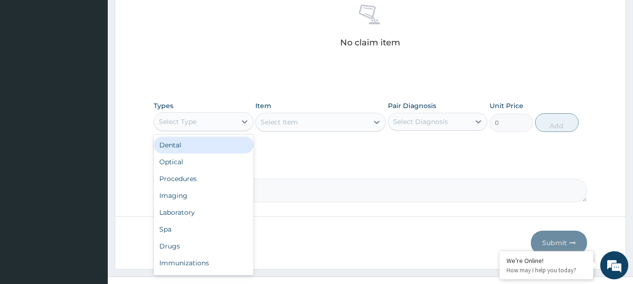
click at [193, 130] on div "Select Type" at bounding box center [204, 121] width 100 height 19
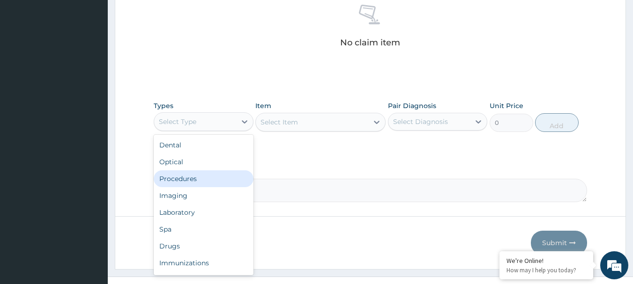
click at [188, 180] on div "Procedures" at bounding box center [204, 179] width 100 height 17
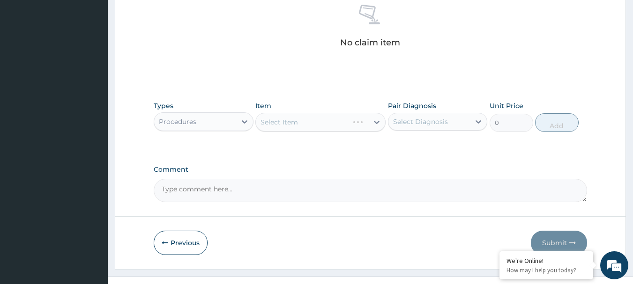
click at [323, 124] on div "Select Item" at bounding box center [320, 122] width 130 height 19
click at [319, 124] on div "Select Item" at bounding box center [320, 122] width 130 height 19
click at [285, 120] on div "Select Item" at bounding box center [320, 122] width 130 height 19
click at [294, 114] on div "Select Item" at bounding box center [320, 122] width 130 height 19
click at [294, 125] on div "Select Item" at bounding box center [320, 122] width 130 height 19
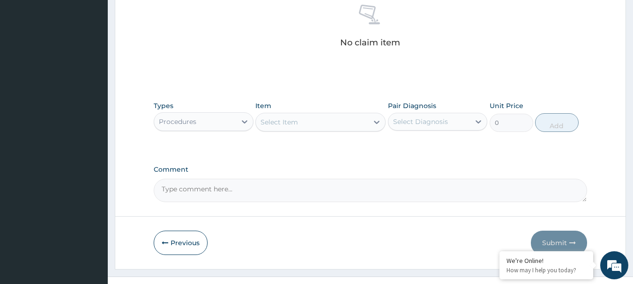
click at [269, 120] on div "Select Item" at bounding box center [279, 122] width 37 height 9
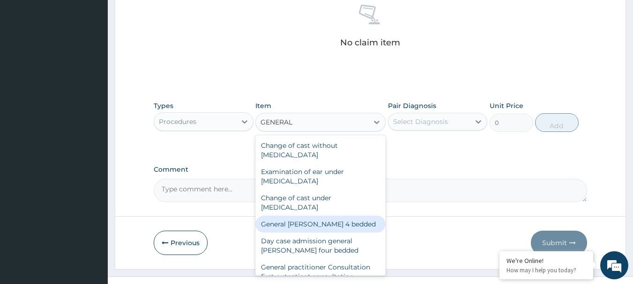
type input "GENERAL"
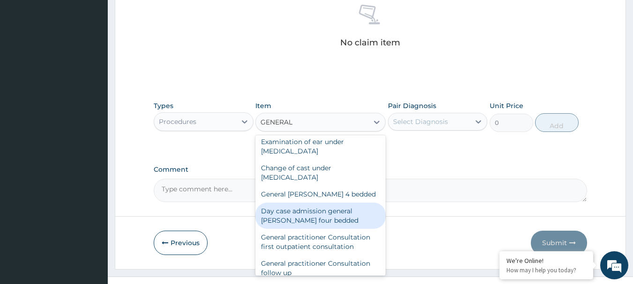
scroll to position [47, 0]
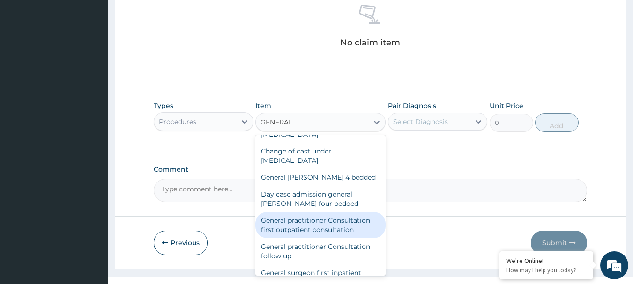
click at [332, 226] on div "General practitioner Consultation first outpatient consultation" at bounding box center [320, 225] width 130 height 26
type input "3600"
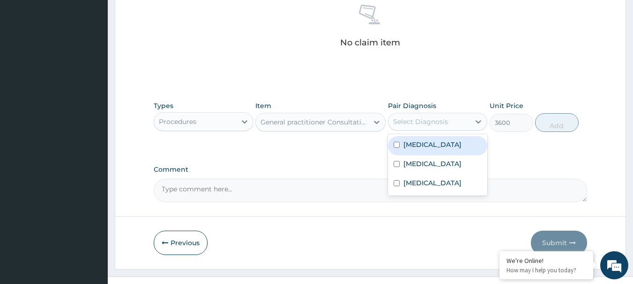
click at [414, 123] on div "Select Diagnosis" at bounding box center [420, 121] width 55 height 9
click at [419, 145] on label "Falciparum malaria" at bounding box center [433, 144] width 58 height 9
checkbox input "true"
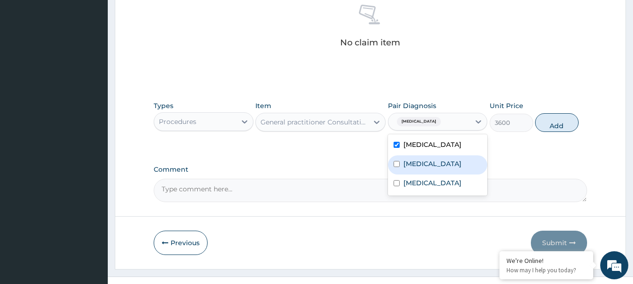
click at [423, 162] on label "Sepsis" at bounding box center [433, 163] width 58 height 9
checkbox input "true"
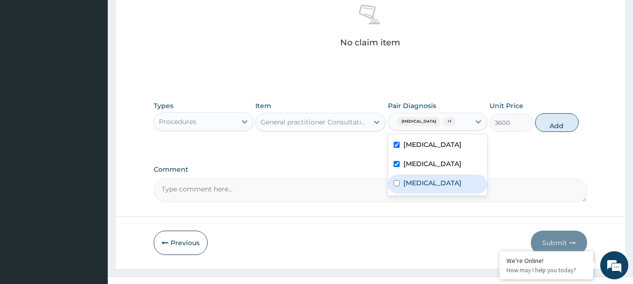
click at [441, 188] on label "Upper respiratory infection" at bounding box center [433, 183] width 58 height 9
checkbox input "true"
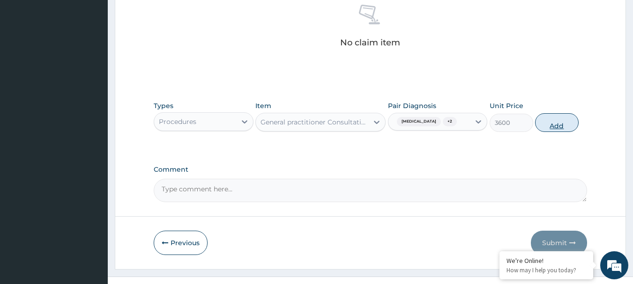
click at [558, 116] on button "Add" at bounding box center [557, 122] width 44 height 19
type input "0"
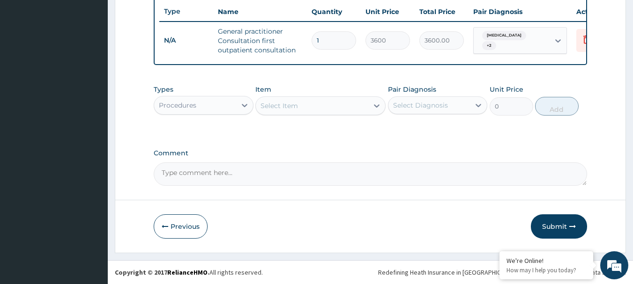
click at [269, 112] on div "Select Item" at bounding box center [312, 105] width 112 height 15
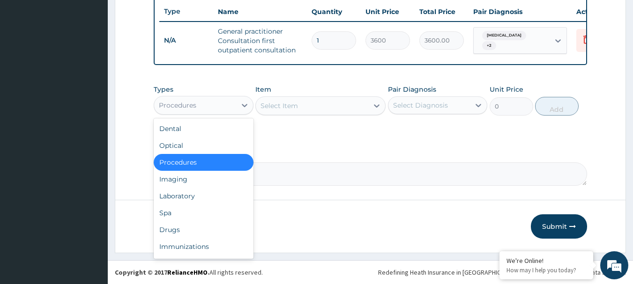
click at [203, 107] on div "Procedures" at bounding box center [195, 105] width 82 height 15
click at [179, 228] on div "Drugs" at bounding box center [204, 230] width 100 height 17
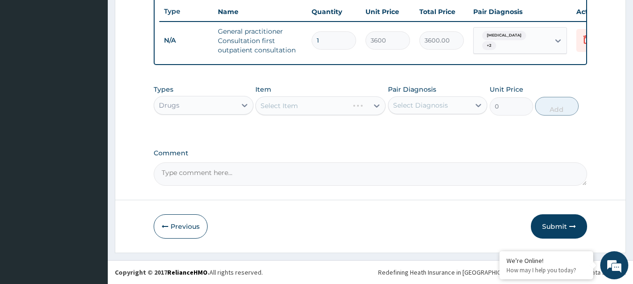
click at [298, 109] on div "Select Item" at bounding box center [320, 106] width 130 height 19
click at [322, 112] on div "Select Item" at bounding box center [320, 106] width 130 height 19
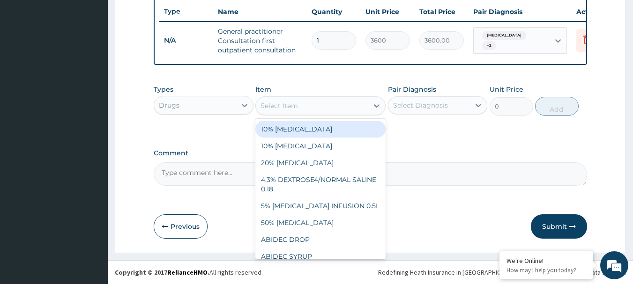
click at [337, 99] on div "Select Item" at bounding box center [312, 105] width 112 height 15
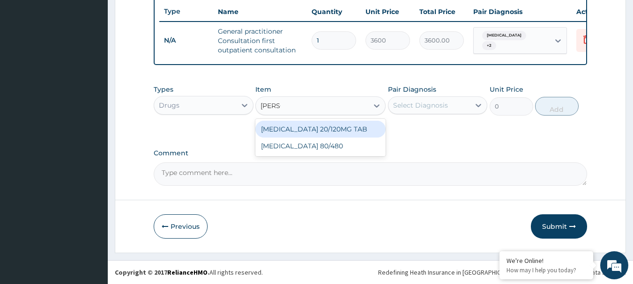
type input "COART"
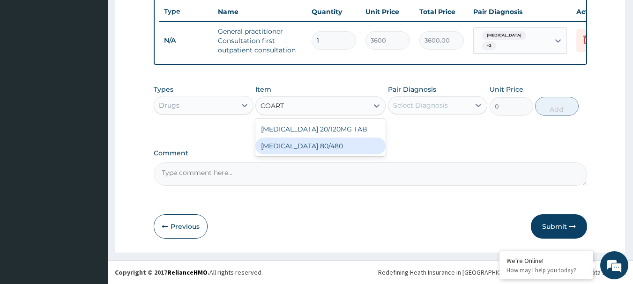
click at [327, 150] on div "COARTEM 80/480" at bounding box center [320, 146] width 130 height 17
type input "119"
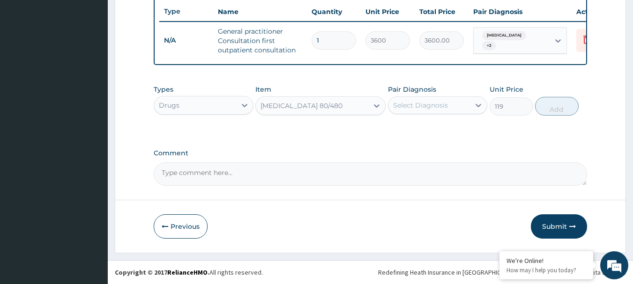
click at [432, 108] on div "Select Diagnosis" at bounding box center [420, 105] width 55 height 9
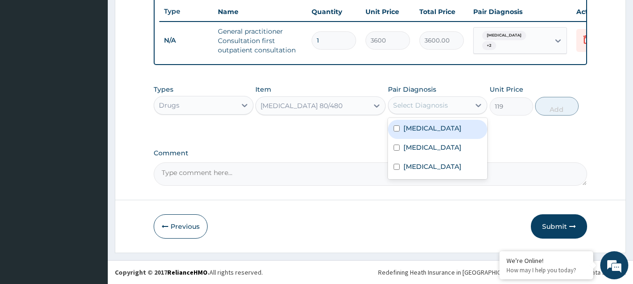
click at [434, 126] on label "Falciparum malaria" at bounding box center [433, 128] width 58 height 9
checkbox input "true"
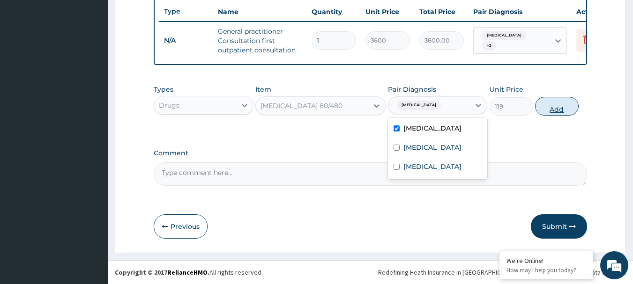
click at [559, 105] on button "Add" at bounding box center [557, 106] width 44 height 19
type input "0"
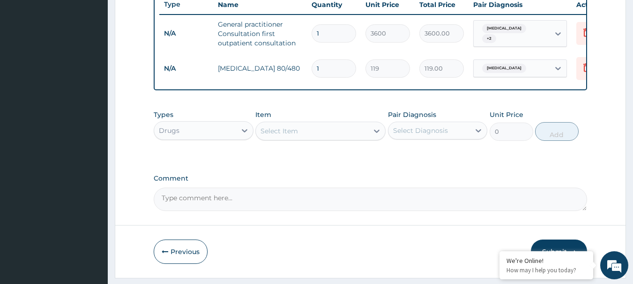
type input "0.00"
type input "6"
type input "714.00"
type input "6"
click at [309, 128] on div "Select Item" at bounding box center [320, 131] width 130 height 19
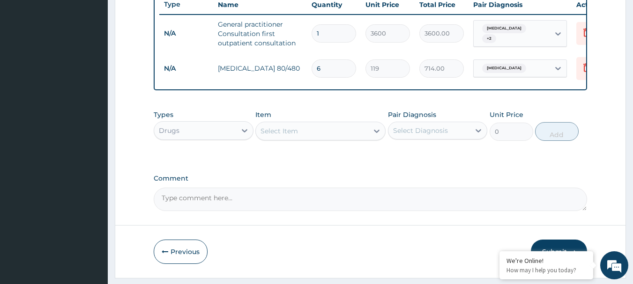
click at [309, 137] on div "Select Item" at bounding box center [312, 131] width 112 height 15
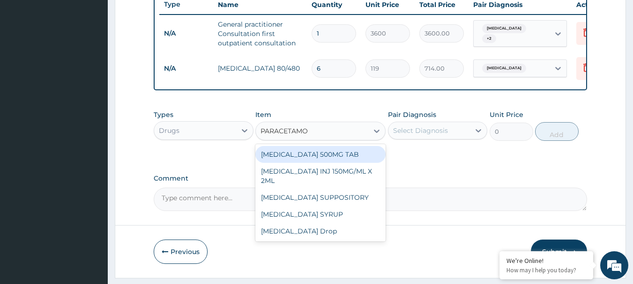
type input "PARACETAMOL"
click at [319, 163] on div "PARACETAMOL 500MG TAB" at bounding box center [320, 154] width 130 height 17
type input "34"
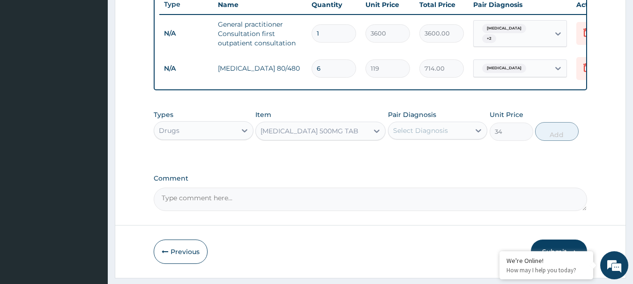
click at [429, 131] on div "Select Diagnosis" at bounding box center [430, 130] width 82 height 15
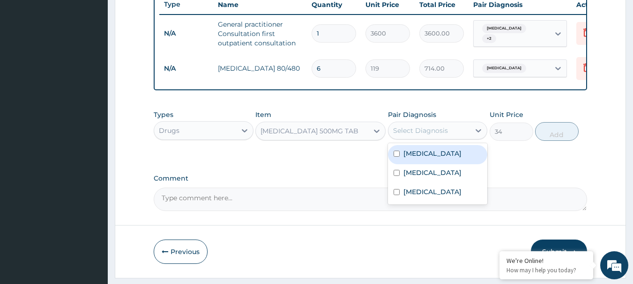
click at [424, 158] on label "Falciparum malaria" at bounding box center [433, 153] width 58 height 9
checkbox input "true"
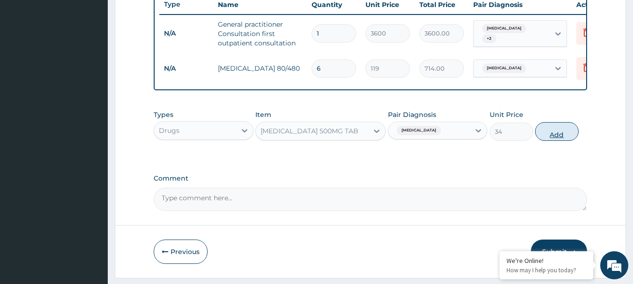
click at [551, 141] on button "Add" at bounding box center [557, 131] width 44 height 19
type input "0"
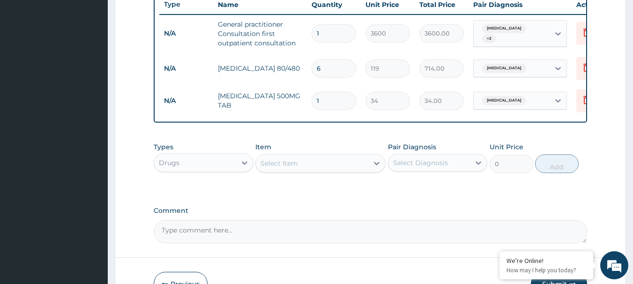
type input "18"
type input "612.00"
type input "18"
click at [306, 171] on div "Select Item" at bounding box center [312, 163] width 112 height 15
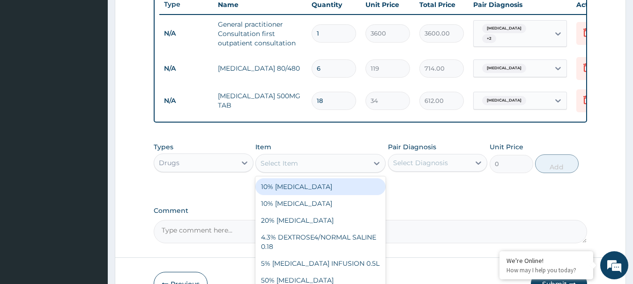
click at [225, 169] on div "Drugs" at bounding box center [195, 163] width 82 height 15
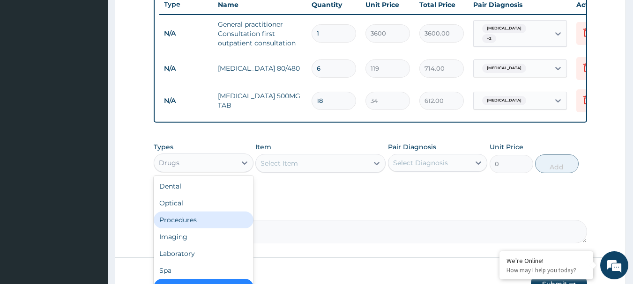
click at [184, 227] on div "Procedures" at bounding box center [204, 220] width 100 height 17
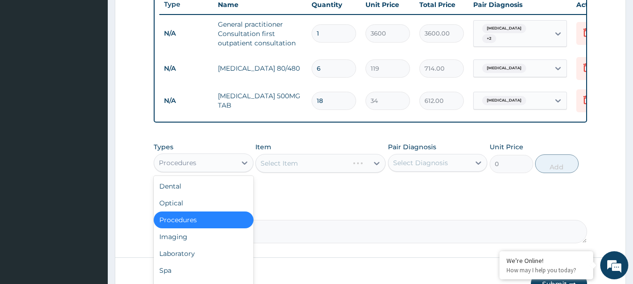
click at [197, 171] on div "Procedures" at bounding box center [195, 163] width 82 height 15
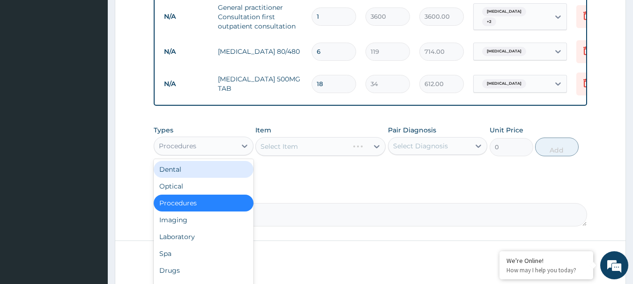
scroll to position [406, 0]
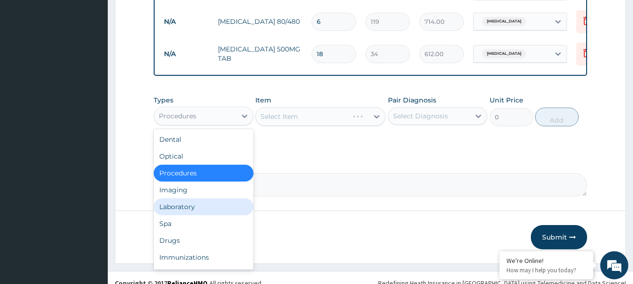
click at [204, 212] on div "Laboratory" at bounding box center [204, 207] width 100 height 17
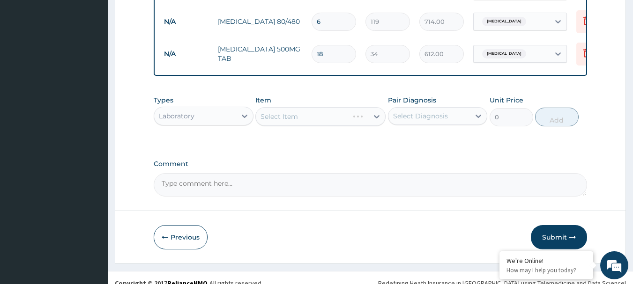
click at [313, 118] on div "Select Item" at bounding box center [320, 116] width 130 height 19
click at [312, 126] on div "Select Item" at bounding box center [320, 116] width 130 height 19
click at [325, 126] on div "Select Item" at bounding box center [320, 116] width 130 height 19
click at [322, 131] on div "Types Laboratory Item Select Item Pair Diagnosis Select Diagnosis Unit Price 0 …" at bounding box center [371, 111] width 434 height 40
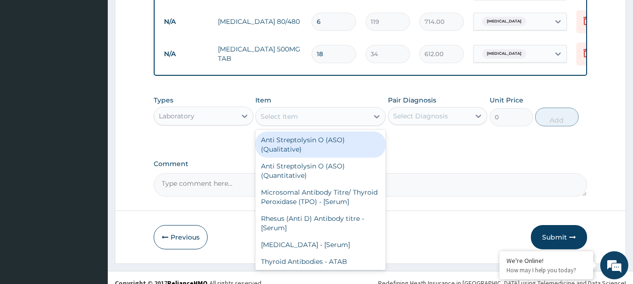
click at [321, 122] on div "Select Item" at bounding box center [312, 116] width 112 height 15
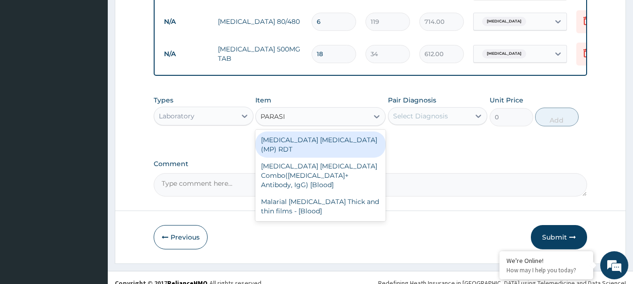
type input "PARASIT"
click at [309, 149] on div "MALARIA PARASITE (MP) RDT" at bounding box center [320, 145] width 130 height 26
type input "2100"
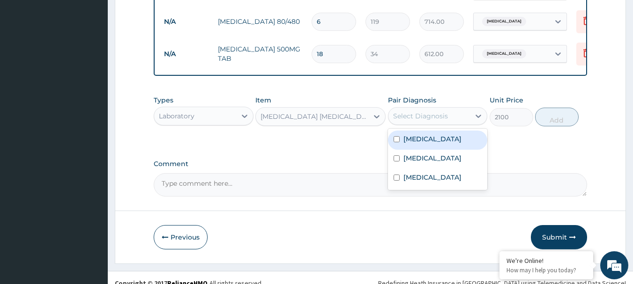
click at [423, 114] on div "Select Diagnosis" at bounding box center [438, 116] width 100 height 18
click at [434, 144] on label "Falciparum malaria" at bounding box center [433, 139] width 58 height 9
checkbox input "true"
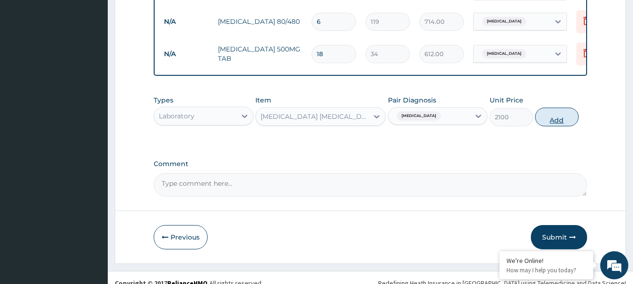
click at [569, 116] on button "Add" at bounding box center [557, 117] width 44 height 19
type input "0"
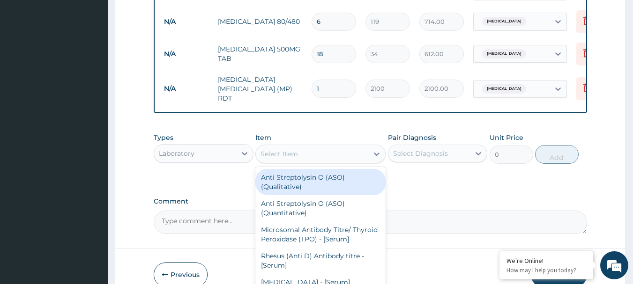
click at [285, 156] on div "Select Item" at bounding box center [279, 154] width 37 height 9
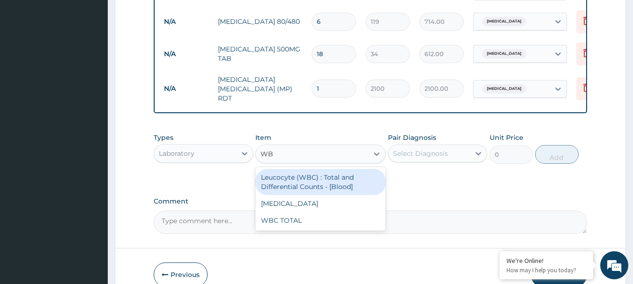
type input "WBC"
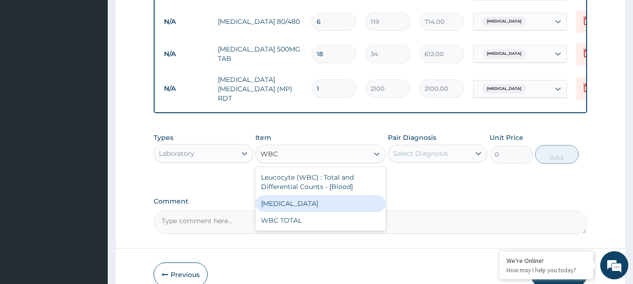
click at [303, 204] on div "WBC DIFFERENTIAL" at bounding box center [320, 203] width 130 height 17
type input "2100"
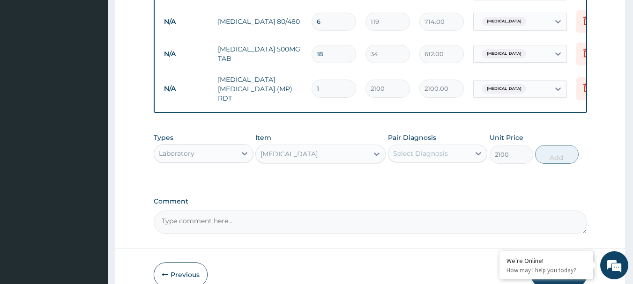
click at [443, 164] on div "Pair Diagnosis Select Diagnosis" at bounding box center [438, 148] width 100 height 31
click at [437, 158] on div "Select Diagnosis" at bounding box center [420, 153] width 55 height 9
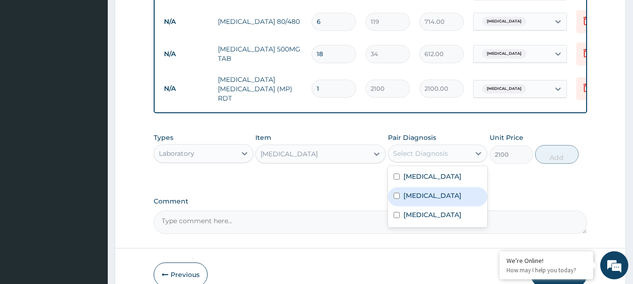
drag, startPoint x: 411, startPoint y: 201, endPoint x: 517, endPoint y: 168, distance: 111.3
click at [411, 200] on label "Sepsis" at bounding box center [433, 195] width 58 height 9
checkbox input "true"
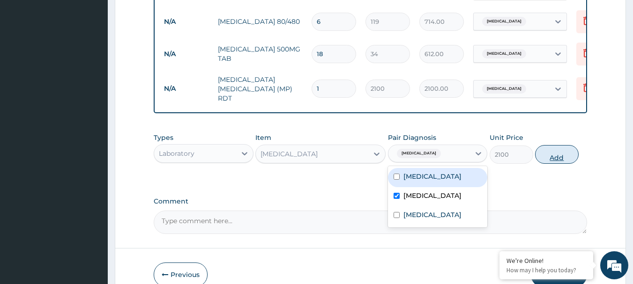
click at [571, 160] on button "Add" at bounding box center [557, 154] width 44 height 19
type input "0"
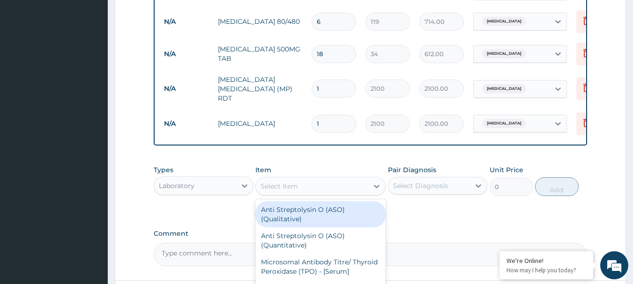
click at [323, 187] on div "Select Item" at bounding box center [312, 186] width 112 height 15
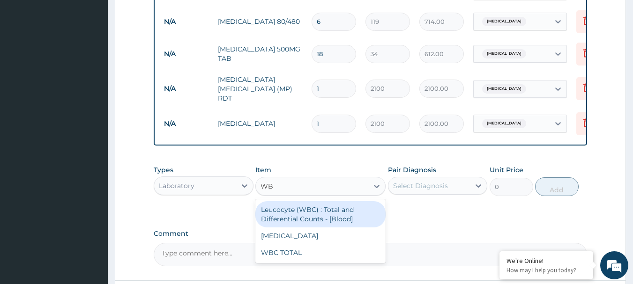
type input "WBC"
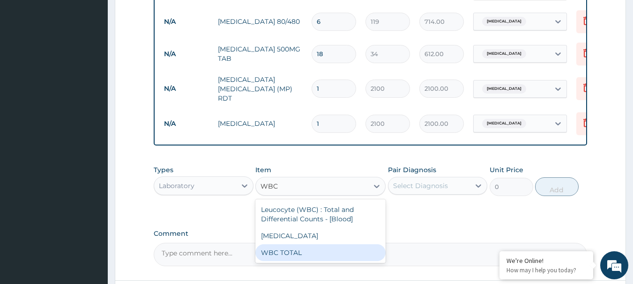
click at [321, 252] on div "WBC TOTAL" at bounding box center [320, 253] width 130 height 17
type input "2100"
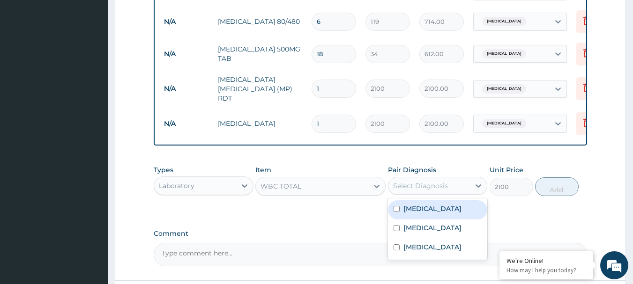
click at [433, 189] on div "Select Diagnosis" at bounding box center [420, 185] width 55 height 9
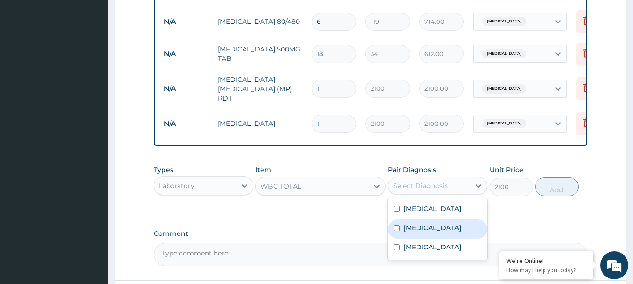
drag, startPoint x: 411, startPoint y: 230, endPoint x: 419, endPoint y: 225, distance: 8.6
click at [412, 230] on label "Sepsis" at bounding box center [433, 228] width 58 height 9
checkbox input "true"
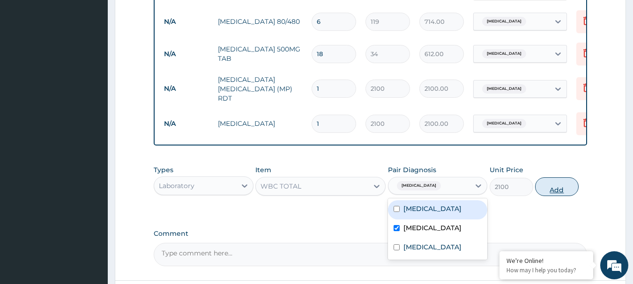
click at [570, 194] on button "Add" at bounding box center [557, 187] width 44 height 19
type input "0"
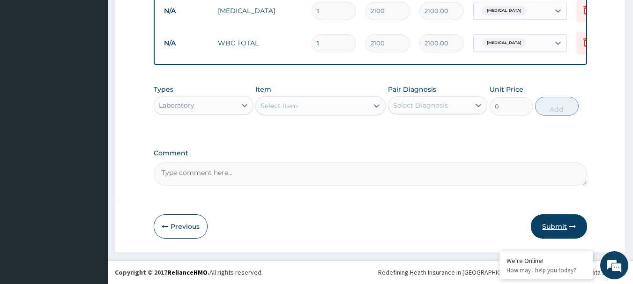
click at [566, 224] on button "Submit" at bounding box center [559, 227] width 56 height 24
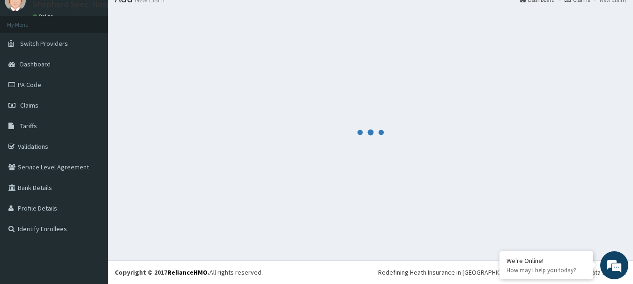
scroll to position [38, 0]
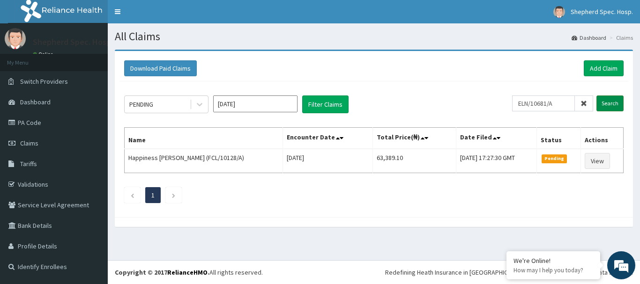
type input "ELN/10681/A"
click at [605, 103] on input "Search" at bounding box center [610, 104] width 27 height 16
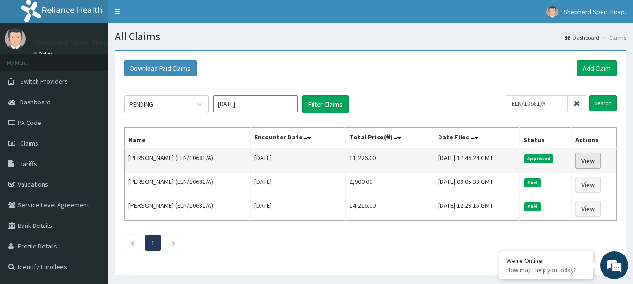
click at [588, 164] on link "View" at bounding box center [588, 161] width 25 height 16
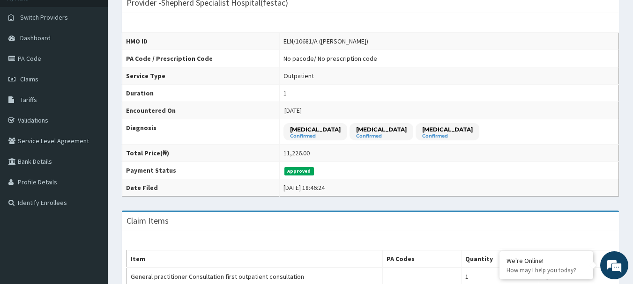
scroll to position [58, 0]
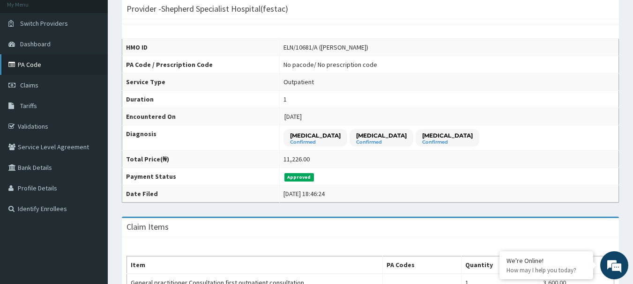
click at [46, 66] on link "PA Code" at bounding box center [54, 64] width 108 height 21
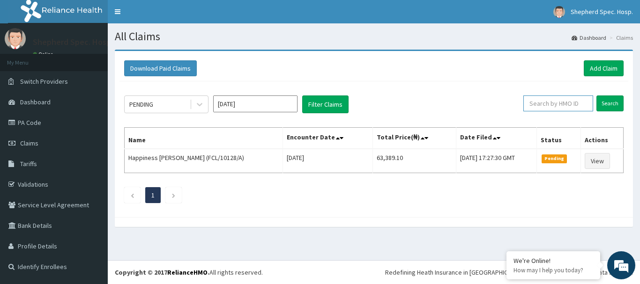
click at [545, 103] on input "text" at bounding box center [559, 104] width 70 height 16
paste input "SLT/10053/A"
type input "SLT/10053/A"
click at [620, 105] on input "Search" at bounding box center [610, 104] width 27 height 16
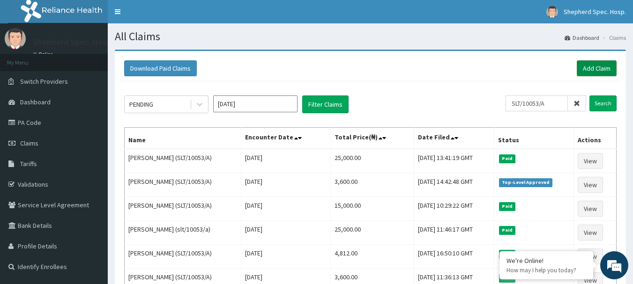
click at [610, 66] on link "Add Claim" at bounding box center [597, 68] width 40 height 16
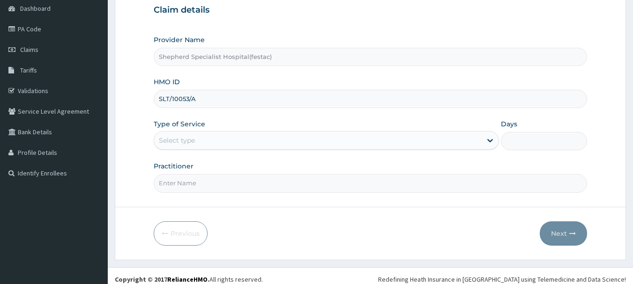
type input "SLT/10053/A"
click at [315, 150] on div "Type of Service Select type" at bounding box center [326, 135] width 345 height 31
click at [312, 141] on div "Select type" at bounding box center [318, 140] width 328 height 15
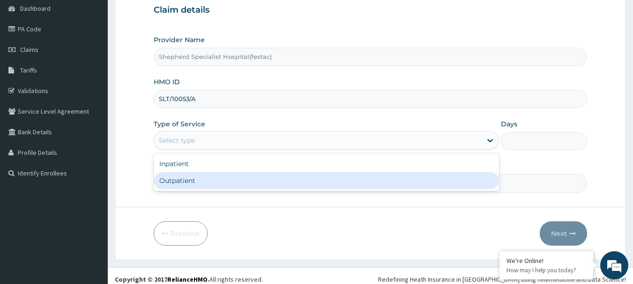
click at [228, 183] on div "Outpatient" at bounding box center [326, 180] width 345 height 17
type input "1"
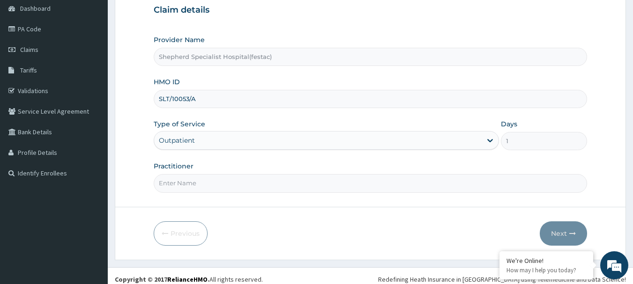
click at [230, 185] on input "Practitioner" at bounding box center [371, 183] width 434 height 18
type input "[PERSON_NAME]"
click at [554, 233] on button "Next" at bounding box center [563, 234] width 47 height 24
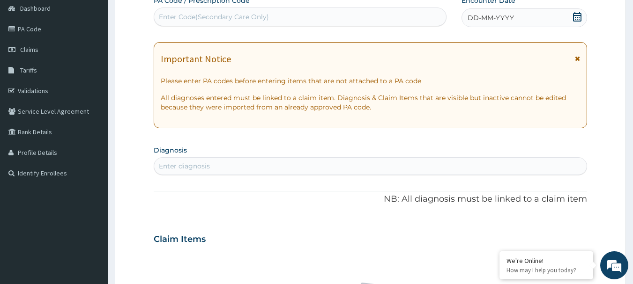
click at [314, 18] on div "Enter Code(Secondary Care Only)" at bounding box center [300, 16] width 292 height 15
paste input "PA/BE57F7"
type input "PA/BE57F7"
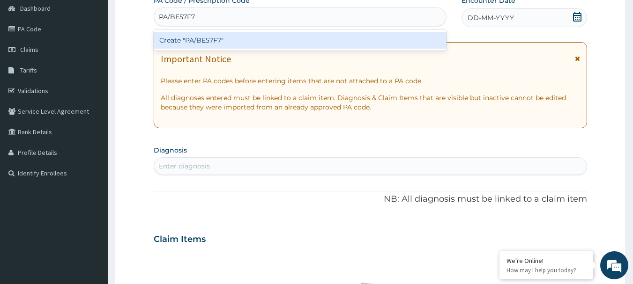
click at [303, 38] on div "Create "PA/BE57F7"" at bounding box center [300, 40] width 293 height 17
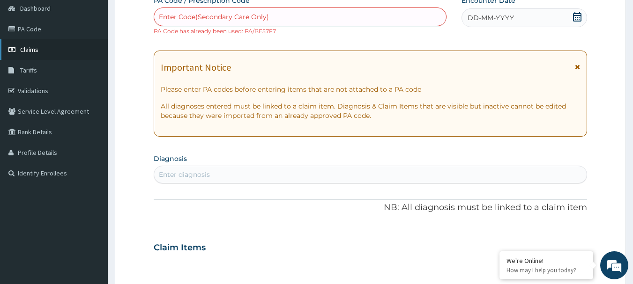
click at [45, 50] on link "Claims" at bounding box center [54, 49] width 108 height 21
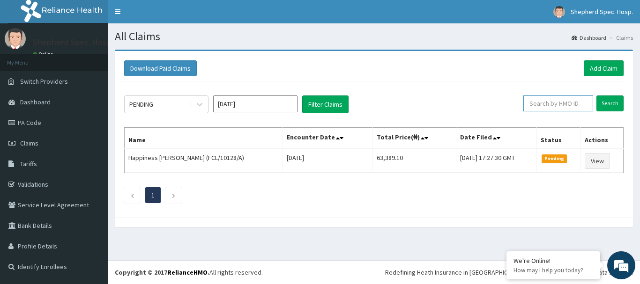
paste input "SLT/10053/A"
type input "SLT/10053/A"
click at [610, 105] on input "Search" at bounding box center [610, 104] width 27 height 16
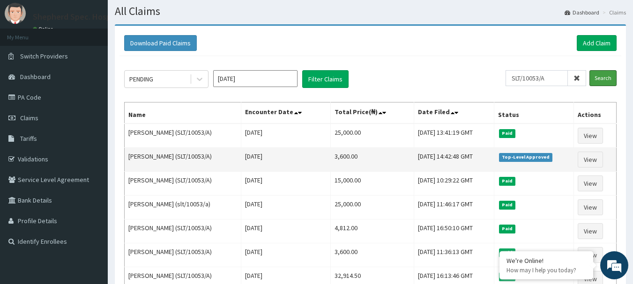
scroll to position [47, 0]
